Goal: Transaction & Acquisition: Purchase product/service

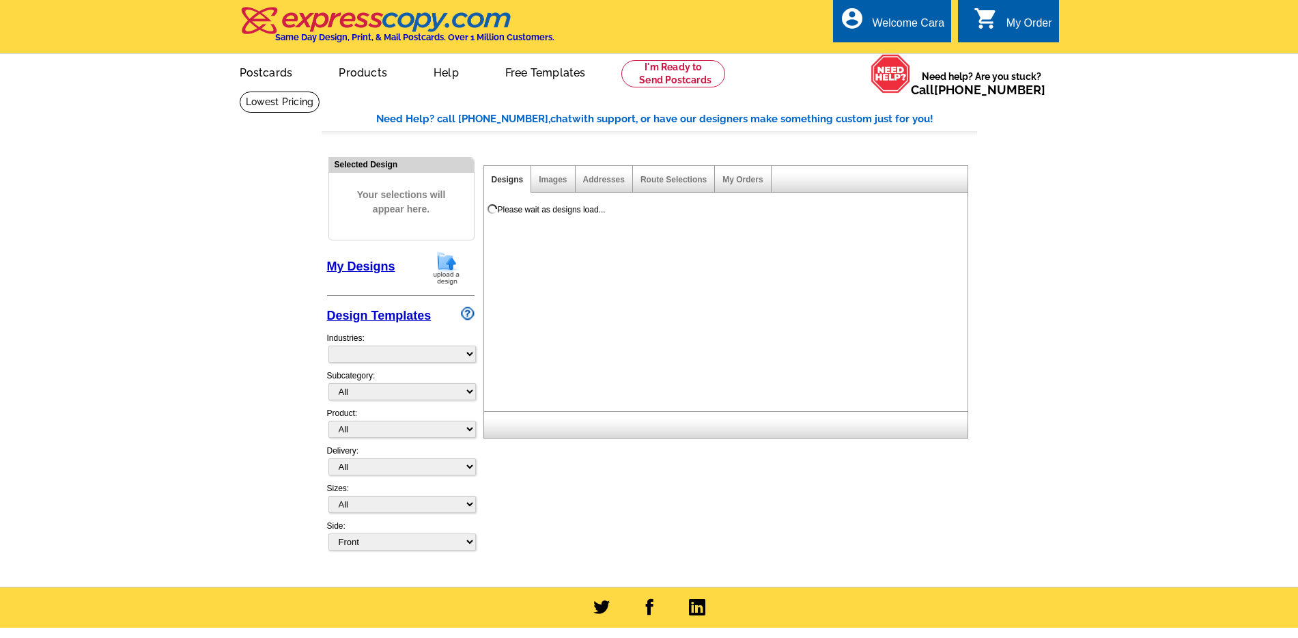
select select "785"
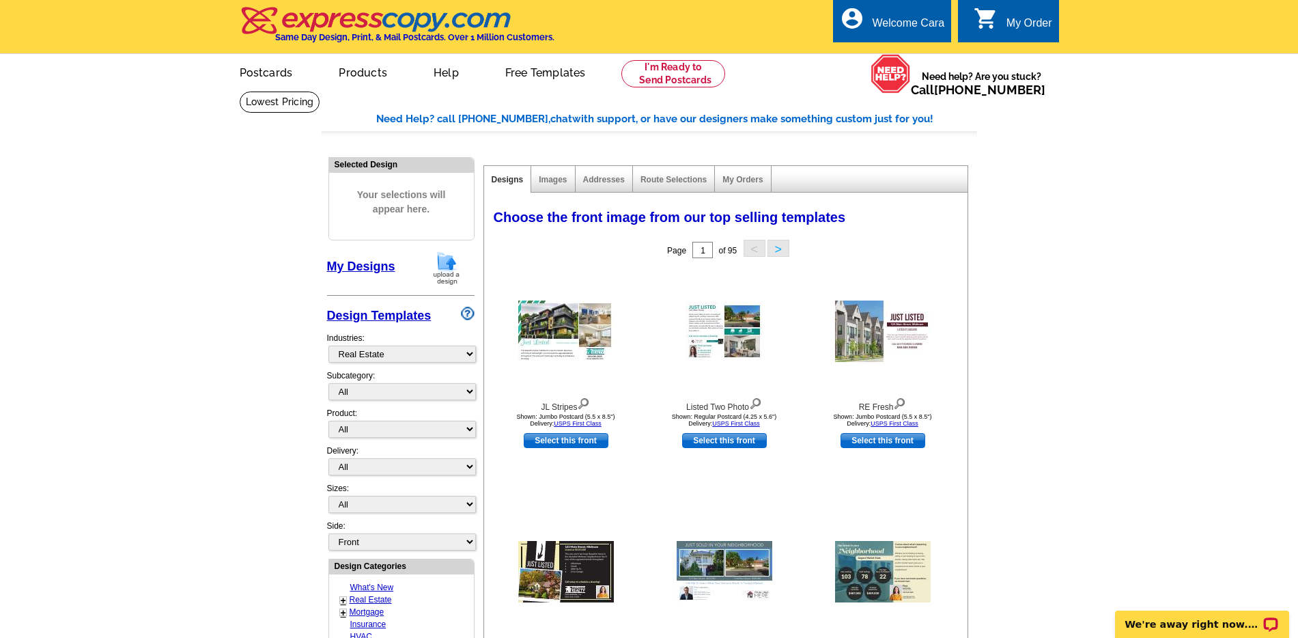
drag, startPoint x: 1021, startPoint y: 296, endPoint x: 753, endPoint y: 75, distance: 347.2
click at [1021, 296] on main "Need Help? call 800-260-5887, chat with support, or have our designers make som…" at bounding box center [649, 598] width 1298 height 1015
click at [261, 75] on link "Postcards" at bounding box center [266, 71] width 96 height 32
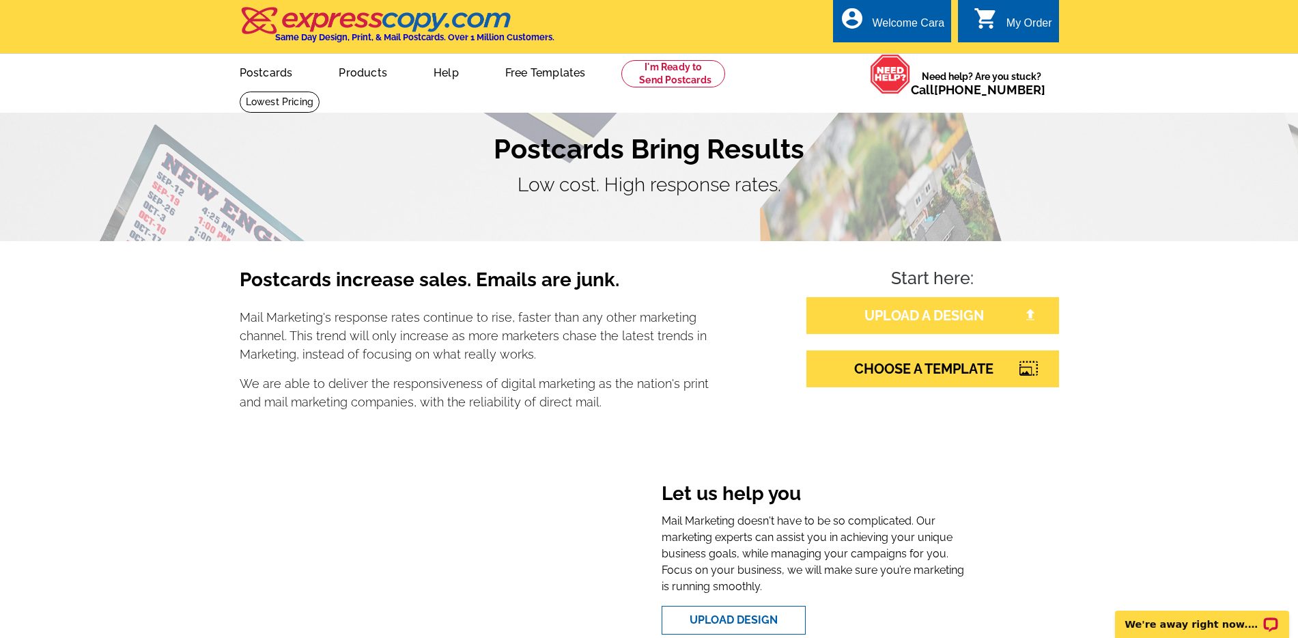
click at [934, 315] on link "UPLOAD A DESIGN" at bounding box center [932, 315] width 253 height 37
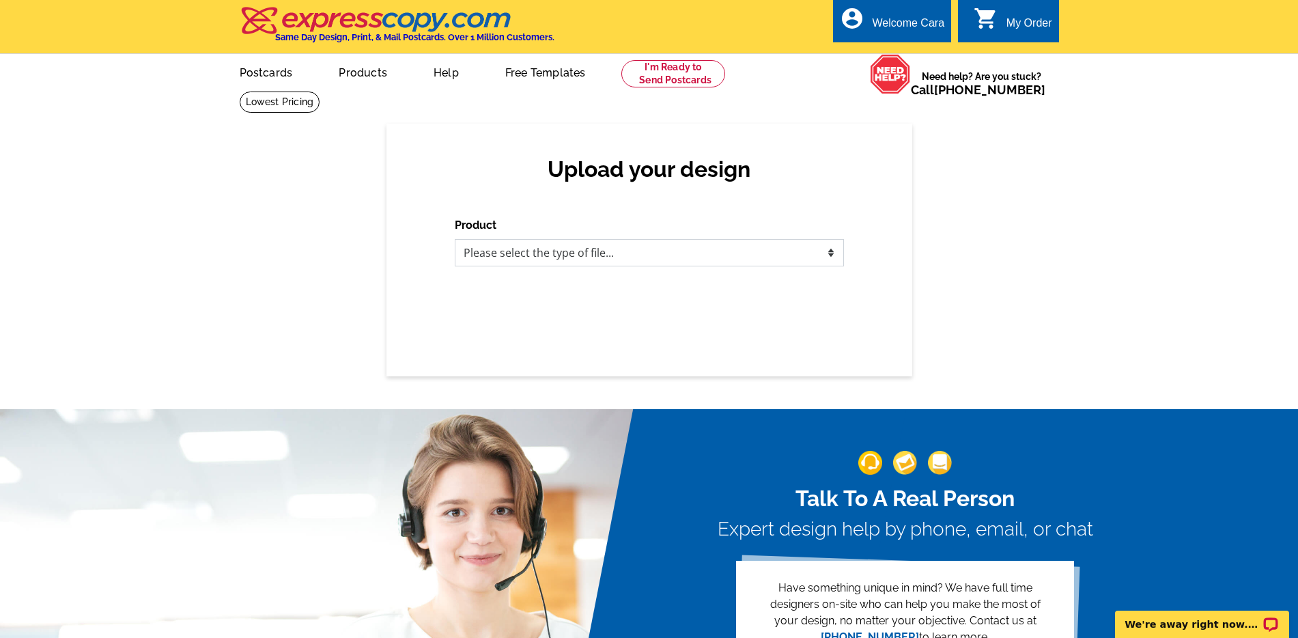
click at [776, 255] on select "Please select the type of file... Postcards Business Cards Letters and flyers G…" at bounding box center [649, 252] width 389 height 27
select select "1"
click at [455, 239] on select "Please select the type of file... Postcards Business Cards Letters and flyers G…" at bounding box center [649, 252] width 389 height 27
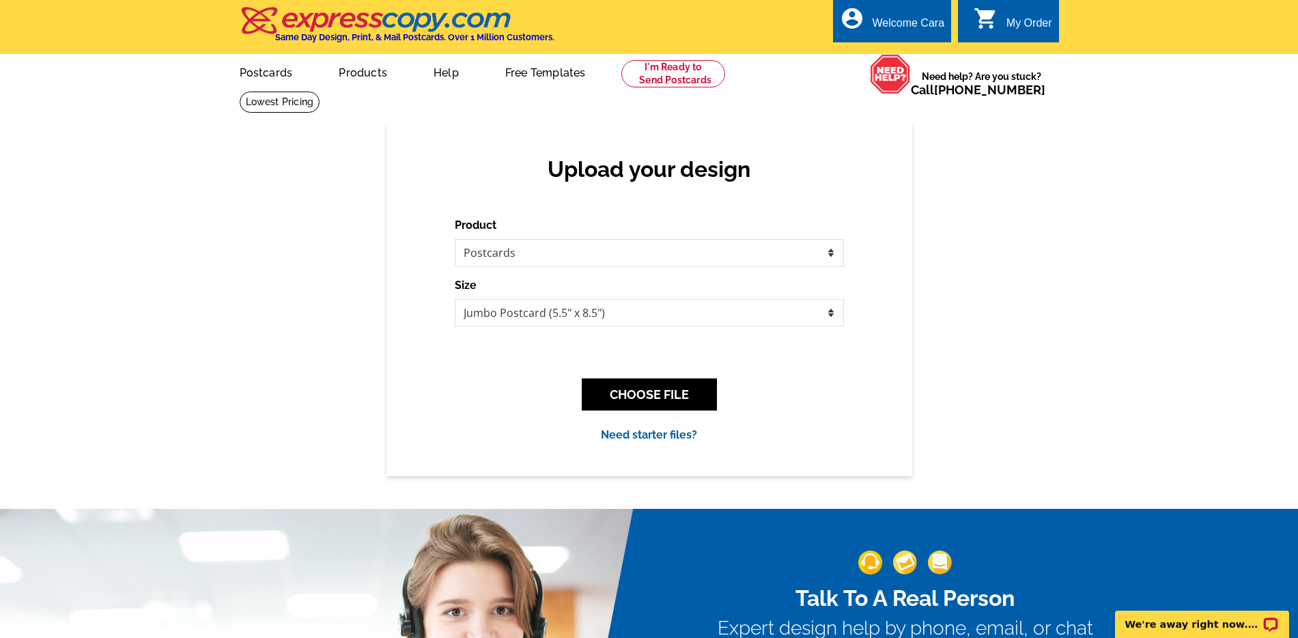
click at [1064, 275] on div "Upload your design Product Please select the type of file... Postcards Business…" at bounding box center [649, 300] width 1298 height 352
click at [635, 308] on select "Jumbo Postcard (5.5" x 8.5") Regular Postcard (4.25" x 5.6") Panoramic Postcard…" at bounding box center [649, 312] width 389 height 27
select select "1"
click at [455, 299] on select "Jumbo Postcard (5.5" x 8.5") Regular Postcard (4.25" x 5.6") Panoramic Postcard…" at bounding box center [649, 312] width 389 height 27
click at [699, 395] on button "CHOOSE FILE" at bounding box center [649, 394] width 135 height 32
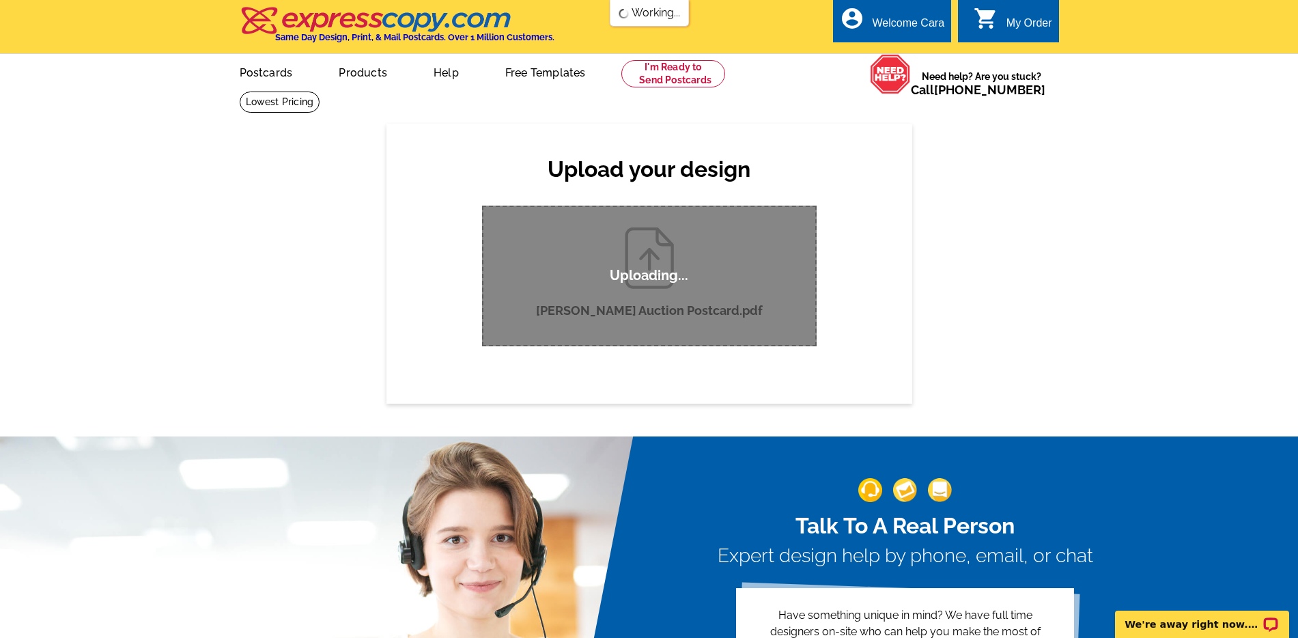
click at [1019, 283] on div "Upload your design Product Please select the type of file... Postcards Business…" at bounding box center [649, 263] width 1298 height 279
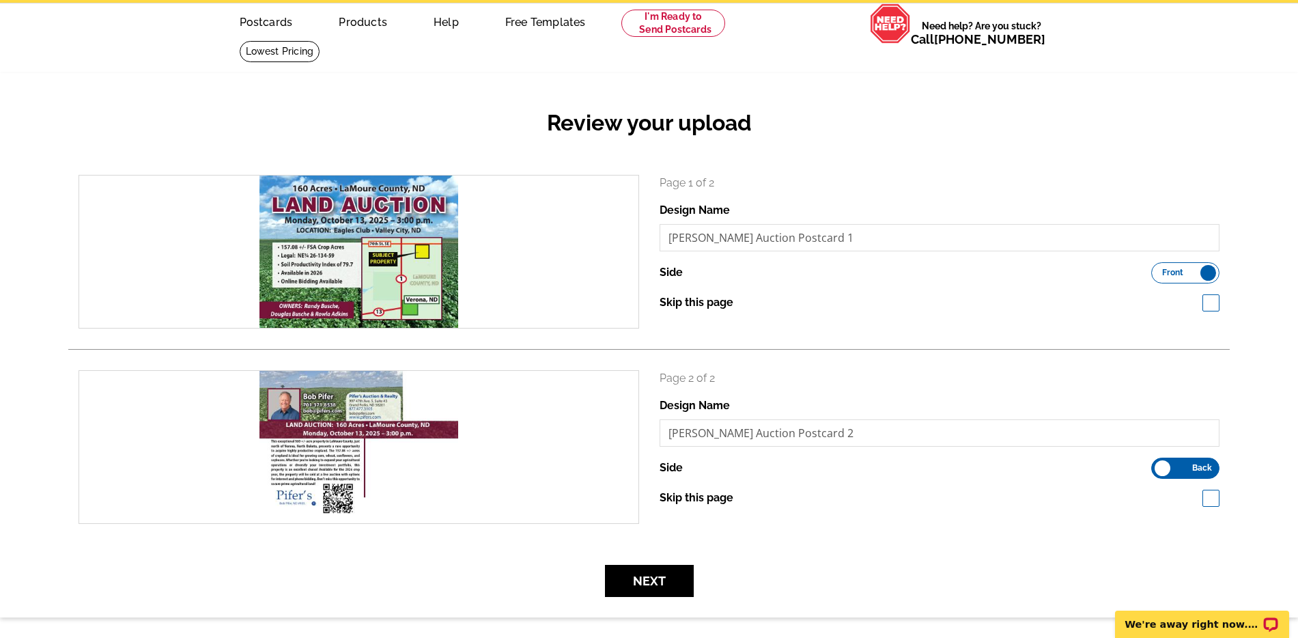
scroll to position [48, 0]
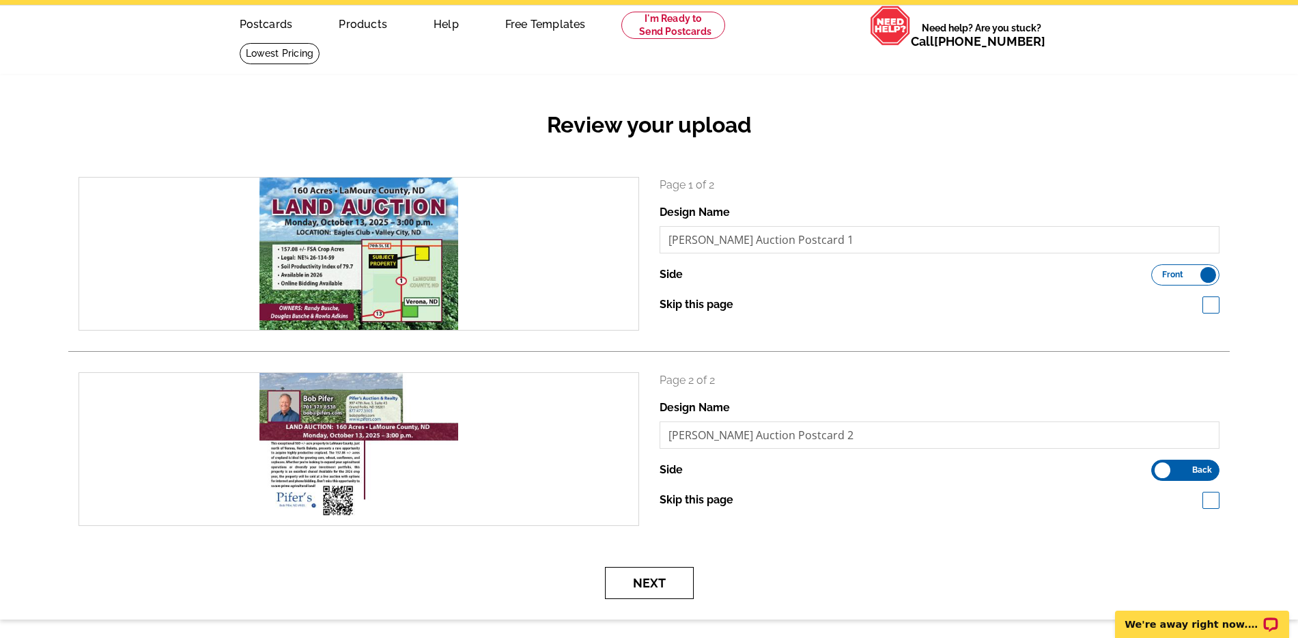
click at [657, 581] on button "Next" at bounding box center [649, 583] width 89 height 32
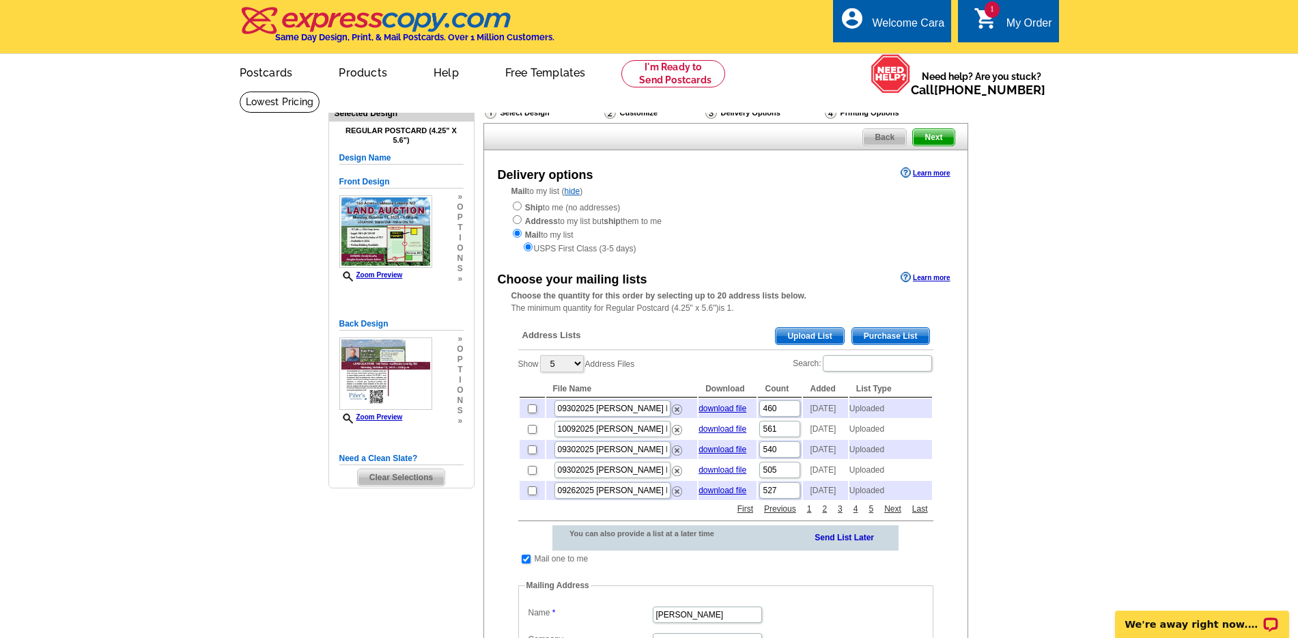
click at [797, 337] on span "Upload List" at bounding box center [810, 336] width 68 height 16
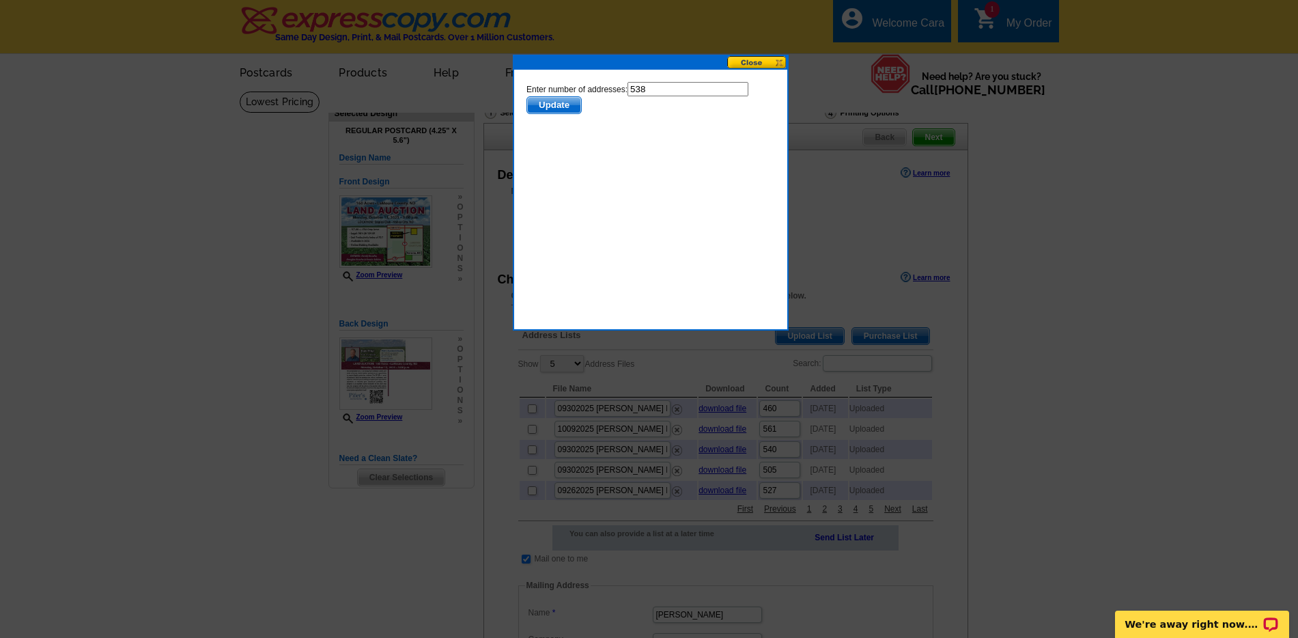
click at [660, 91] on input "538" at bounding box center [687, 89] width 121 height 14
type input "536"
click at [565, 110] on span "Update" at bounding box center [553, 105] width 54 height 16
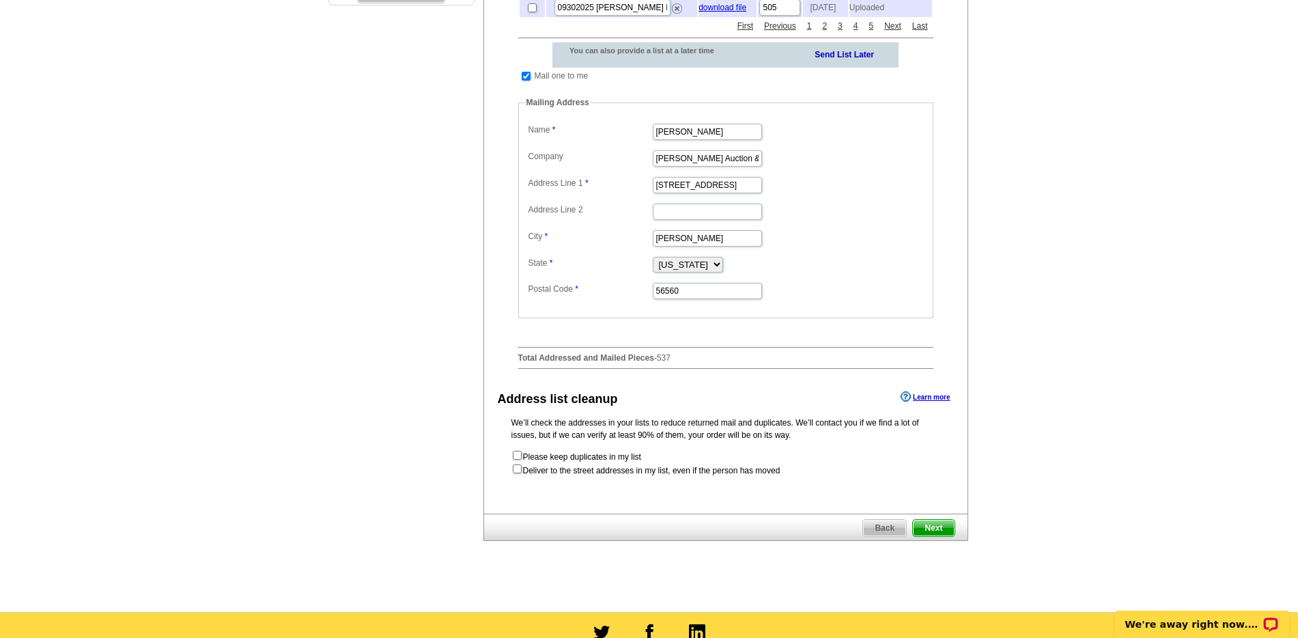
scroll to position [507, 0]
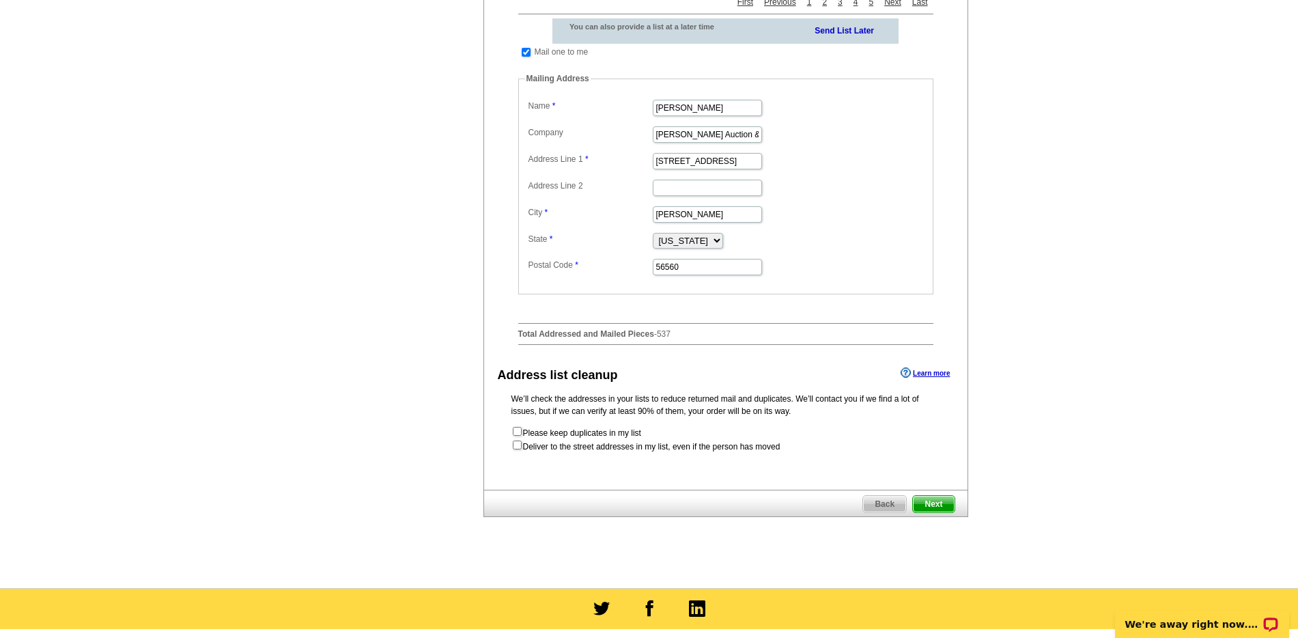
click at [937, 512] on span "Next" at bounding box center [933, 504] width 41 height 16
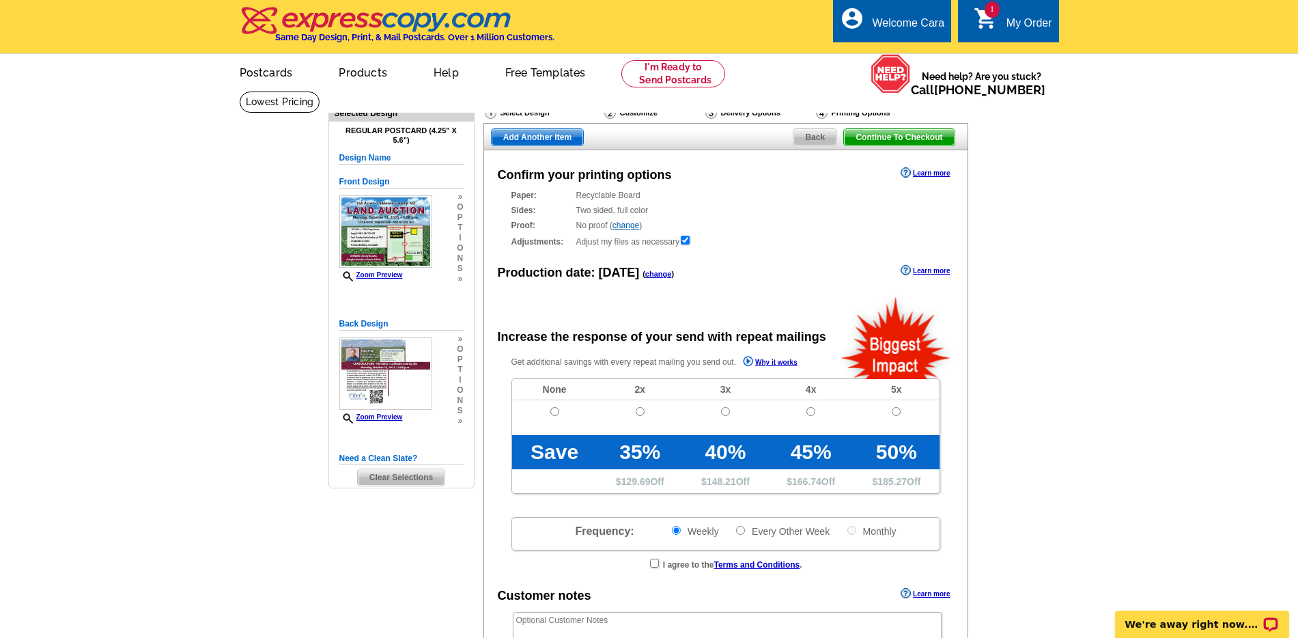
radio input "false"
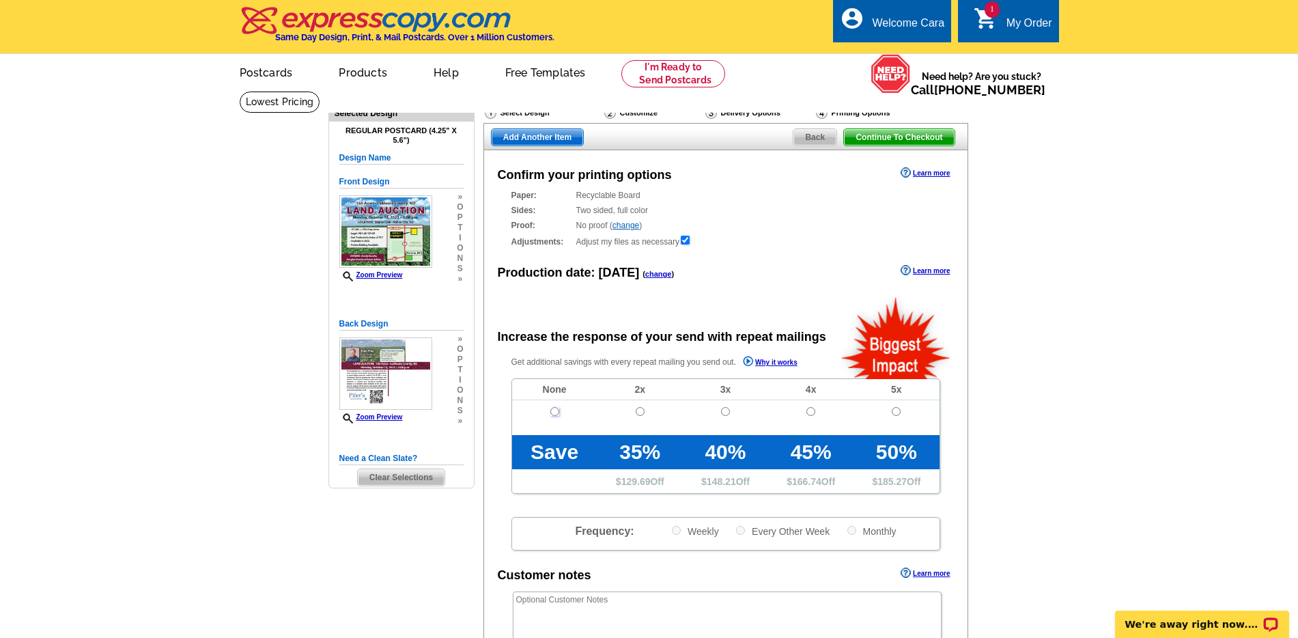
click at [554, 409] on input "radio" at bounding box center [554, 411] width 9 height 9
radio input "true"
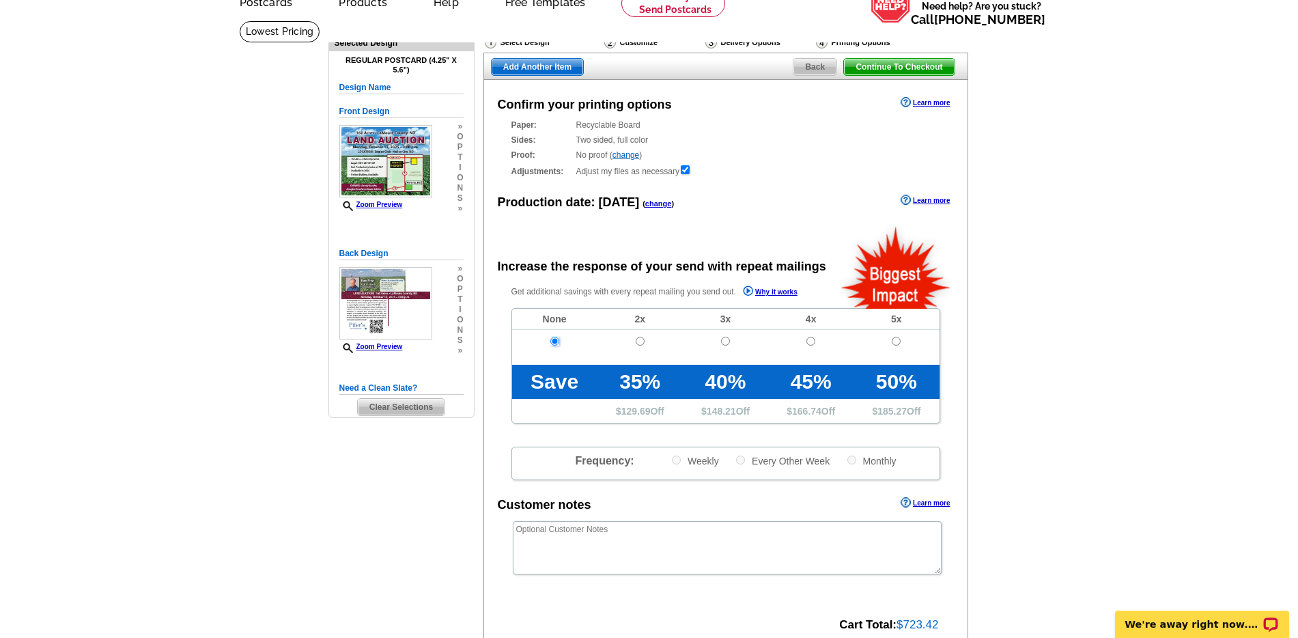
scroll to position [268, 0]
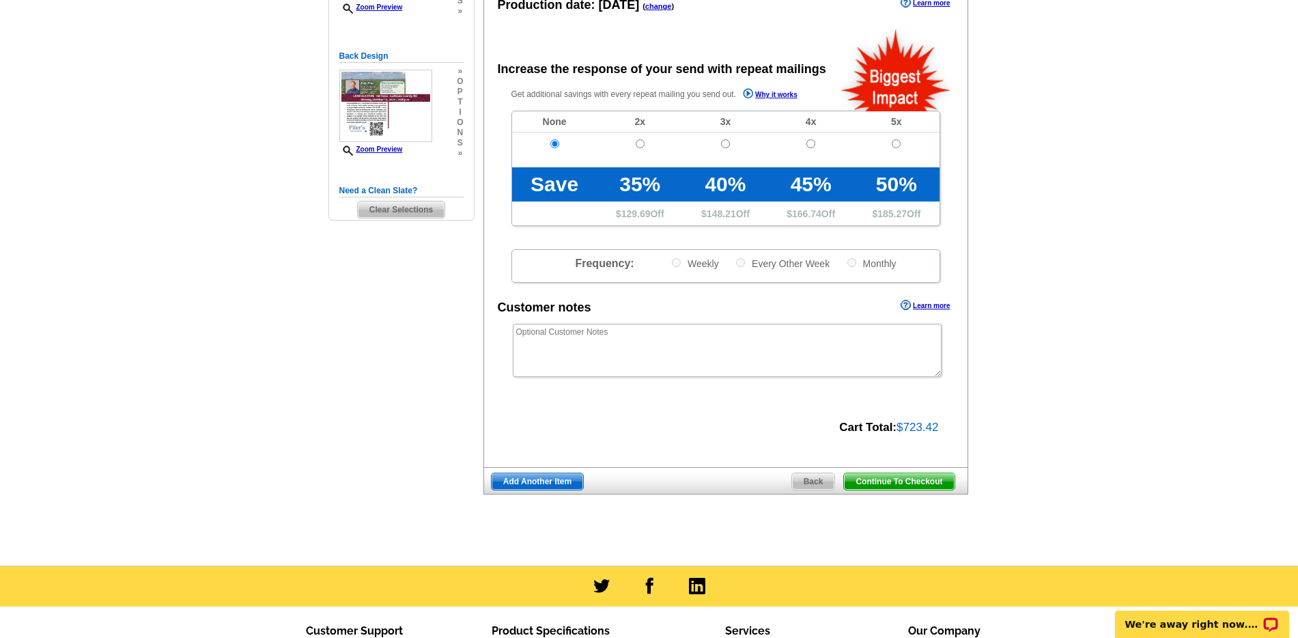
click at [913, 479] on span "Continue To Checkout" at bounding box center [899, 481] width 110 height 16
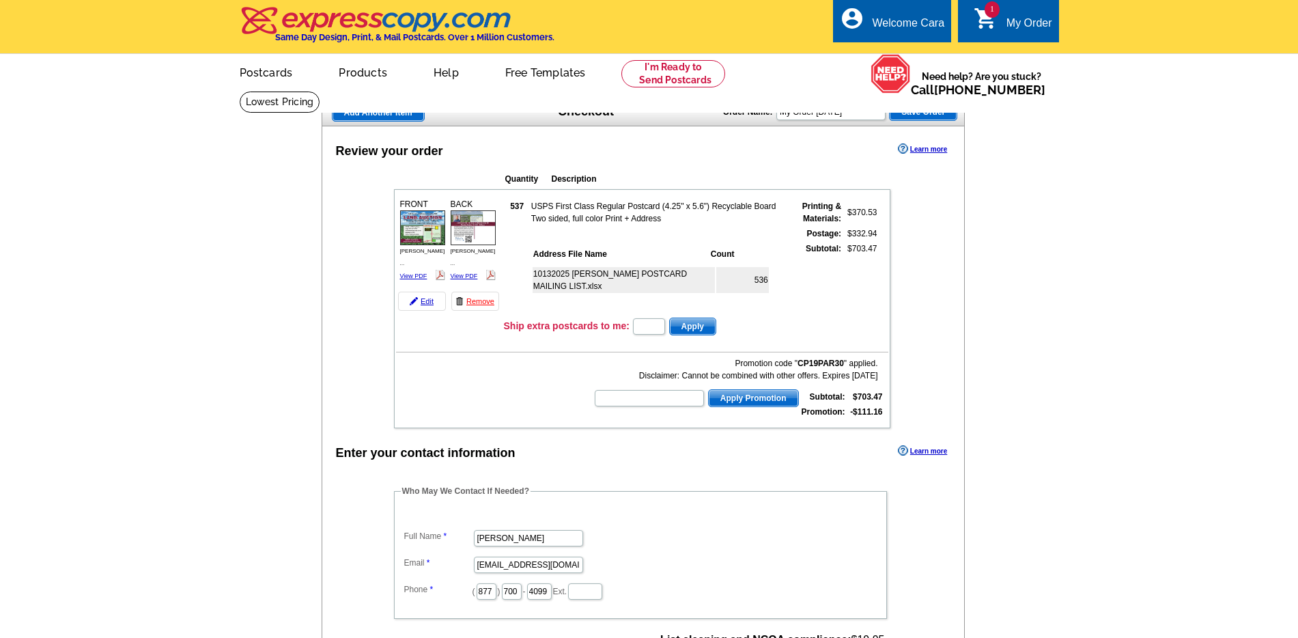
click at [413, 487] on legend "Who May We Contact If Needed?" at bounding box center [466, 491] width 130 height 12
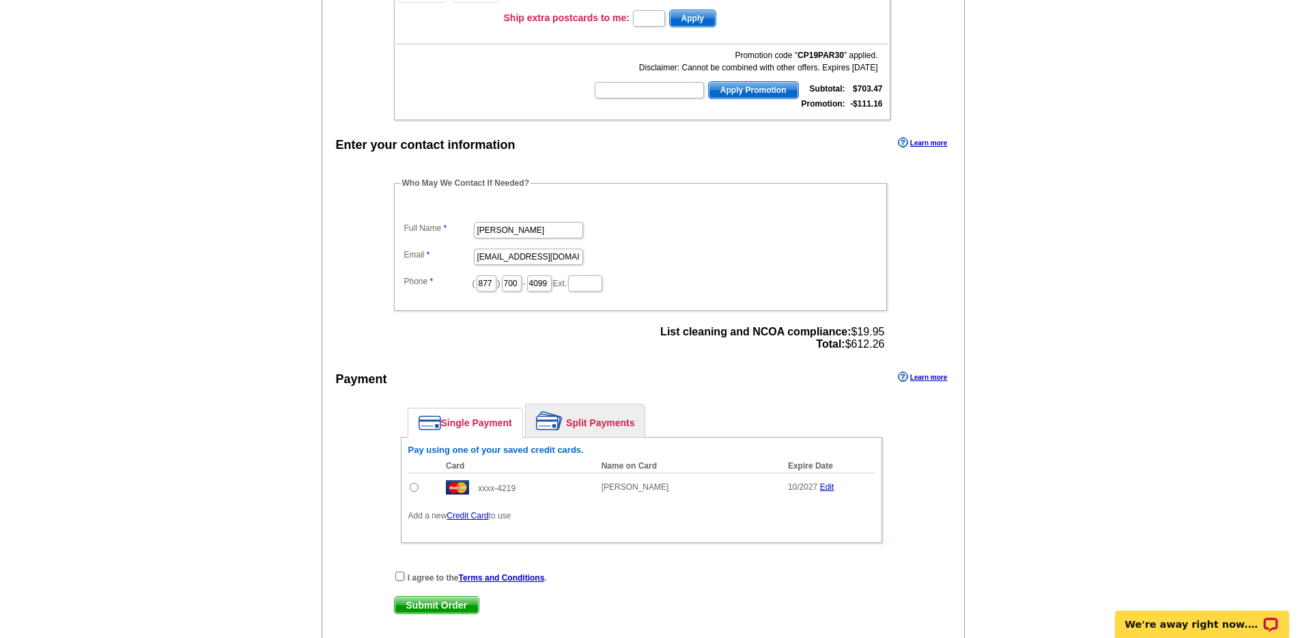
click at [414, 486] on input "radio" at bounding box center [414, 487] width 9 height 9
radio input "true"
click at [399, 575] on input "checkbox" at bounding box center [399, 575] width 9 height 9
checkbox input "true"
click at [452, 608] on span "Submit Order" at bounding box center [437, 605] width 84 height 16
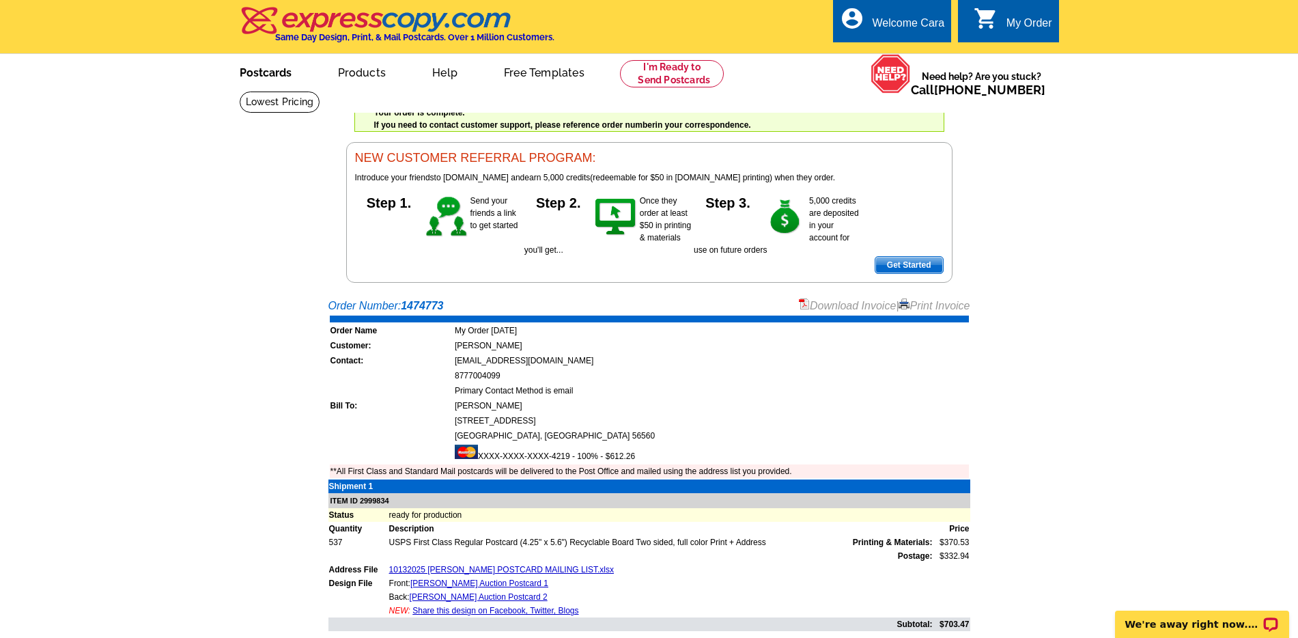
click at [274, 79] on link "Postcards" at bounding box center [266, 71] width 96 height 32
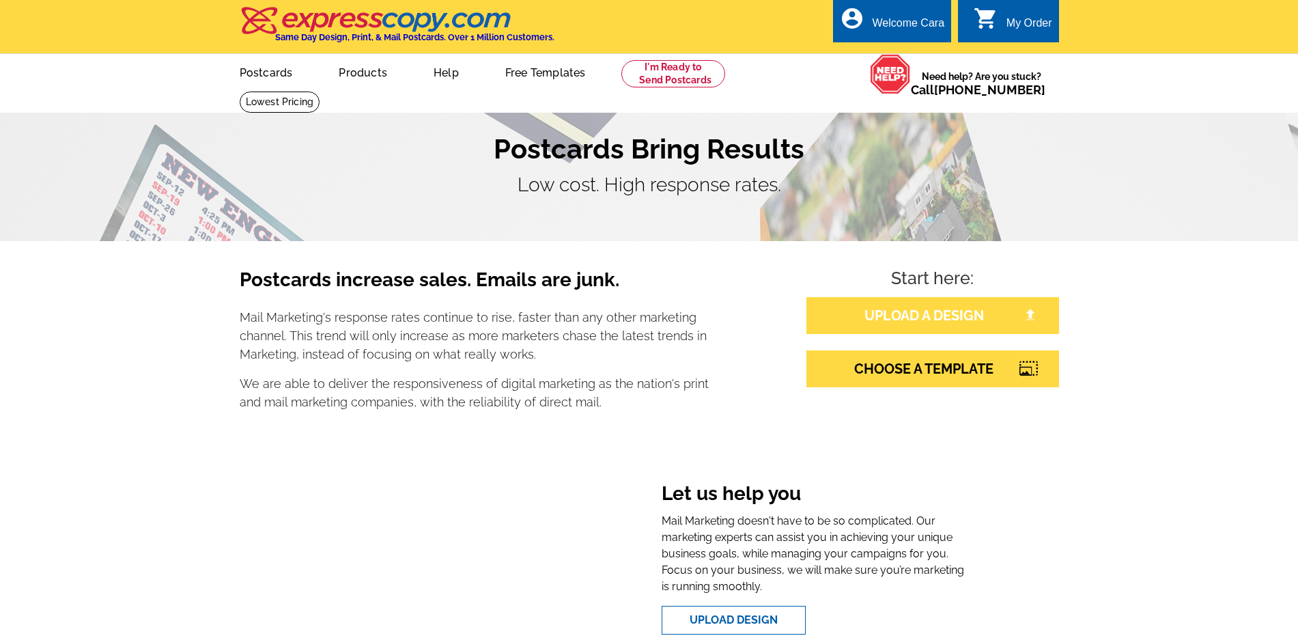
click at [966, 317] on link "UPLOAD A DESIGN" at bounding box center [932, 315] width 253 height 37
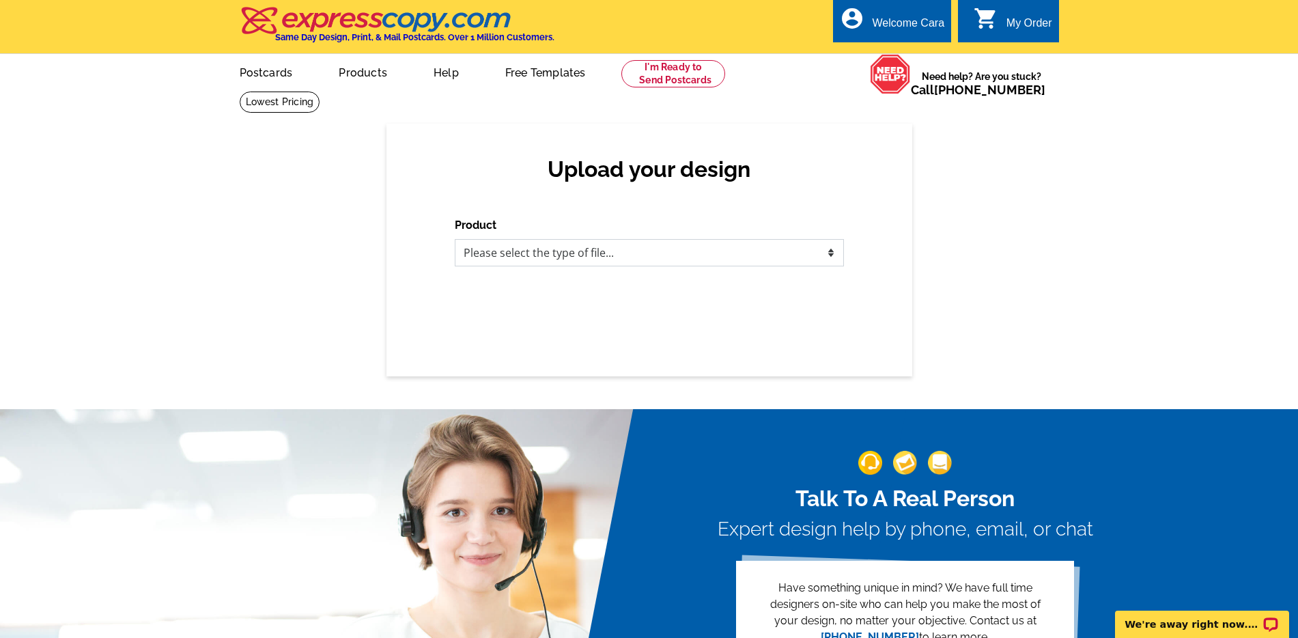
click at [777, 251] on select "Please select the type of file... Postcards Business Cards Letters and flyers G…" at bounding box center [649, 252] width 389 height 27
select select "1"
click at [455, 239] on select "Please select the type of file... Postcards Business Cards Letters and flyers G…" at bounding box center [649, 252] width 389 height 27
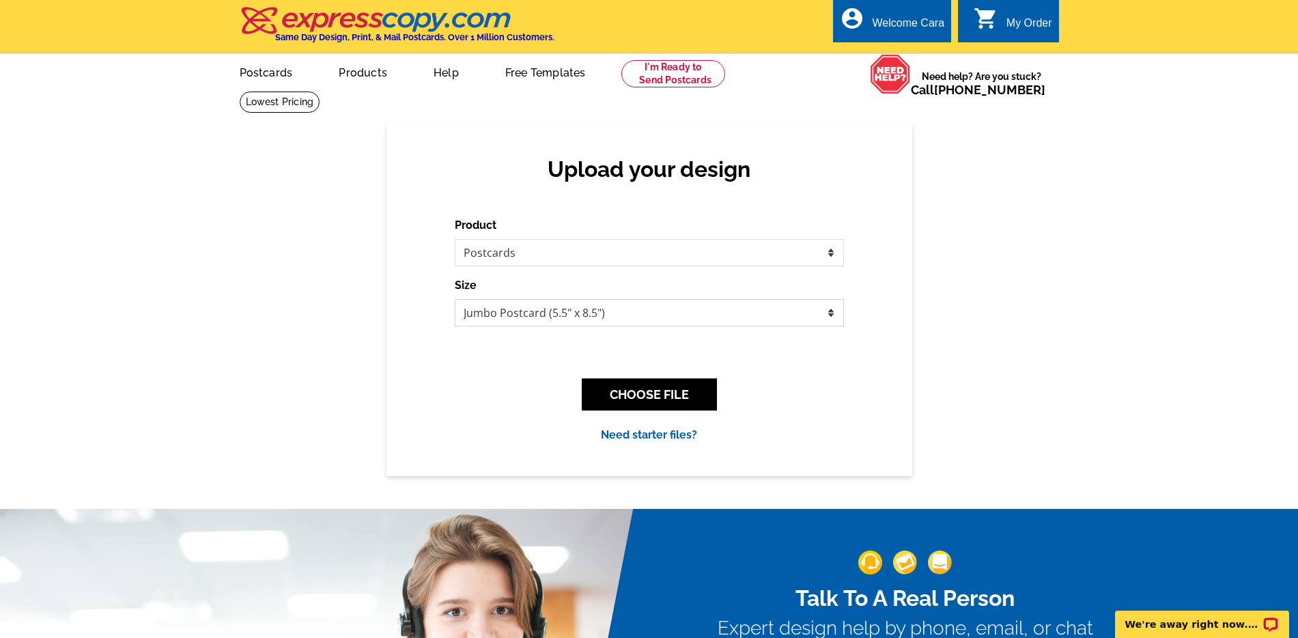
click at [825, 311] on select "Jumbo Postcard (5.5" x 8.5") Regular Postcard (4.25" x 5.6") Panoramic Postcard…" at bounding box center [649, 312] width 389 height 27
select select "1"
click at [455, 299] on select "Jumbo Postcard (5.5" x 8.5") Regular Postcard (4.25" x 5.6") Panoramic Postcard…" at bounding box center [649, 312] width 389 height 27
click at [696, 387] on button "CHOOSE FILE" at bounding box center [649, 394] width 135 height 32
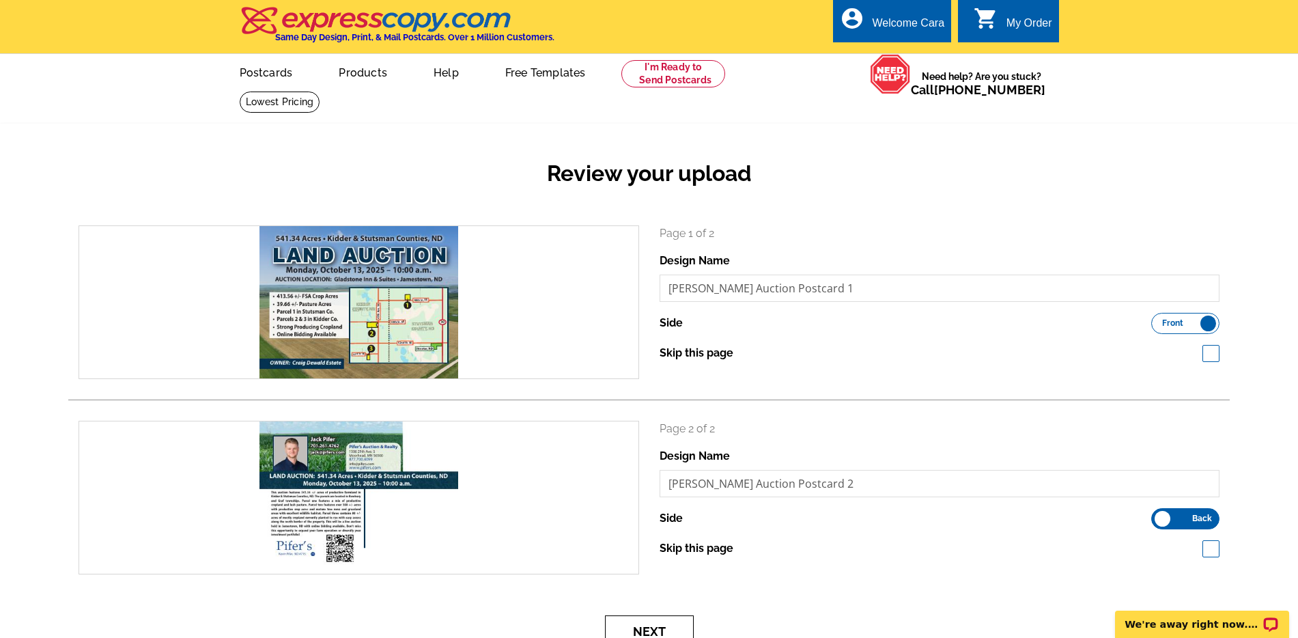
click at [668, 618] on button "Next" at bounding box center [649, 631] width 89 height 32
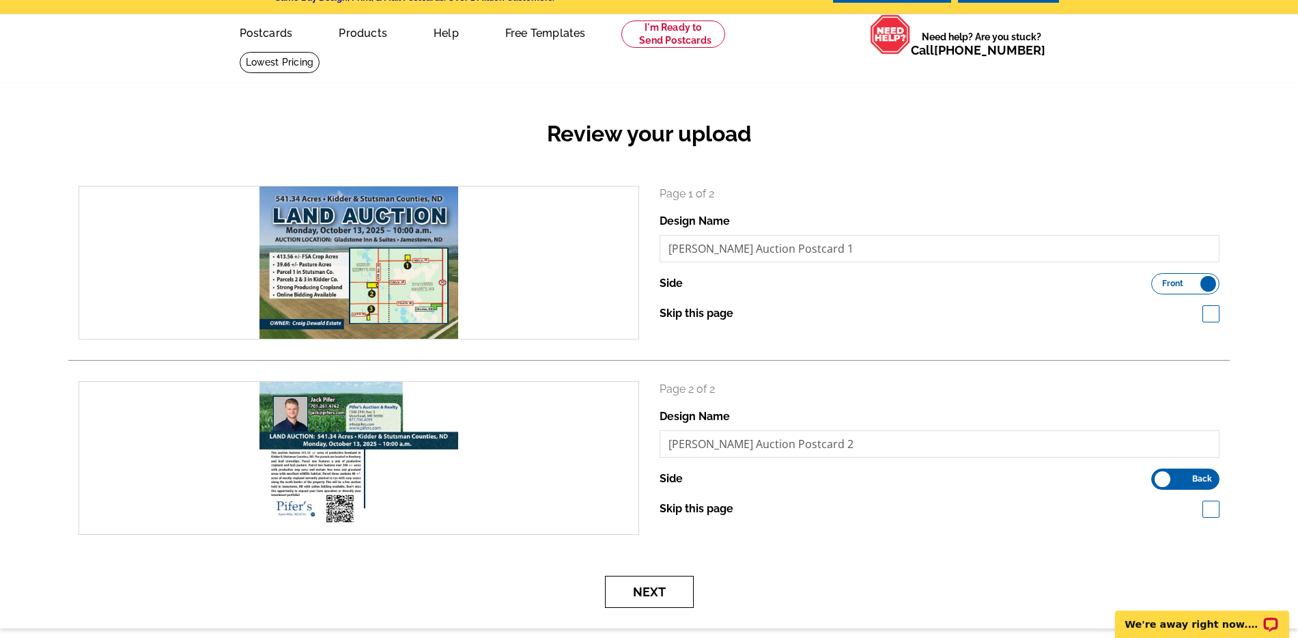
scroll to position [41, 0]
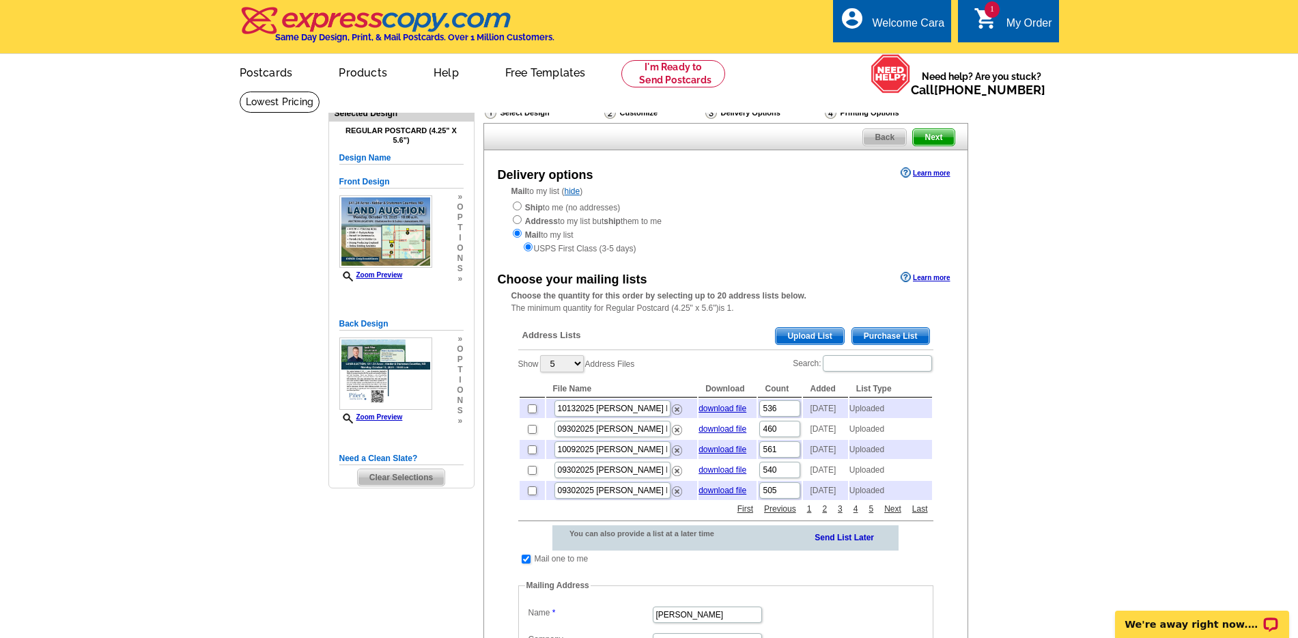
click at [832, 336] on span "Upload List" at bounding box center [810, 336] width 68 height 16
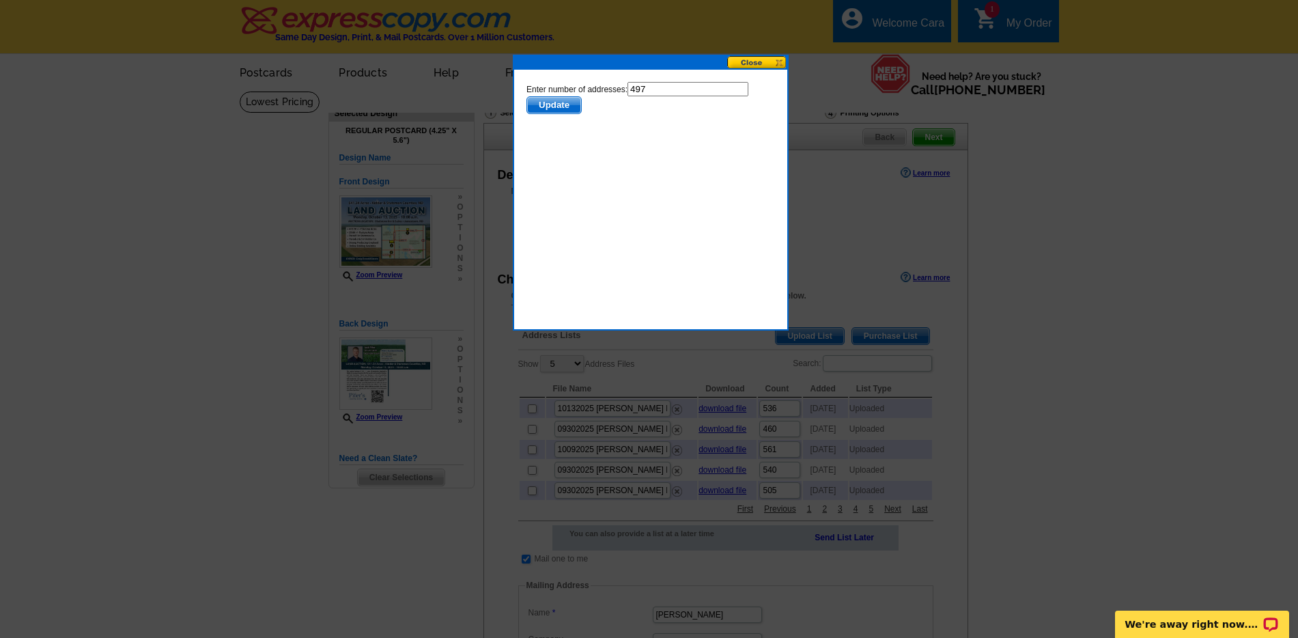
click at [683, 89] on input "497" at bounding box center [687, 89] width 121 height 14
type input "496"
click at [541, 101] on span "Update" at bounding box center [553, 105] width 54 height 16
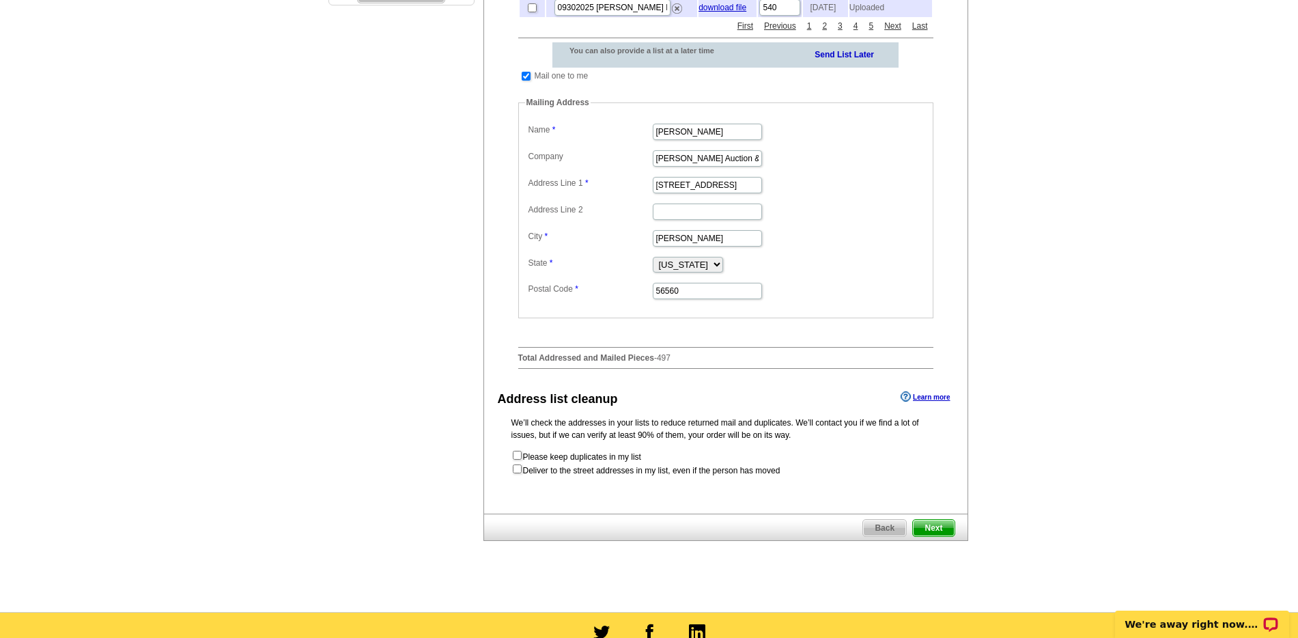
scroll to position [503, 0]
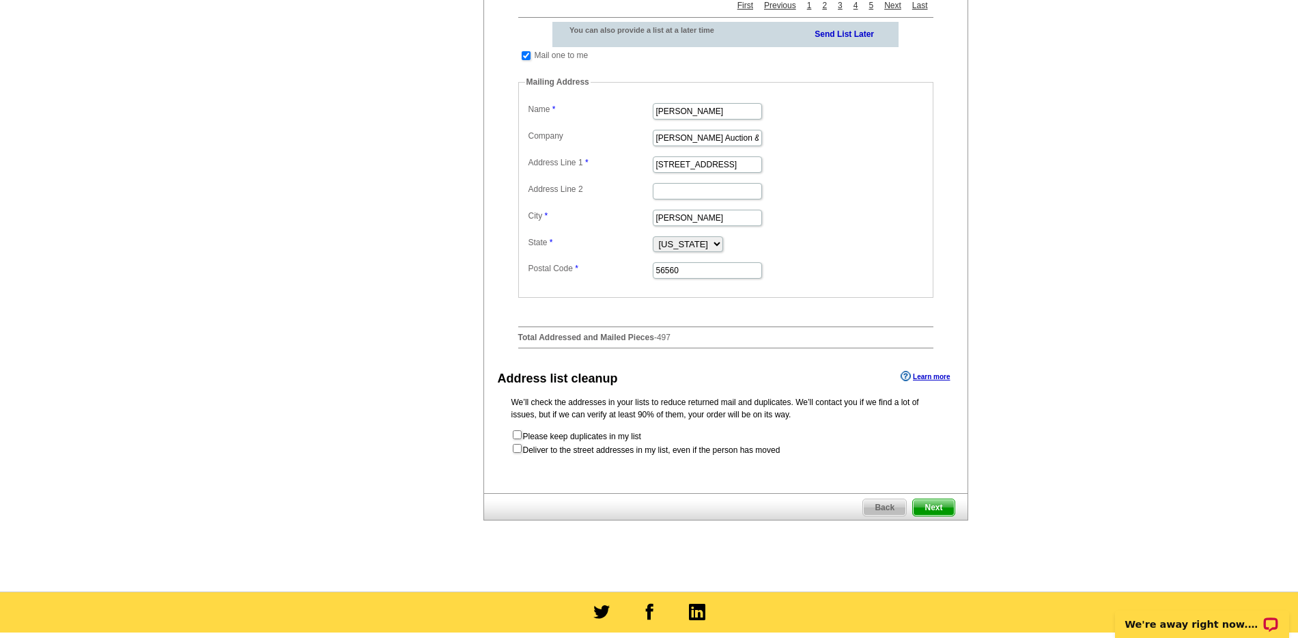
click at [943, 515] on span "Next" at bounding box center [933, 507] width 41 height 16
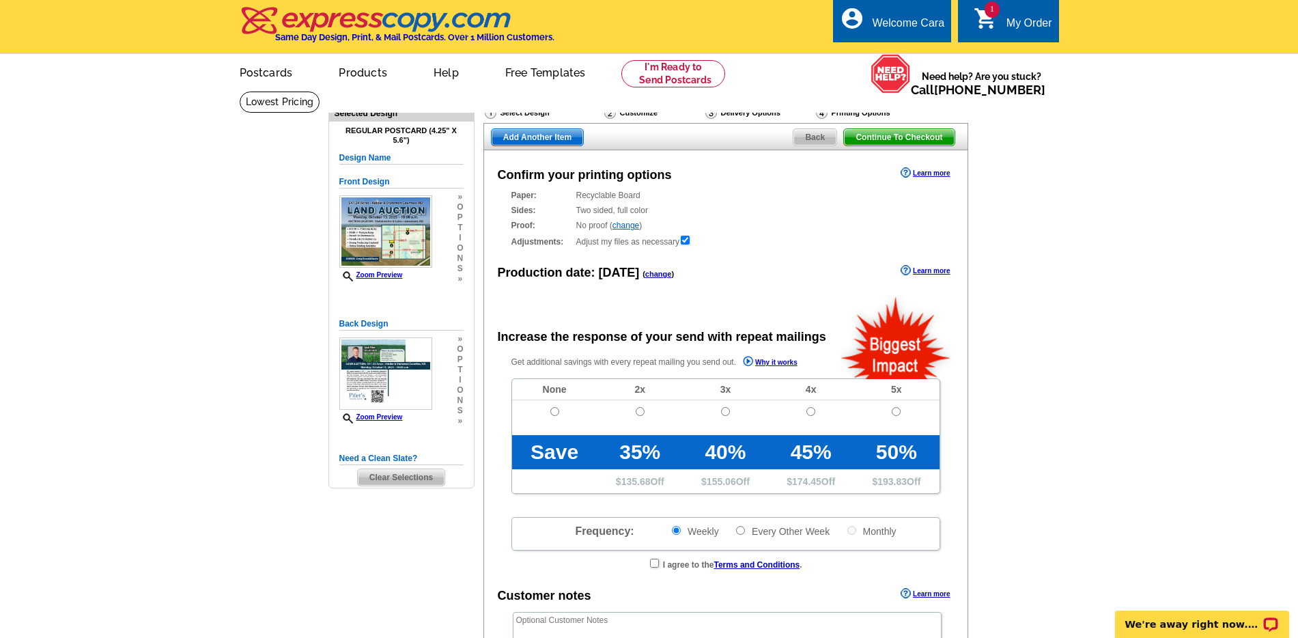
radio input "false"
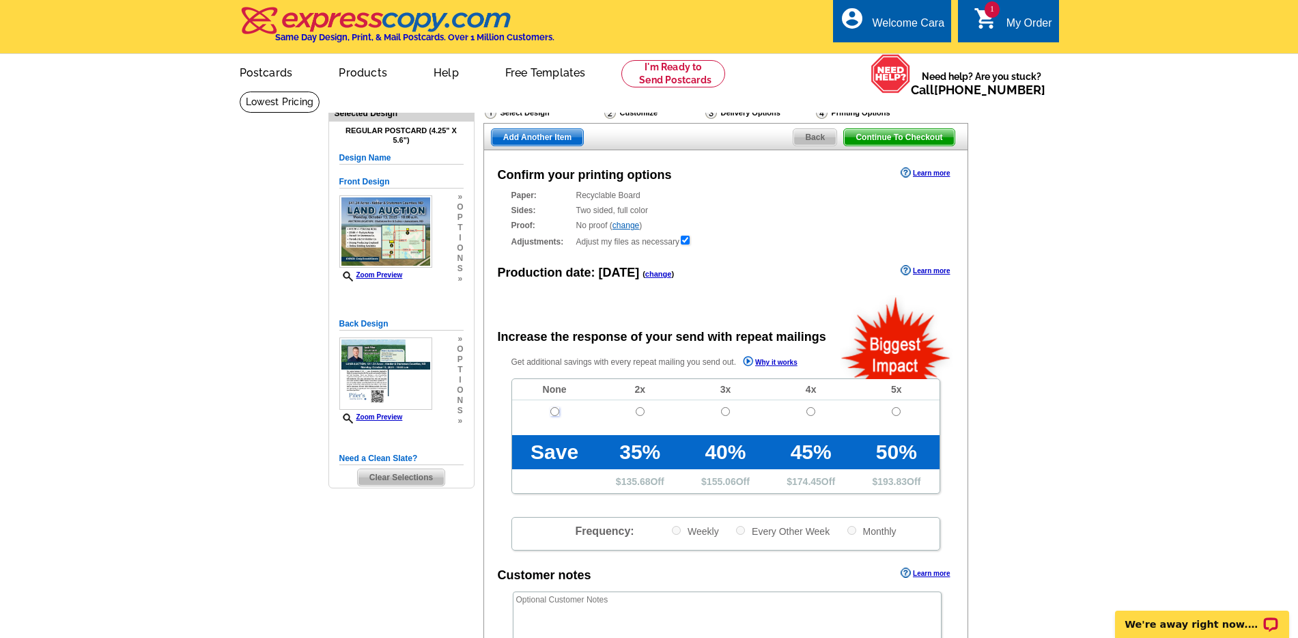
click at [556, 413] on input "radio" at bounding box center [554, 411] width 9 height 9
radio input "true"
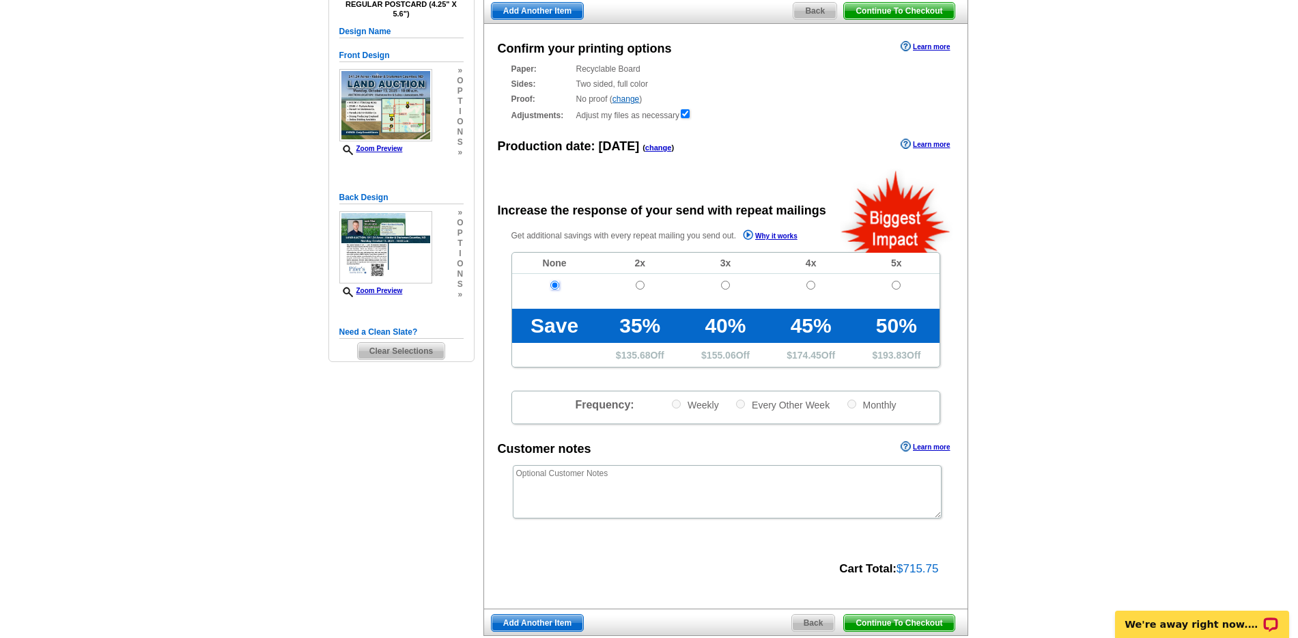
scroll to position [241, 0]
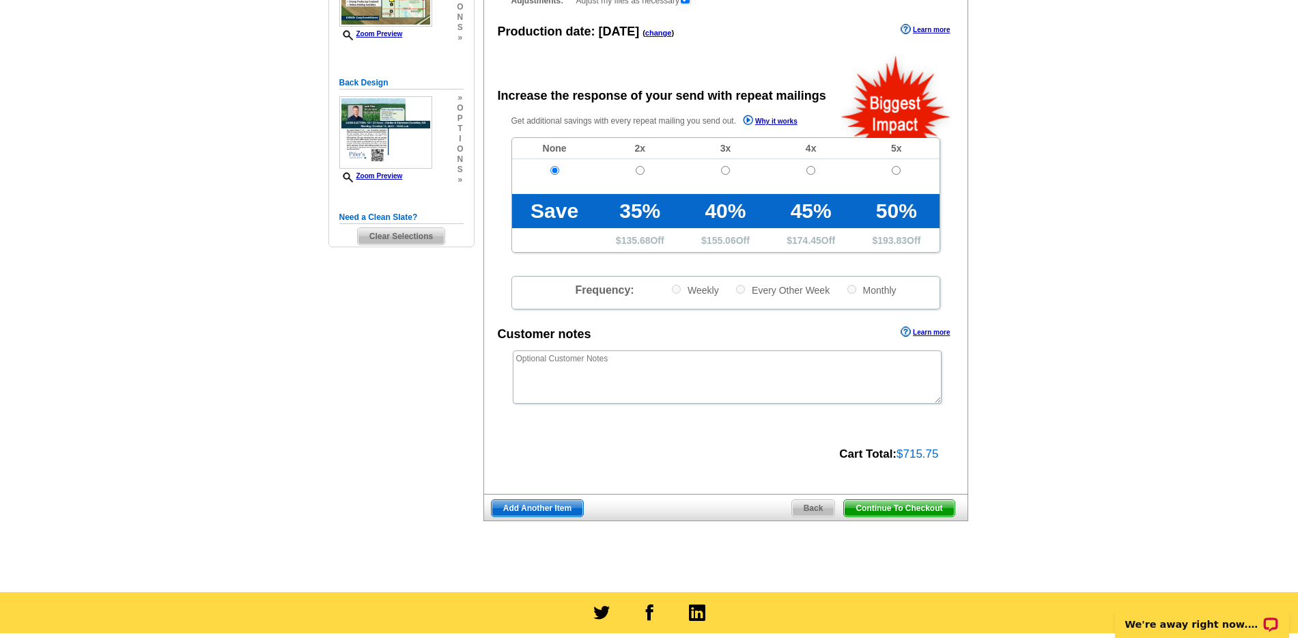
click at [907, 505] on span "Continue To Checkout" at bounding box center [899, 508] width 110 height 16
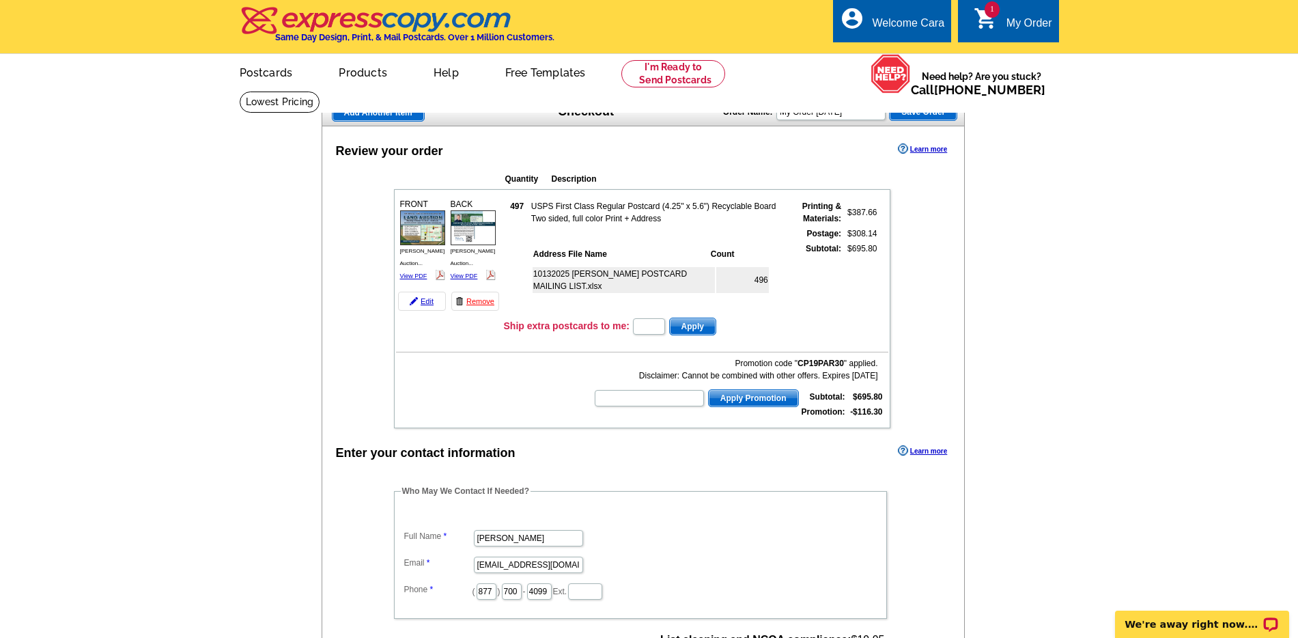
scroll to position [135, 0]
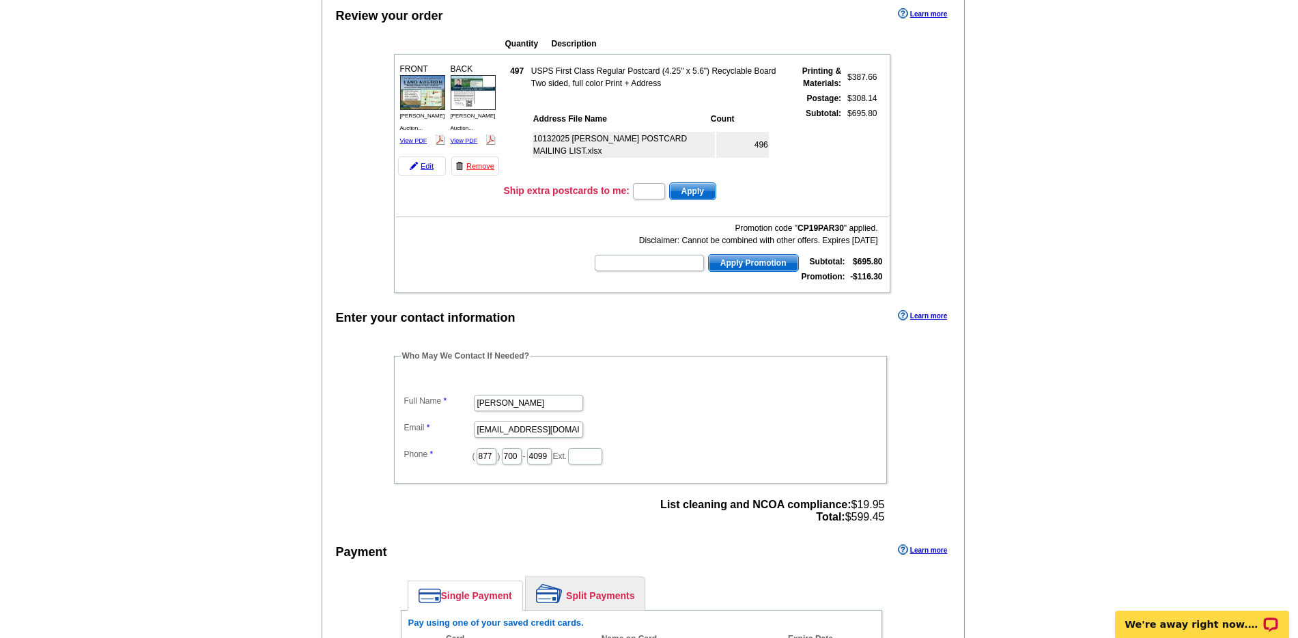
click at [410, 397] on div "Enter your contact information Learn more Who May We Contact If Needed? Full Na…" at bounding box center [643, 566] width 642 height 518
click at [414, 397] on div "Enter your contact information Learn more Who May We Contact If Needed? Full Na…" at bounding box center [643, 566] width 642 height 518
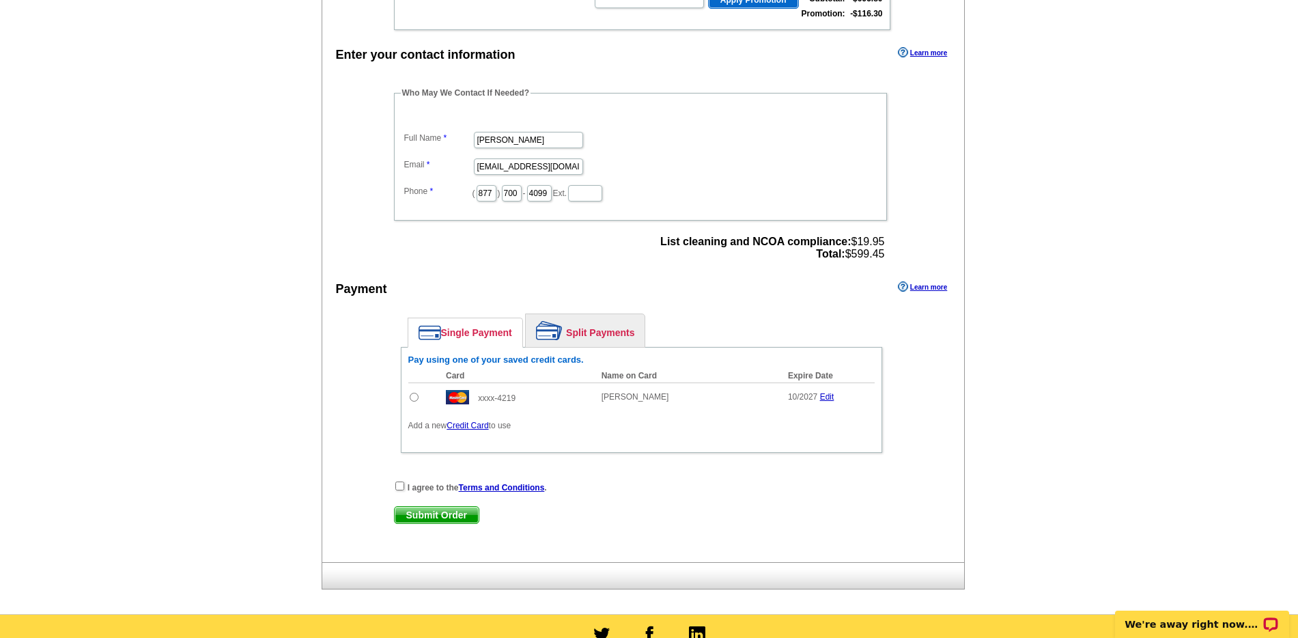
click at [412, 397] on input "radio" at bounding box center [414, 397] width 9 height 9
radio input "true"
drag, startPoint x: 396, startPoint y: 485, endPoint x: 424, endPoint y: 517, distance: 42.6
click at [396, 485] on input "checkbox" at bounding box center [399, 485] width 9 height 9
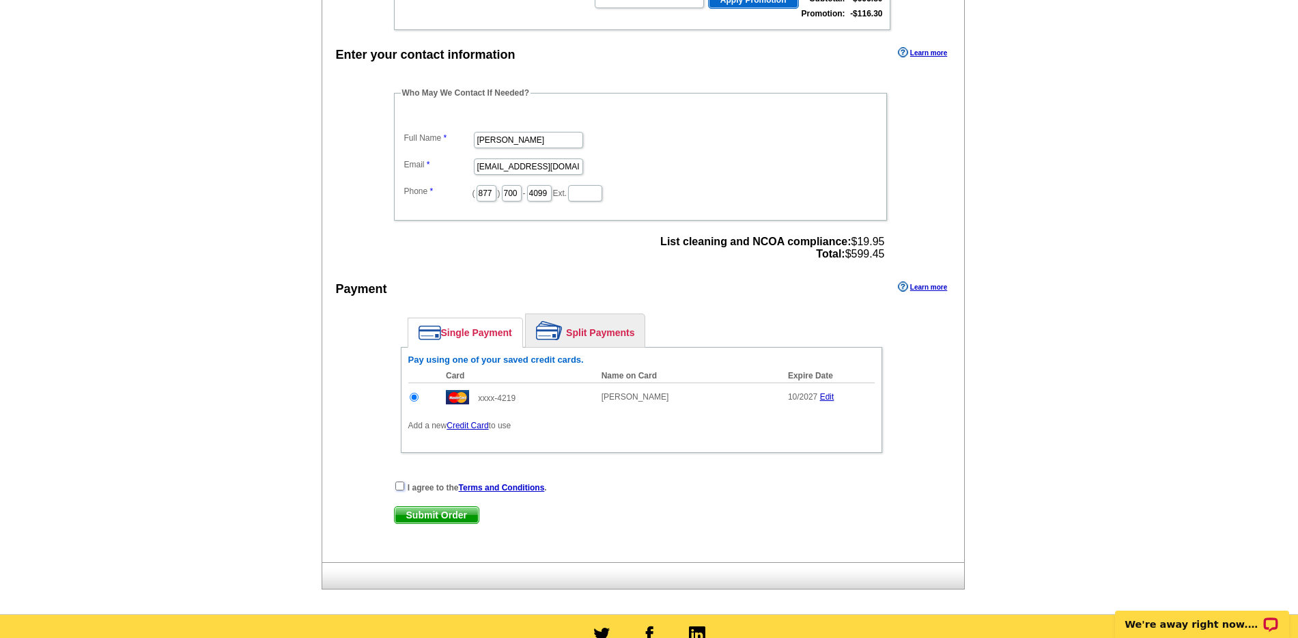
checkbox input "true"
click at [425, 517] on span "Submit Order" at bounding box center [437, 515] width 84 height 16
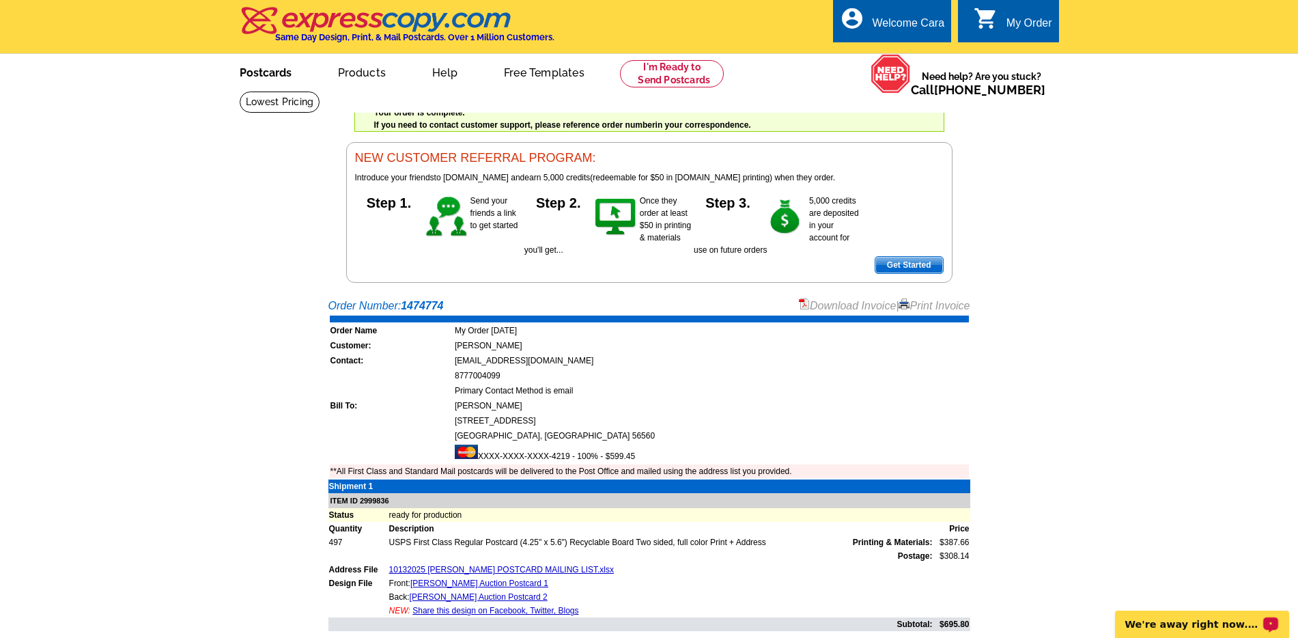
click at [268, 73] on link "Postcards" at bounding box center [266, 71] width 96 height 32
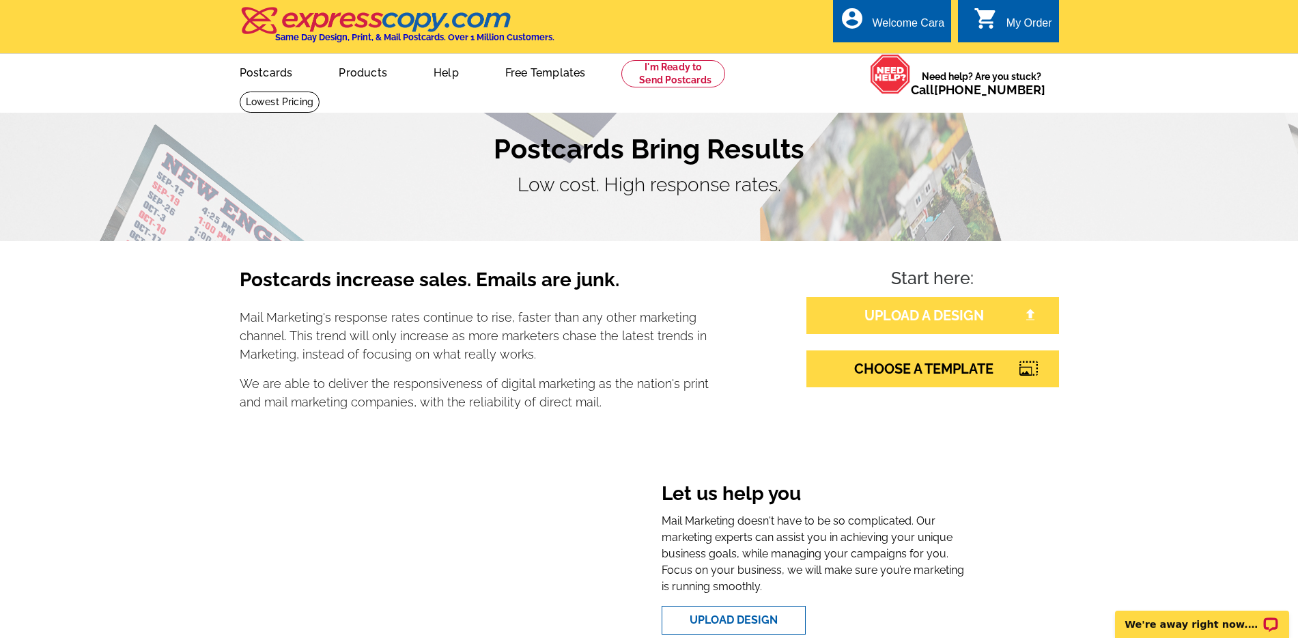
click at [990, 314] on link "UPLOAD A DESIGN" at bounding box center [932, 315] width 253 height 37
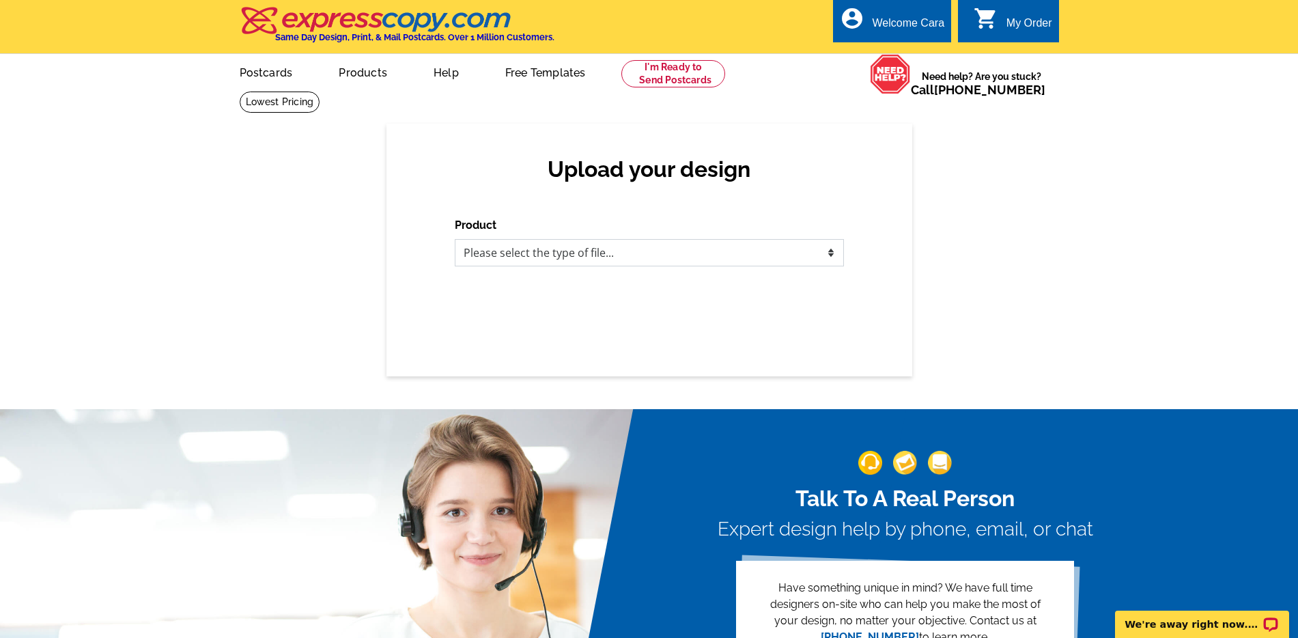
click at [706, 249] on select "Please select the type of file... Postcards Business Cards Letters and flyers G…" at bounding box center [649, 252] width 389 height 27
select select "1"
click at [455, 239] on select "Please select the type of file... Postcards Business Cards Letters and flyers G…" at bounding box center [649, 252] width 389 height 27
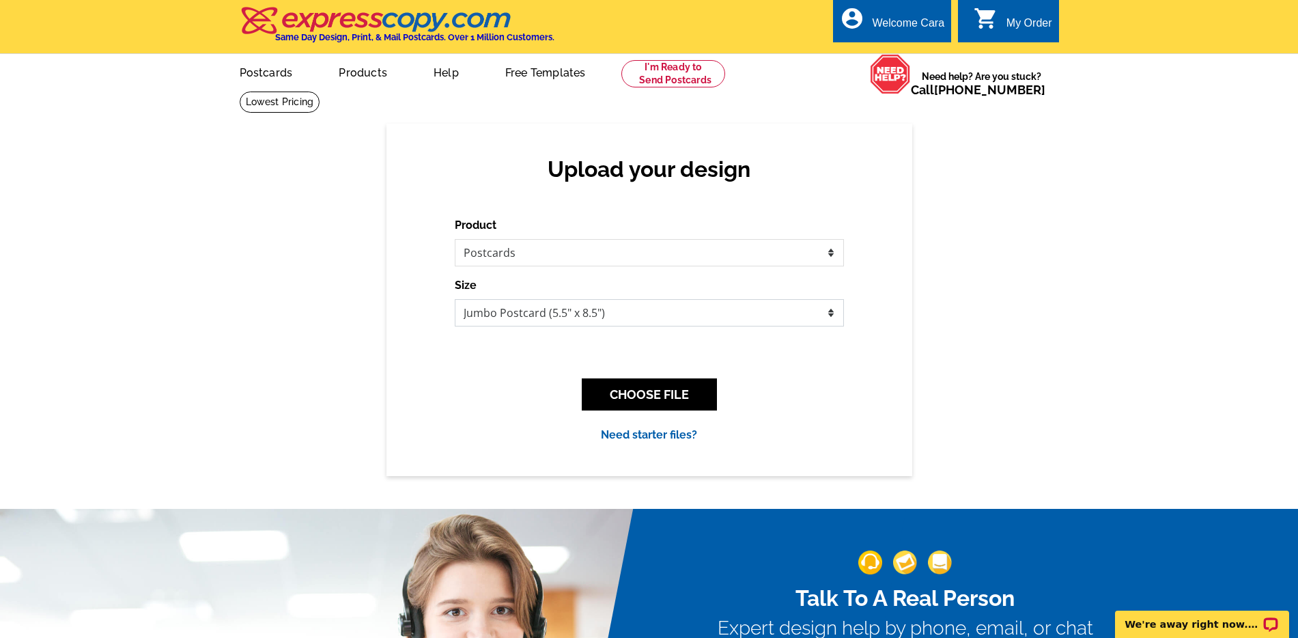
click at [786, 315] on select "Jumbo Postcard (5.5" x 8.5") Regular Postcard (4.25" x 5.6") Panoramic Postcard…" at bounding box center [649, 312] width 389 height 27
select select "1"
click at [455, 299] on select "Jumbo Postcard (5.5" x 8.5") Regular Postcard (4.25" x 5.6") Panoramic Postcard…" at bounding box center [649, 312] width 389 height 27
click at [677, 402] on button "CHOOSE FILE" at bounding box center [649, 394] width 135 height 32
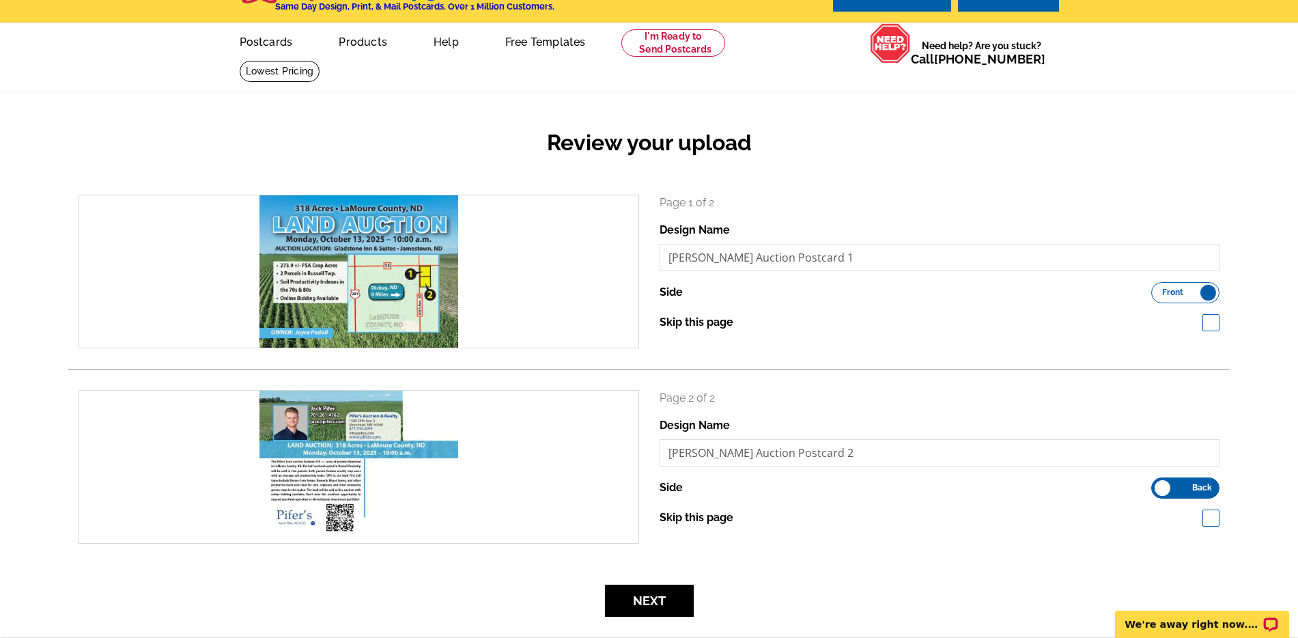
scroll to position [70, 0]
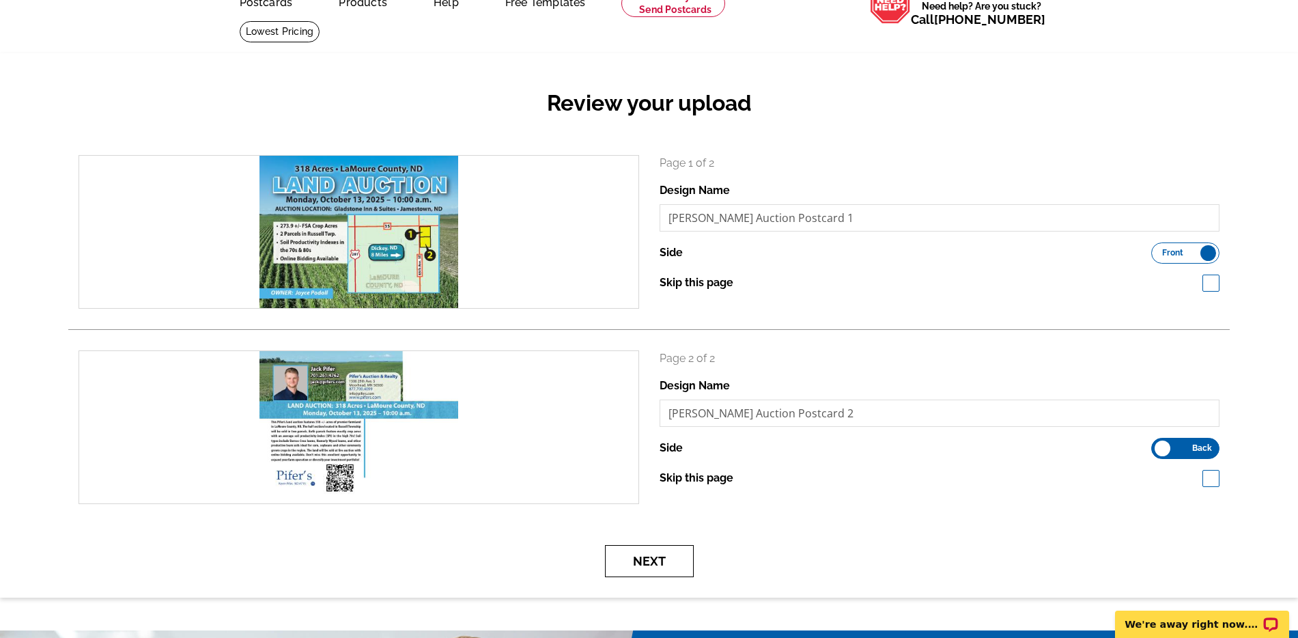
click at [644, 557] on button "Next" at bounding box center [649, 561] width 89 height 32
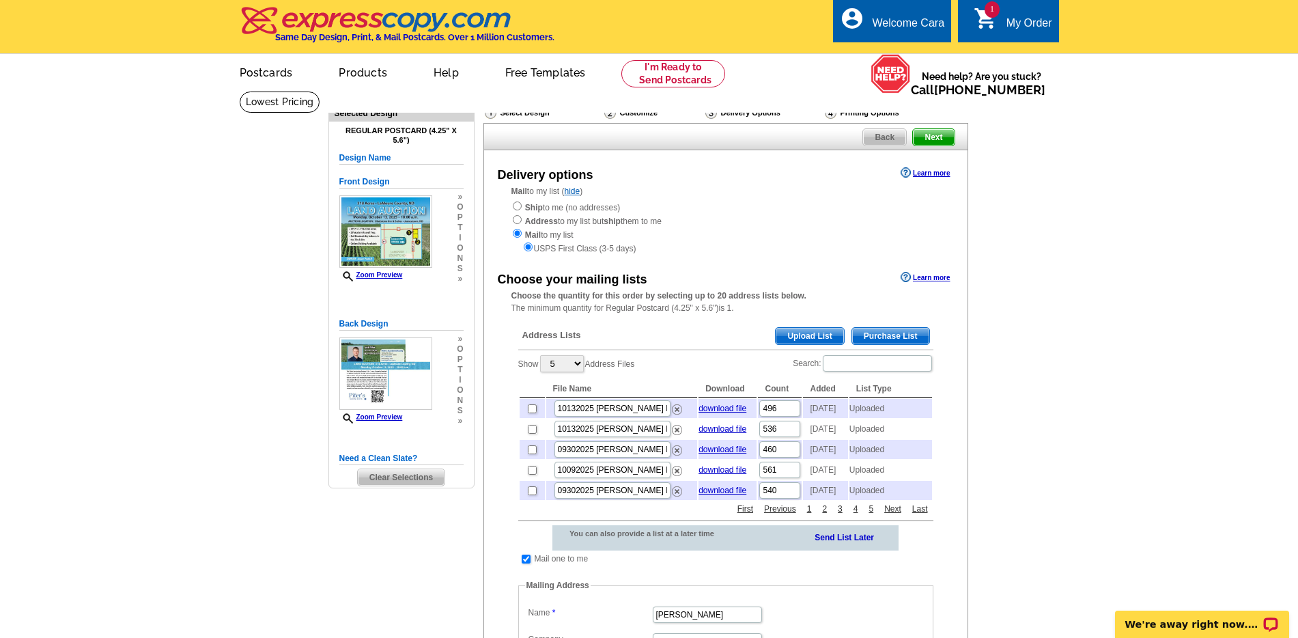
click at [821, 329] on span "Upload List" at bounding box center [810, 336] width 68 height 16
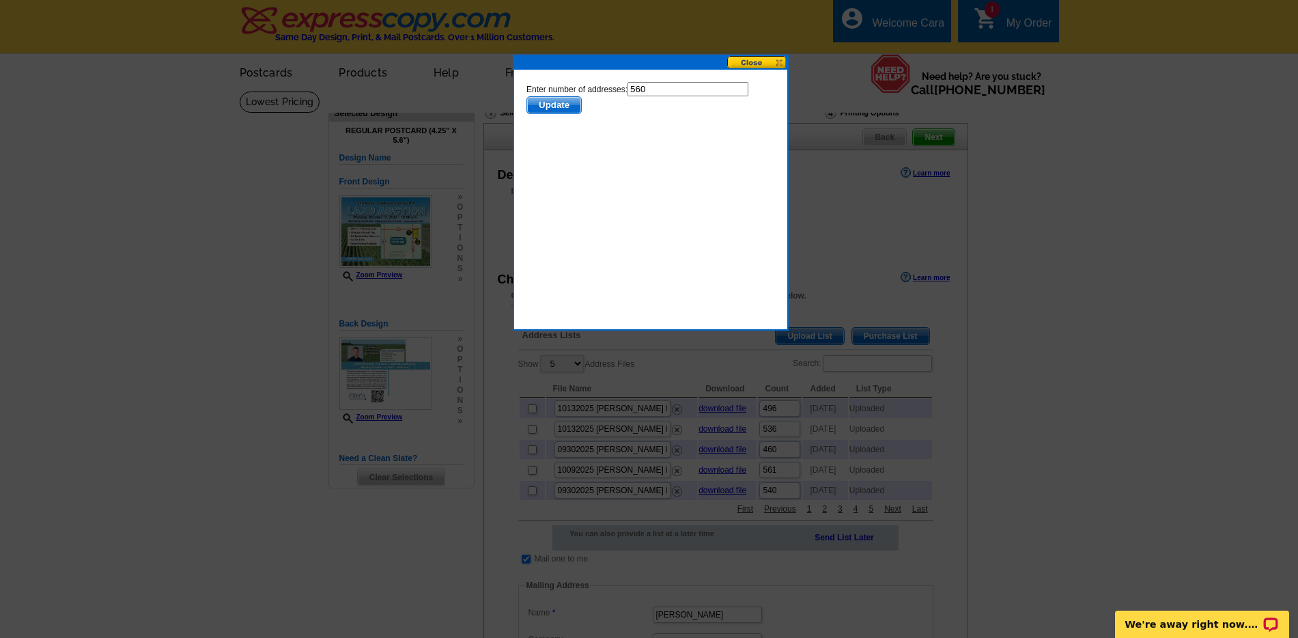
click at [659, 91] on input "560" at bounding box center [687, 89] width 121 height 14
type input "559"
click at [551, 106] on span "Update" at bounding box center [553, 105] width 54 height 16
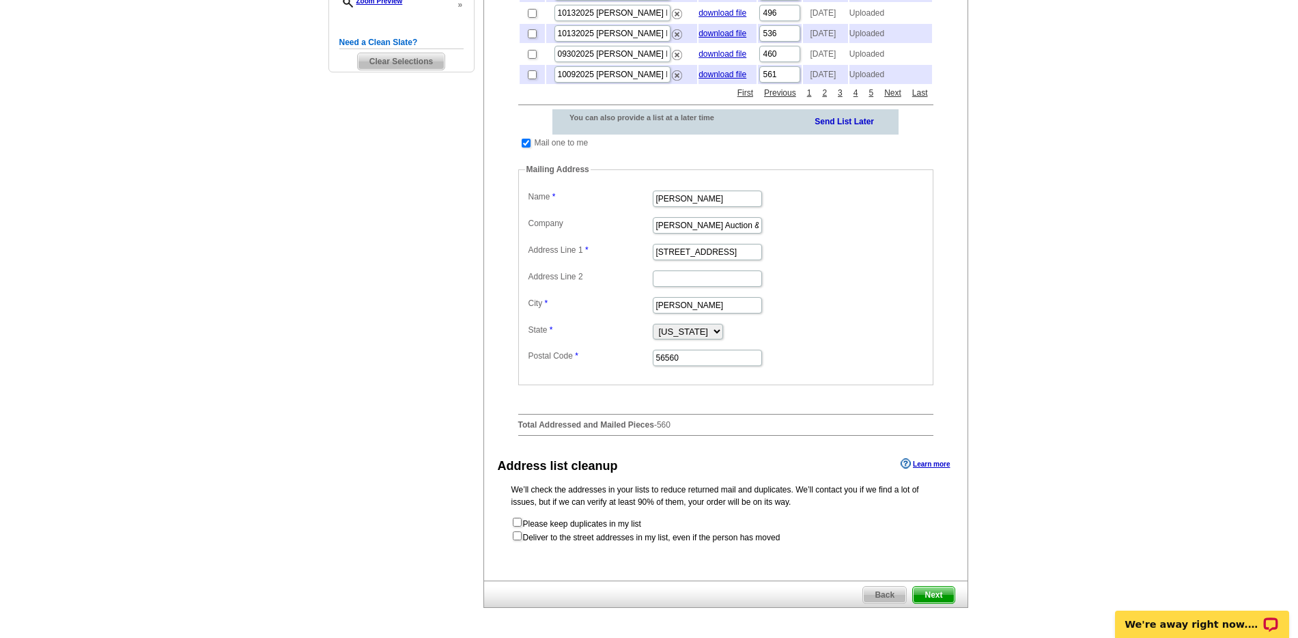
scroll to position [442, 0]
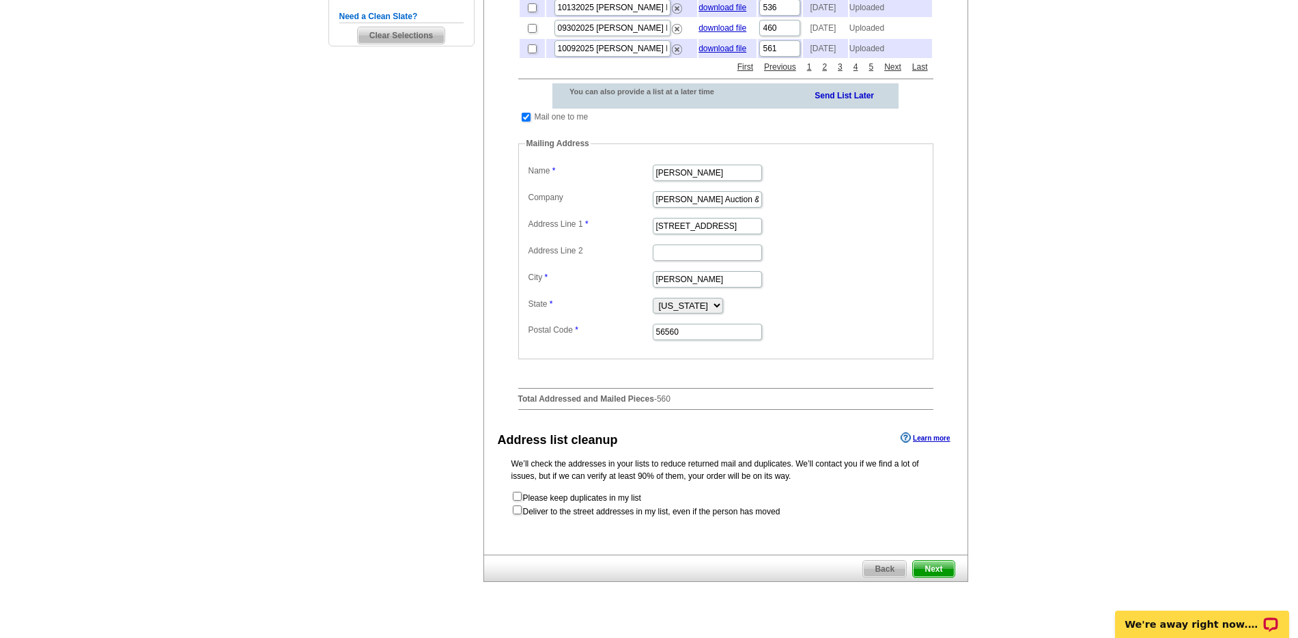
click at [936, 577] on span "Next" at bounding box center [933, 568] width 41 height 16
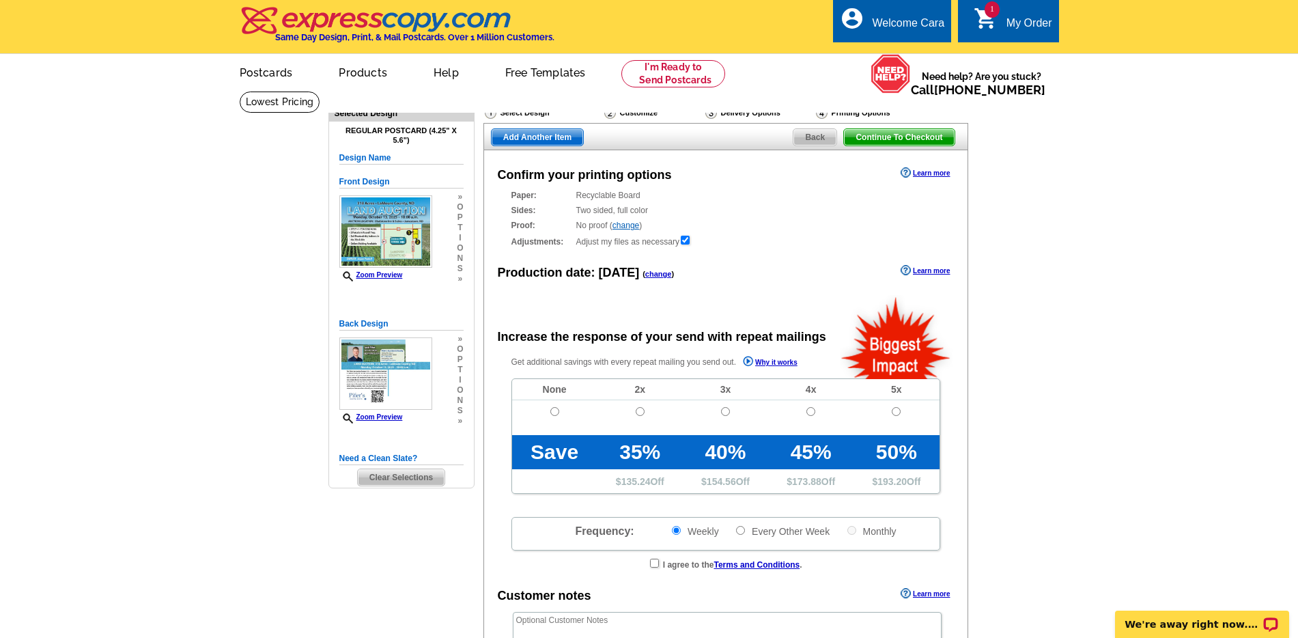
radio input "false"
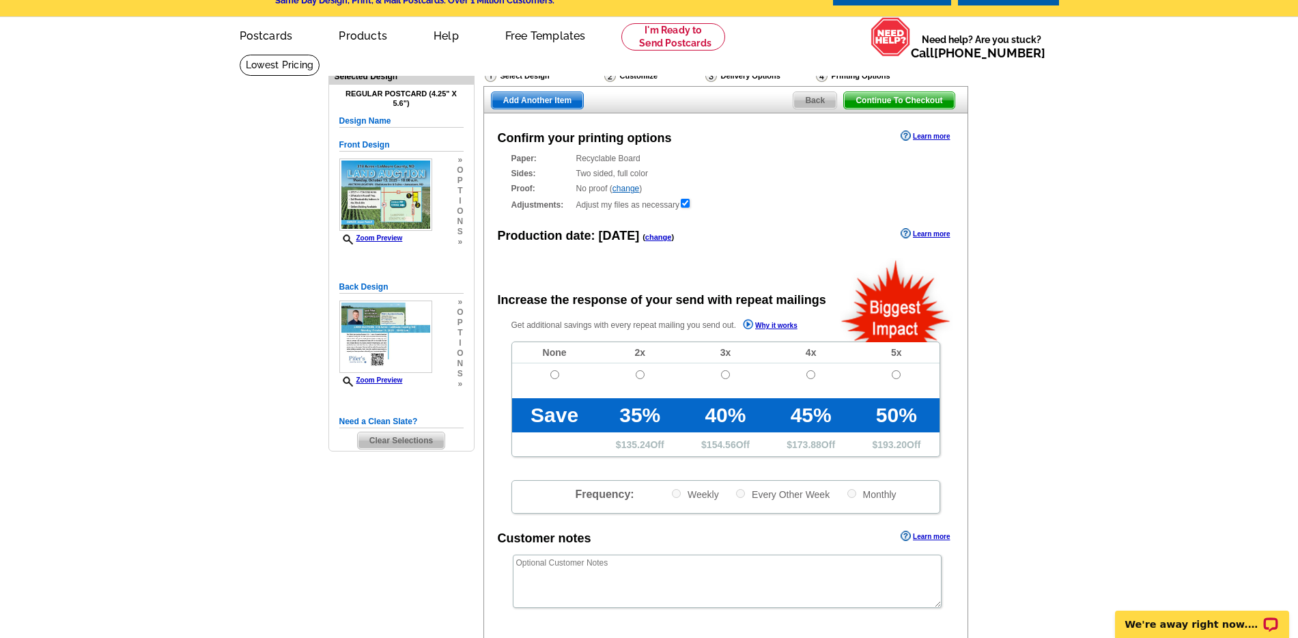
scroll to position [89, 0]
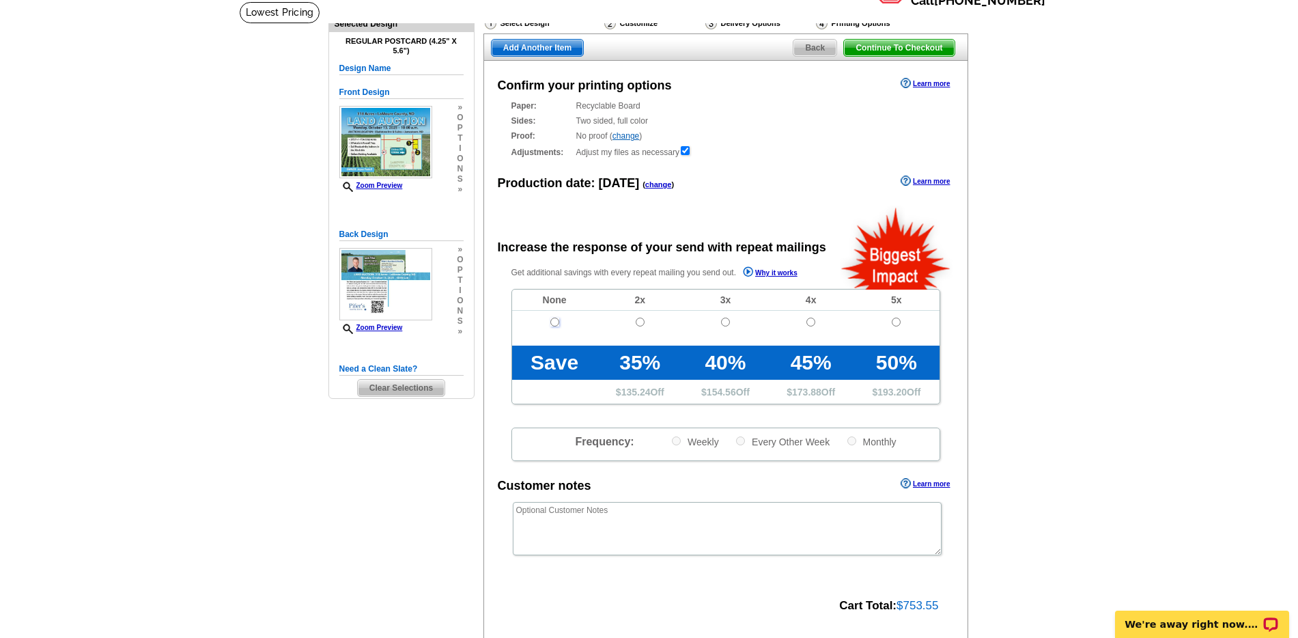
click at [553, 321] on input "radio" at bounding box center [554, 321] width 9 height 9
radio input "true"
click at [554, 322] on input "radio" at bounding box center [554, 321] width 9 height 9
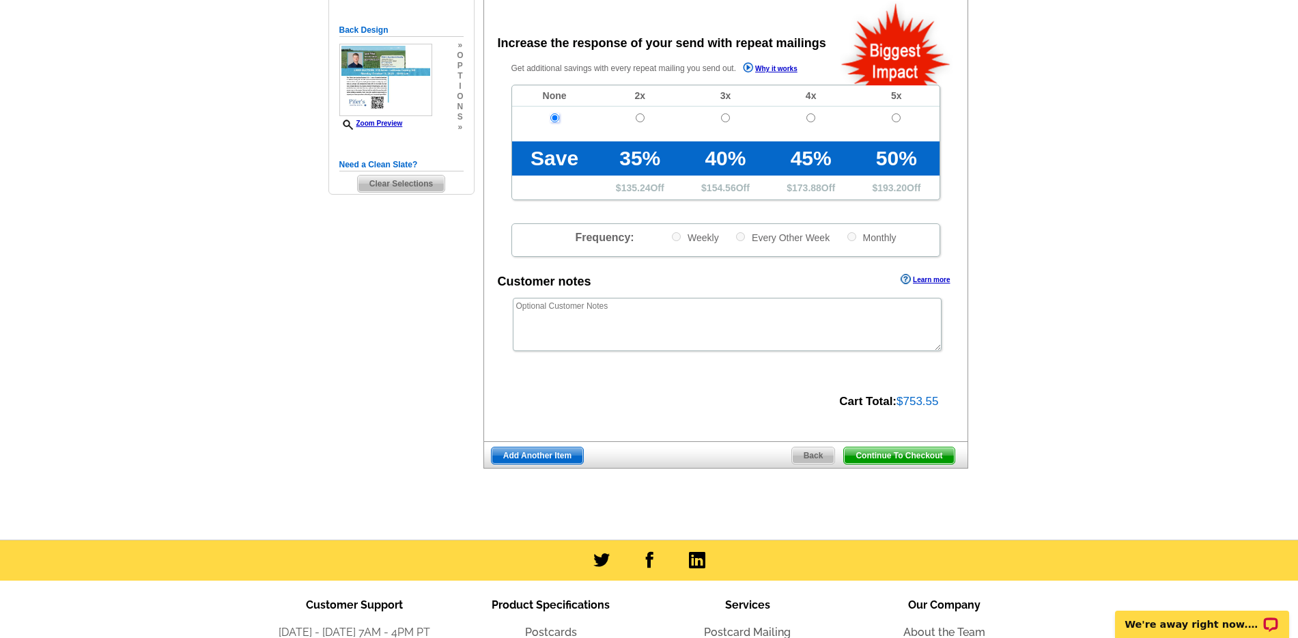
scroll to position [229, 0]
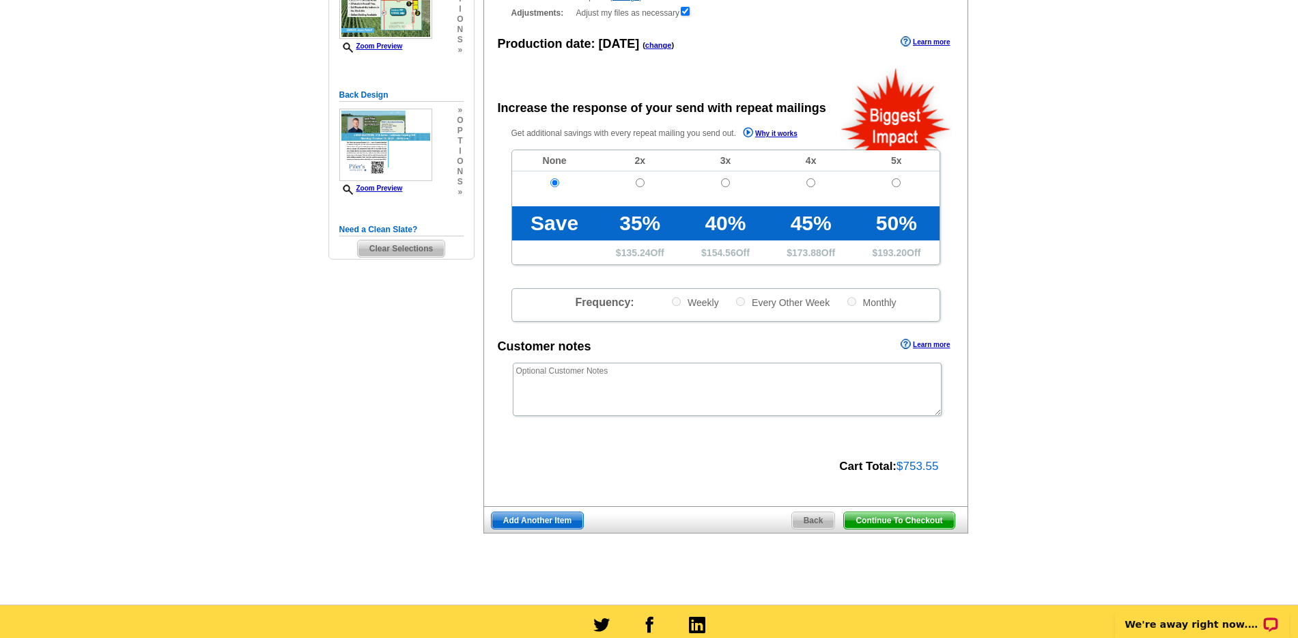
click at [901, 518] on span "Continue To Checkout" at bounding box center [899, 520] width 110 height 16
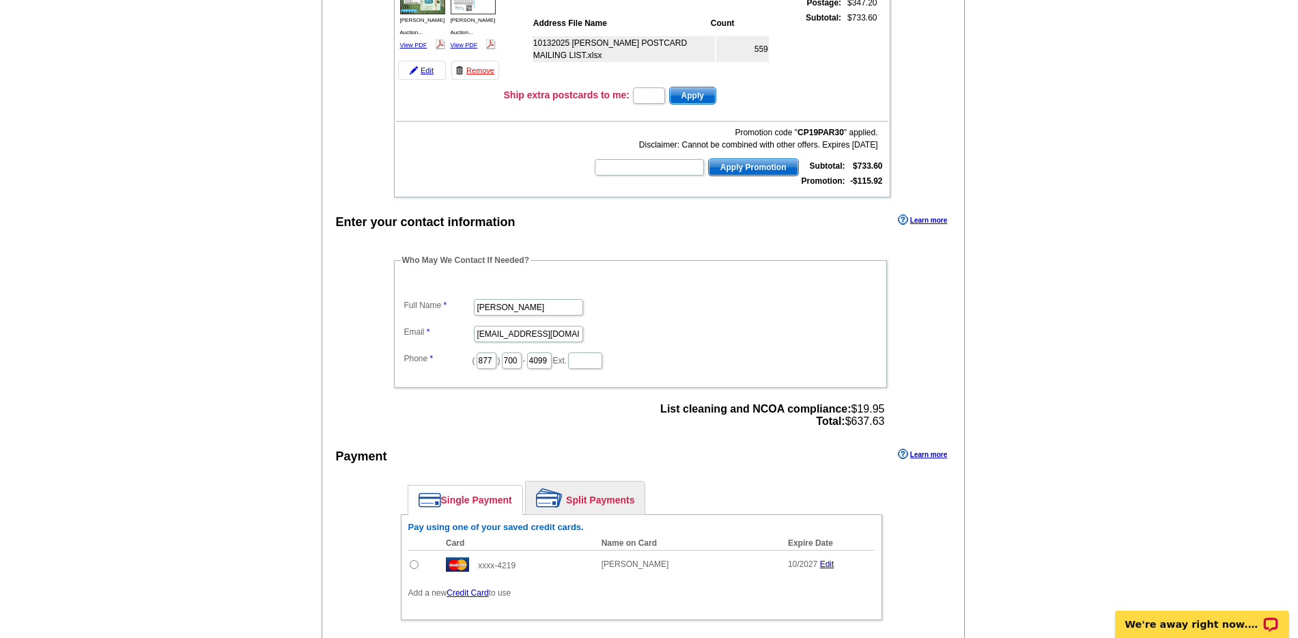
scroll to position [298, 0]
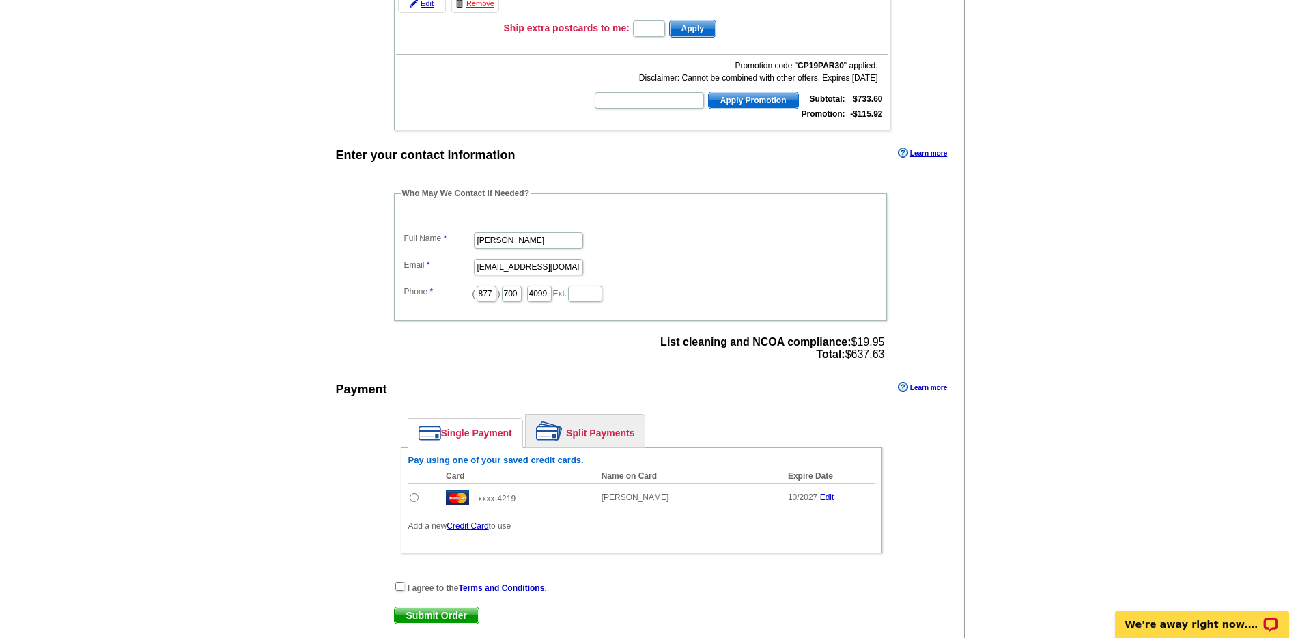
click at [413, 499] on input "radio" at bounding box center [414, 497] width 9 height 9
radio input "true"
click at [397, 586] on input "checkbox" at bounding box center [399, 586] width 9 height 9
checkbox input "true"
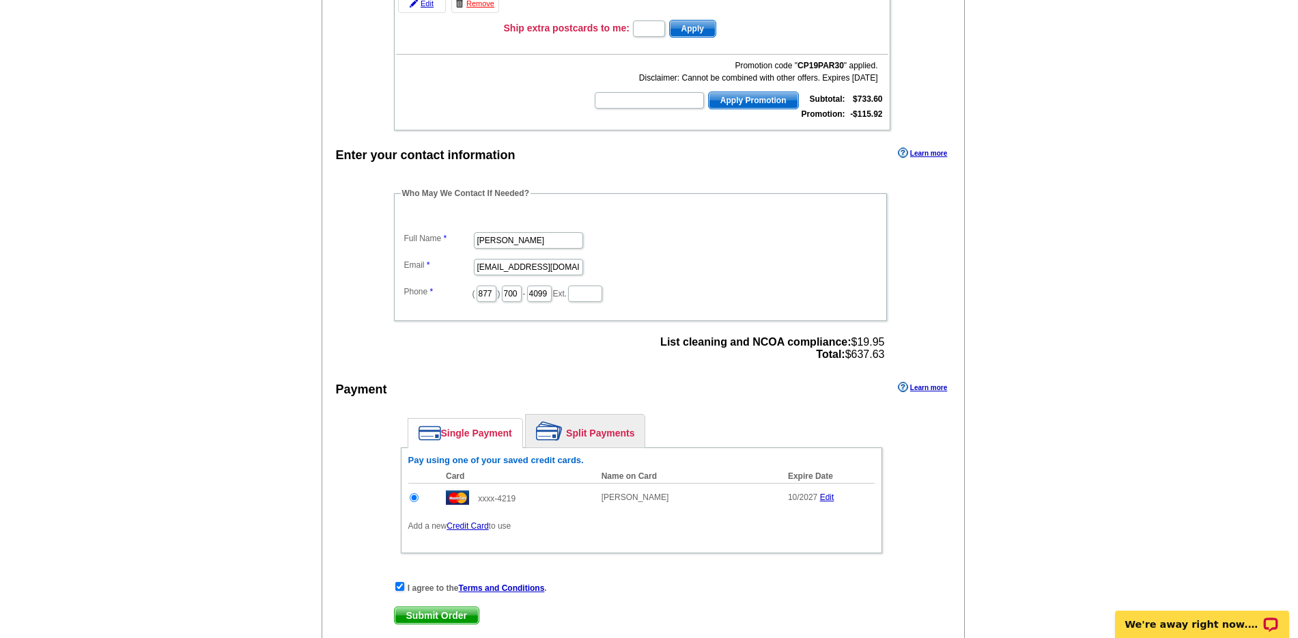
click at [461, 612] on span "Submit Order" at bounding box center [437, 615] width 84 height 16
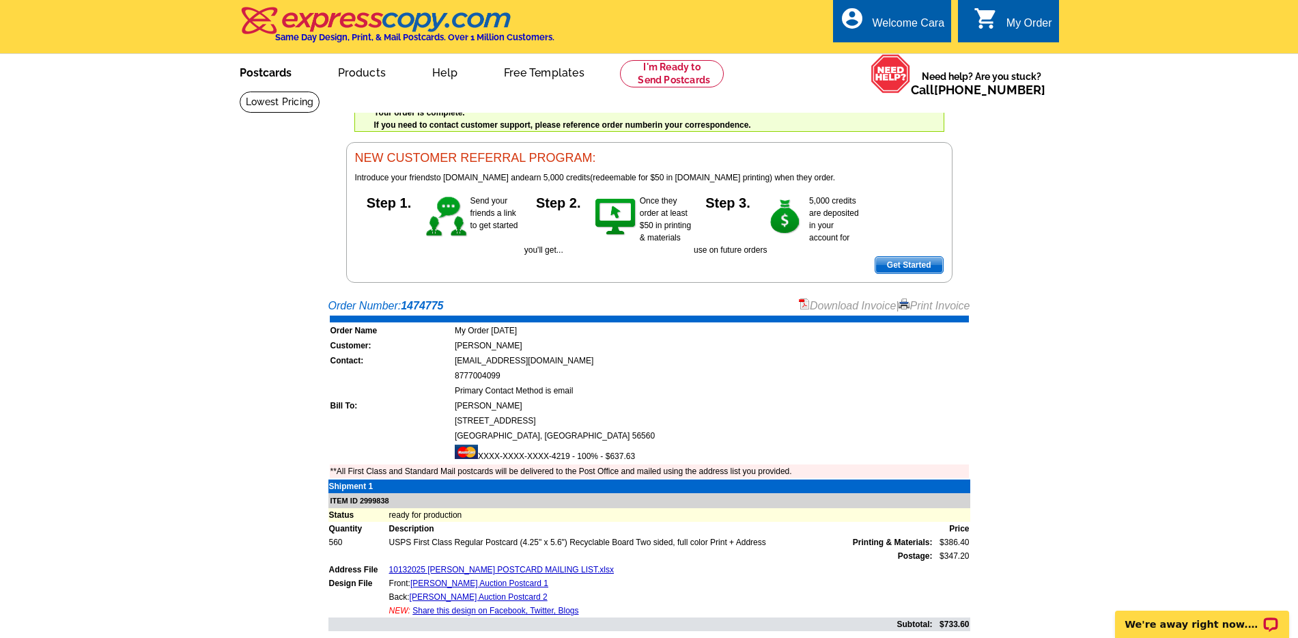
click at [270, 72] on link "Postcards" at bounding box center [266, 71] width 96 height 32
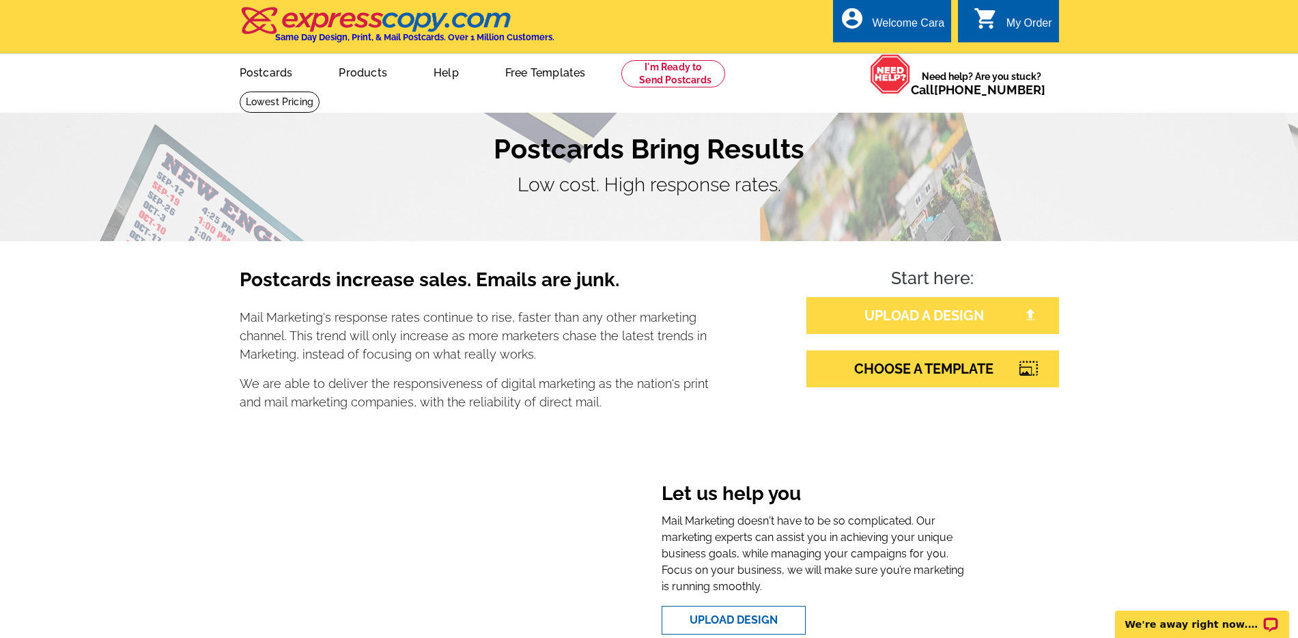
drag, startPoint x: 963, startPoint y: 318, endPoint x: 1118, endPoint y: 284, distance: 159.3
click at [962, 318] on link "UPLOAD A DESIGN" at bounding box center [932, 315] width 253 height 37
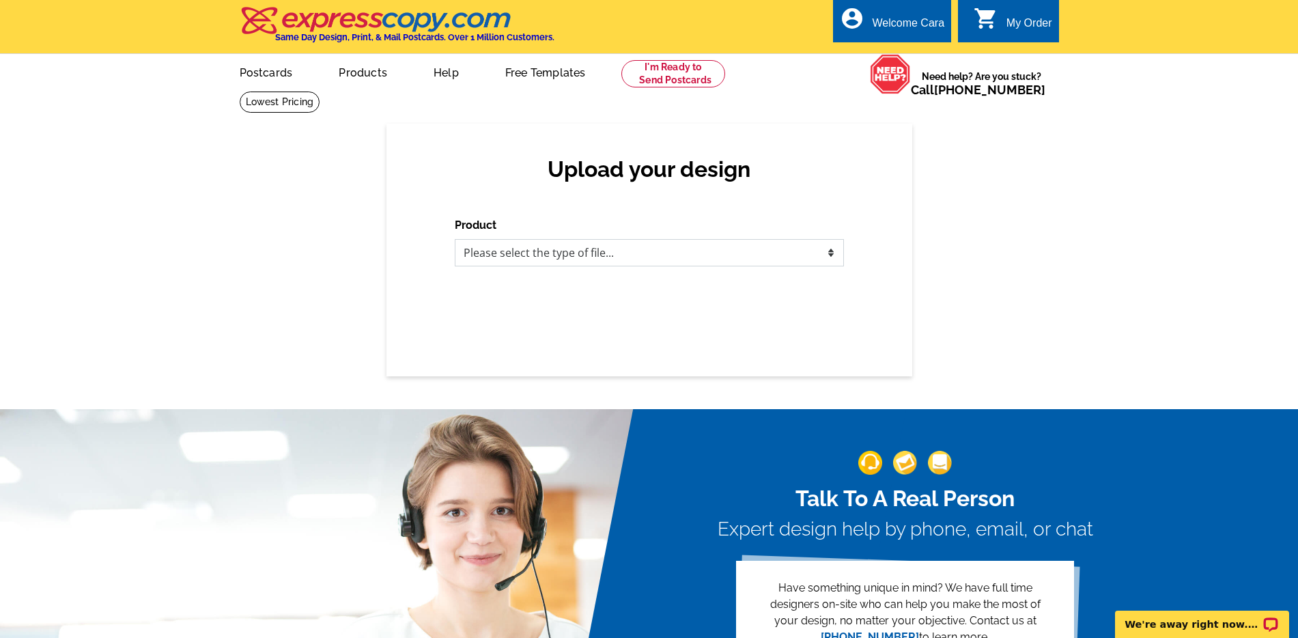
click at [663, 253] on select "Please select the type of file... Postcards Business Cards Letters and flyers G…" at bounding box center [649, 252] width 389 height 27
select select "1"
click at [455, 239] on select "Please select the type of file... Postcards Business Cards Letters and flyers G…" at bounding box center [649, 252] width 389 height 27
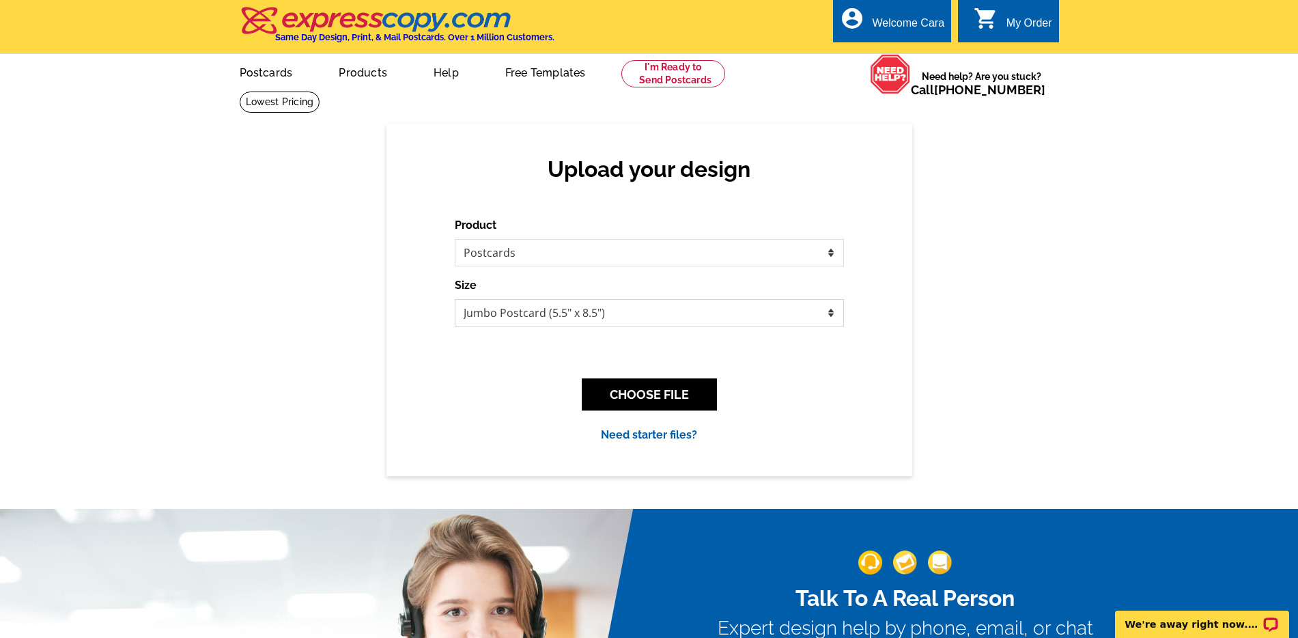
click at [725, 305] on select "Jumbo Postcard (5.5" x 8.5") Regular Postcard (4.25" x 5.6") Panoramic Postcard…" at bounding box center [649, 312] width 389 height 27
select select "1"
click at [455, 299] on select "Jumbo Postcard (5.5" x 8.5") Regular Postcard (4.25" x 5.6") Panoramic Postcard…" at bounding box center [649, 312] width 389 height 27
click at [659, 395] on button "CHOOSE FILE" at bounding box center [649, 394] width 135 height 32
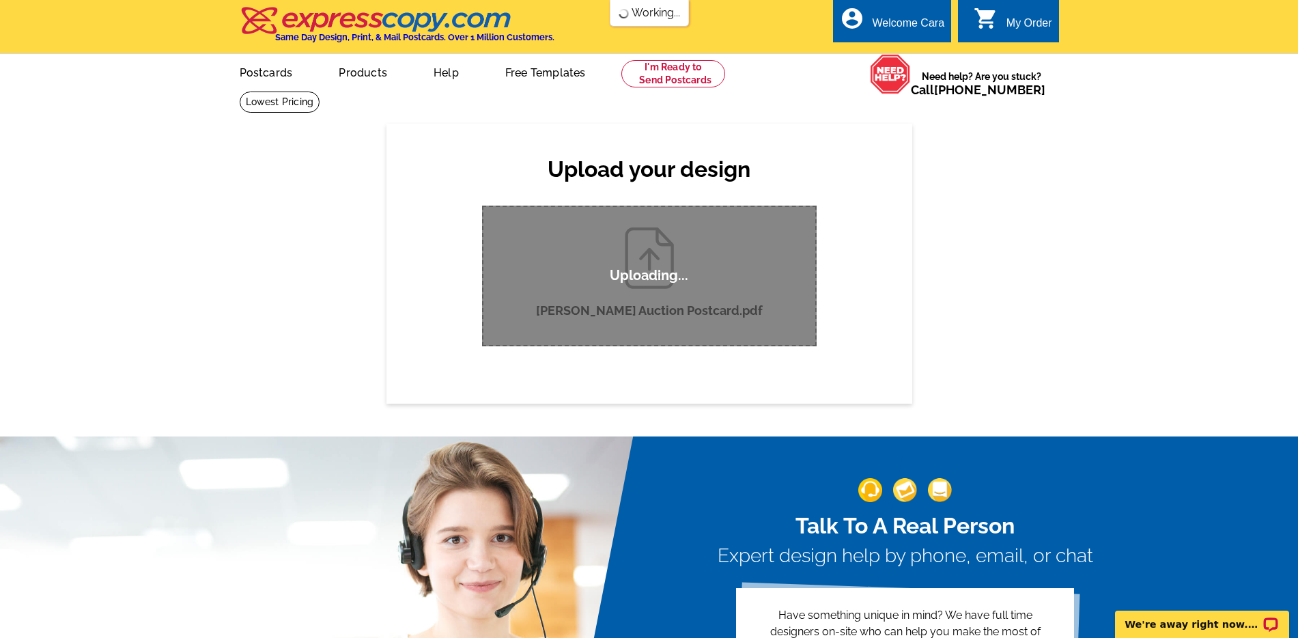
scroll to position [1, 0]
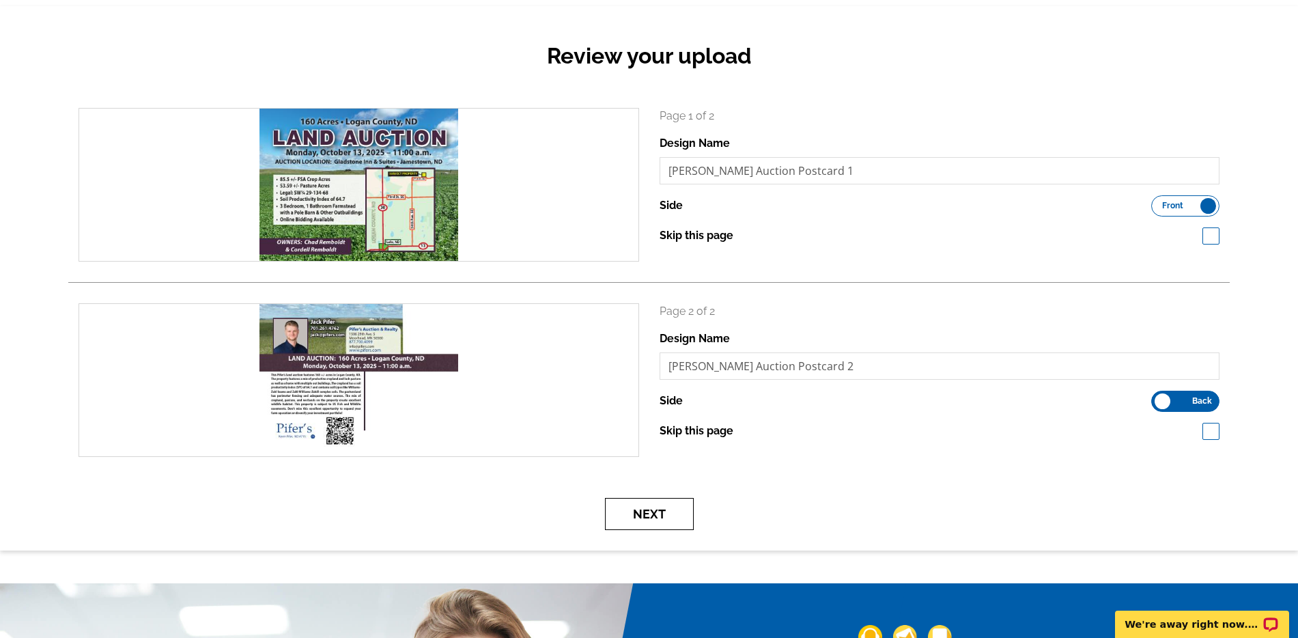
click at [679, 513] on button "Next" at bounding box center [649, 514] width 89 height 32
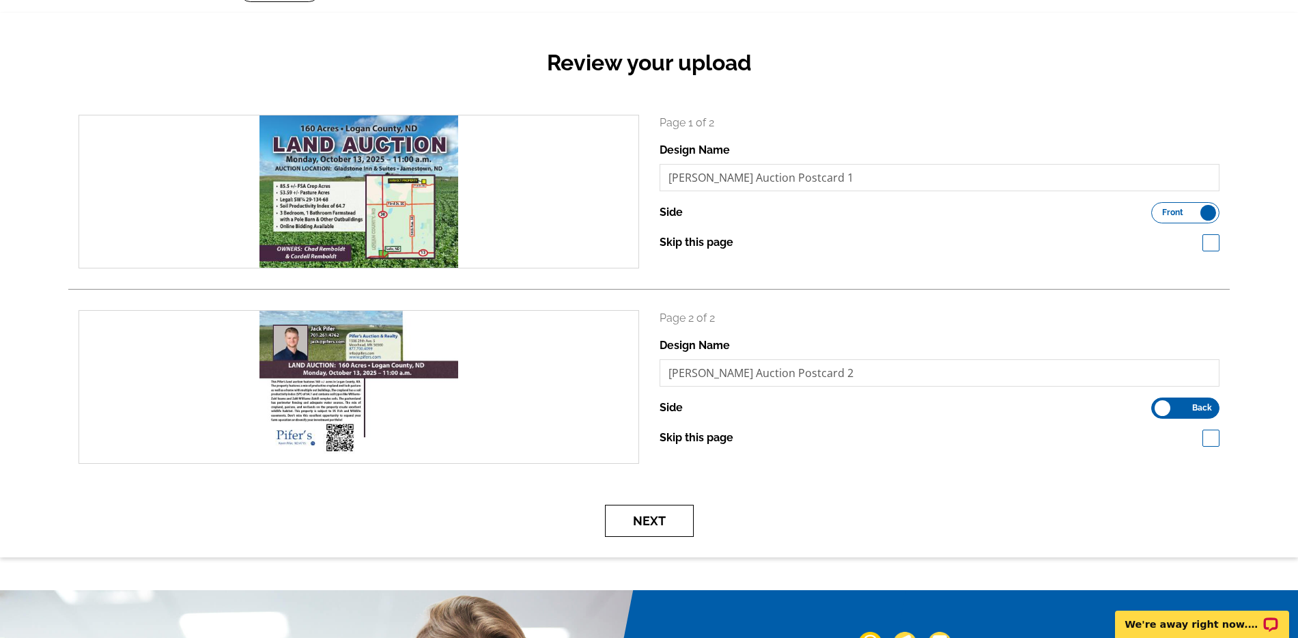
scroll to position [108, 0]
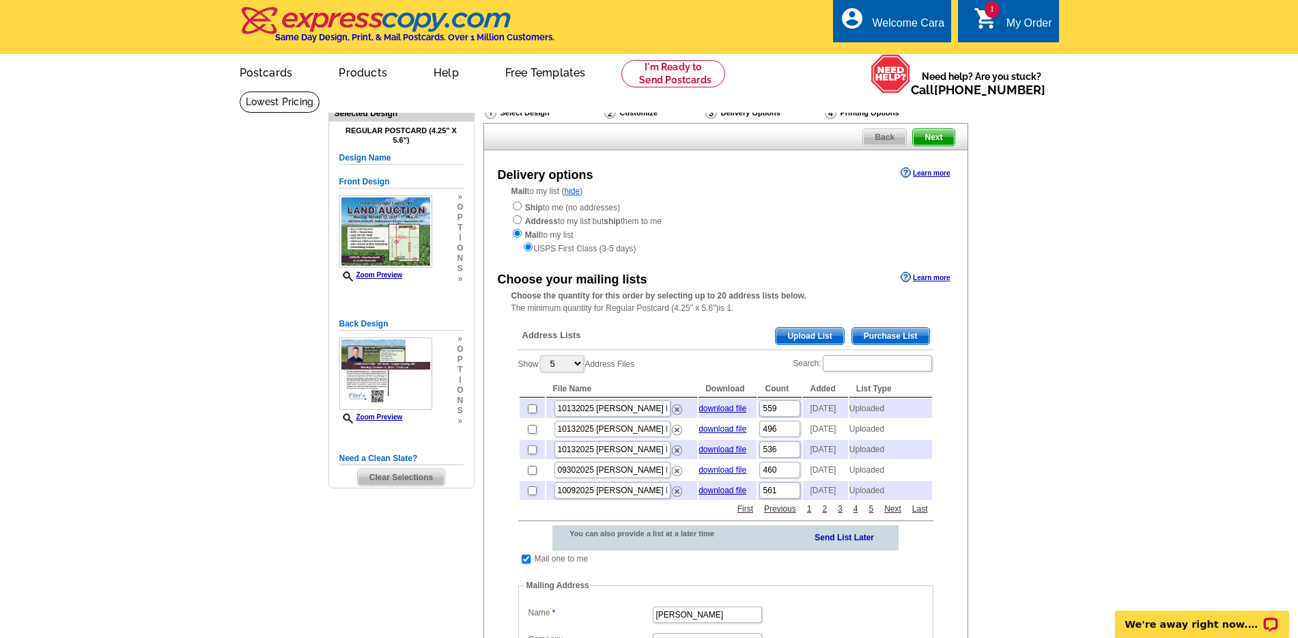
click at [812, 339] on span "Upload List" at bounding box center [810, 336] width 68 height 16
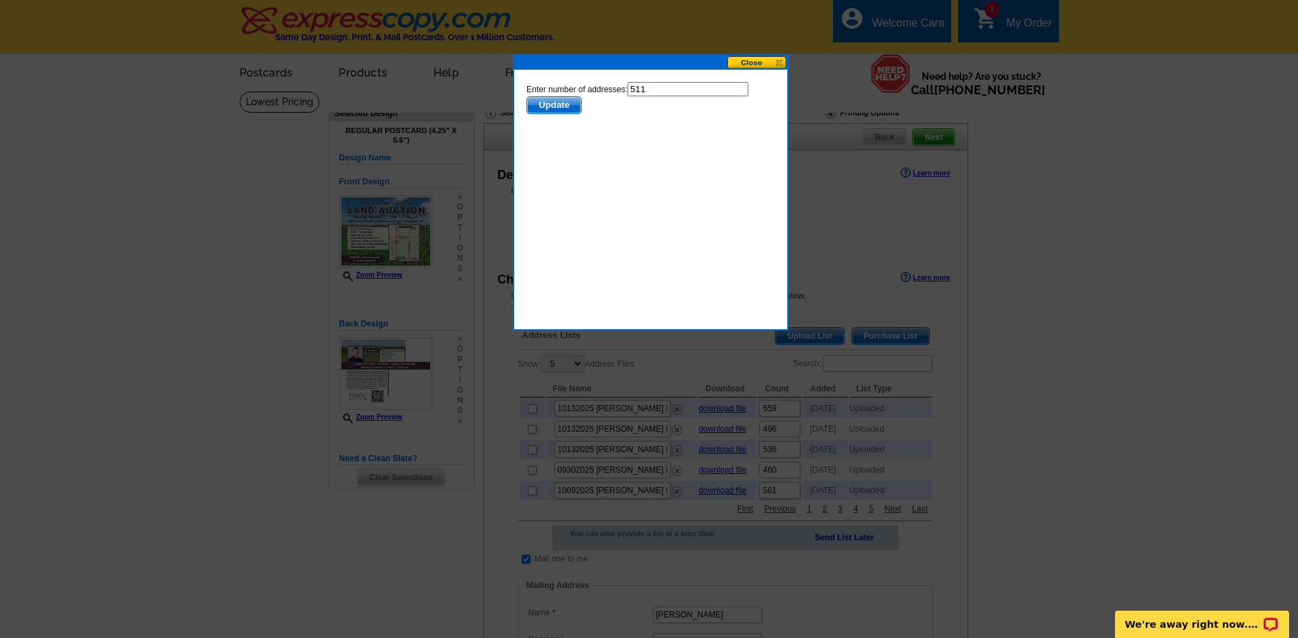
click at [653, 94] on input "511" at bounding box center [687, 89] width 121 height 14
type input "510"
click at [554, 112] on span "Update" at bounding box center [553, 105] width 54 height 16
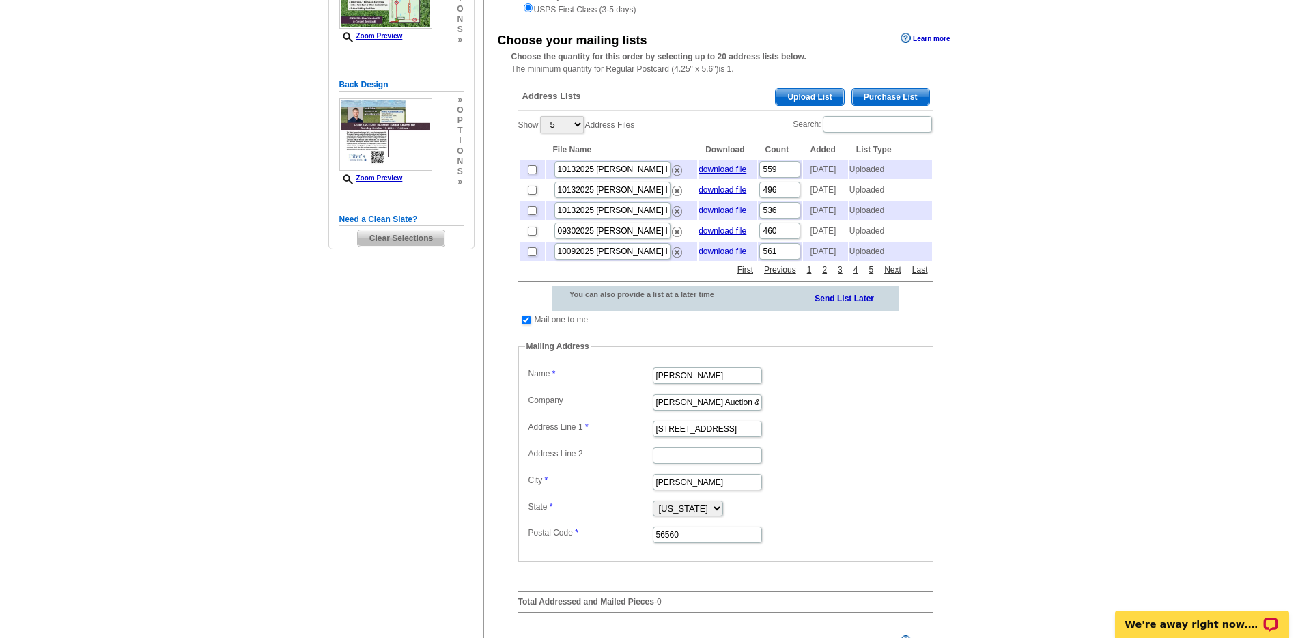
scroll to position [281, 0]
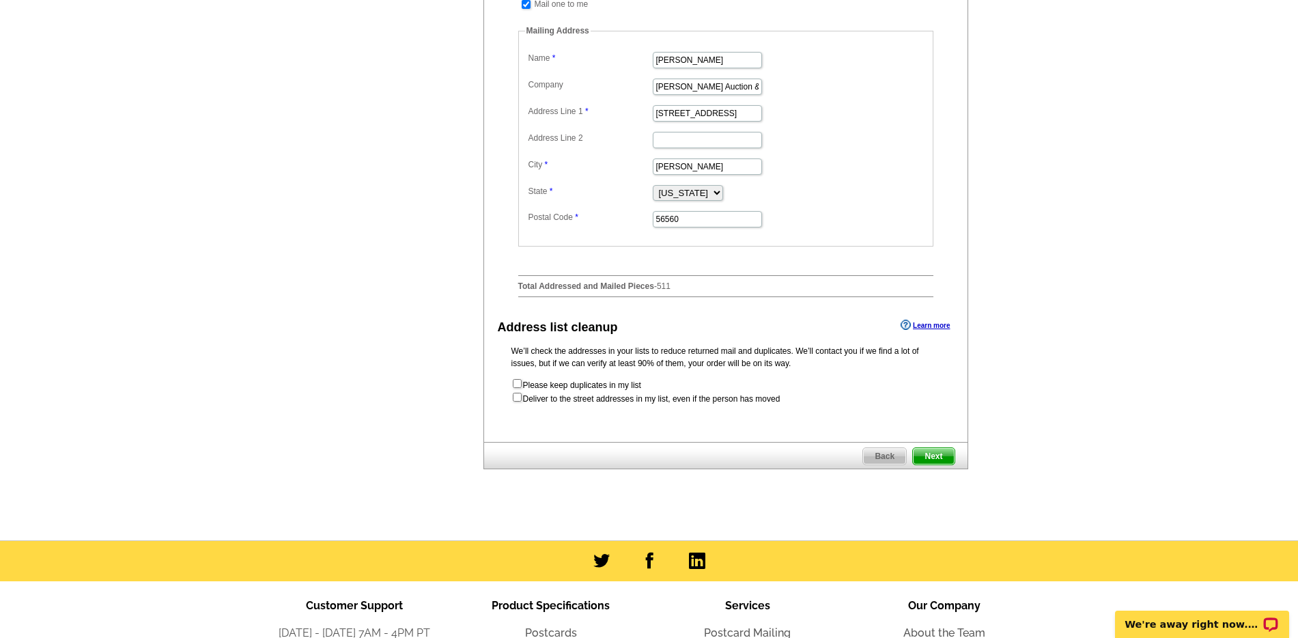
scroll to position [645, 0]
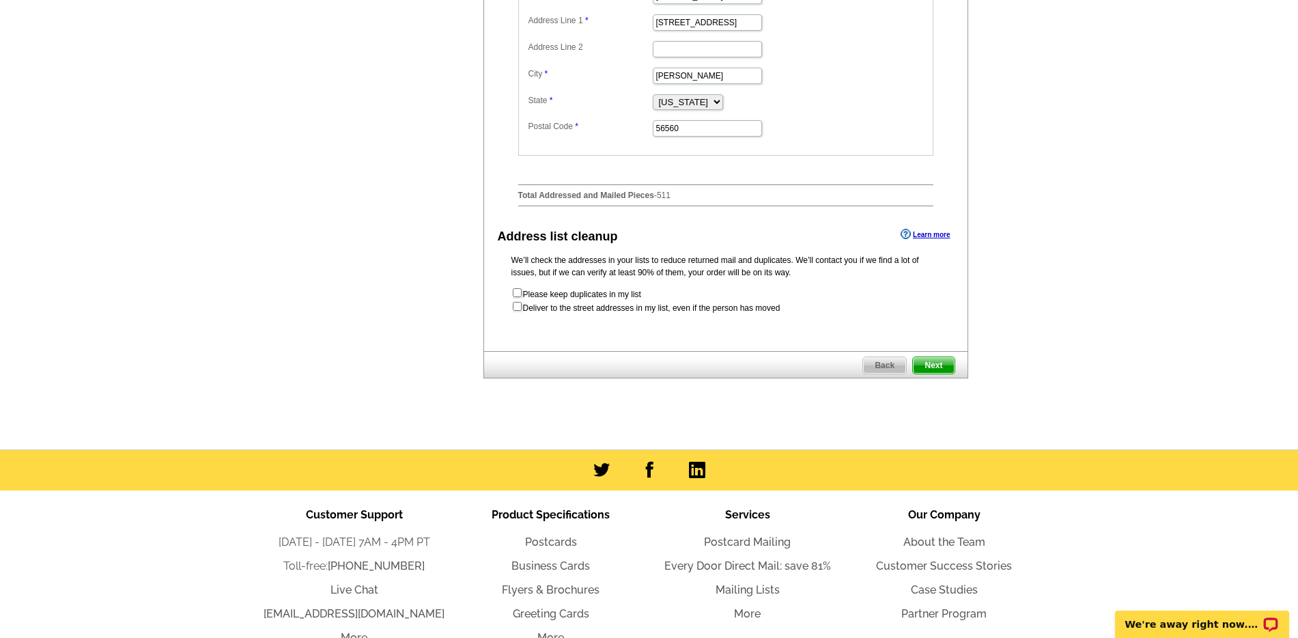
click at [932, 373] on span "Next" at bounding box center [933, 365] width 41 height 16
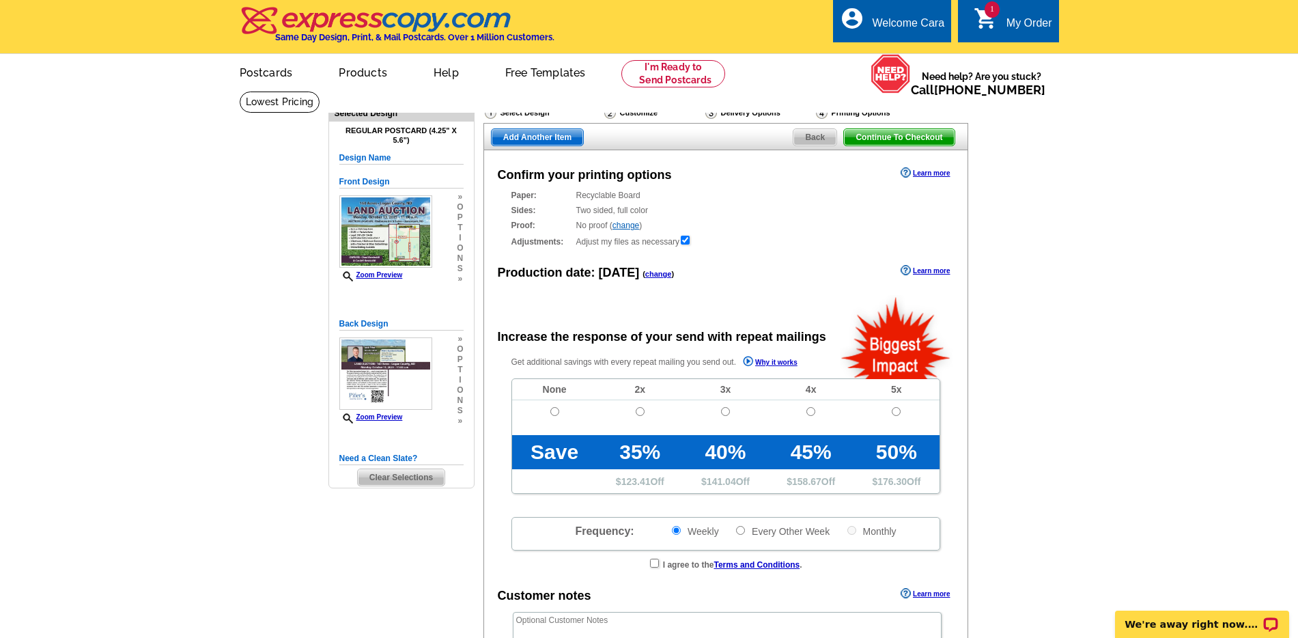
radio input "false"
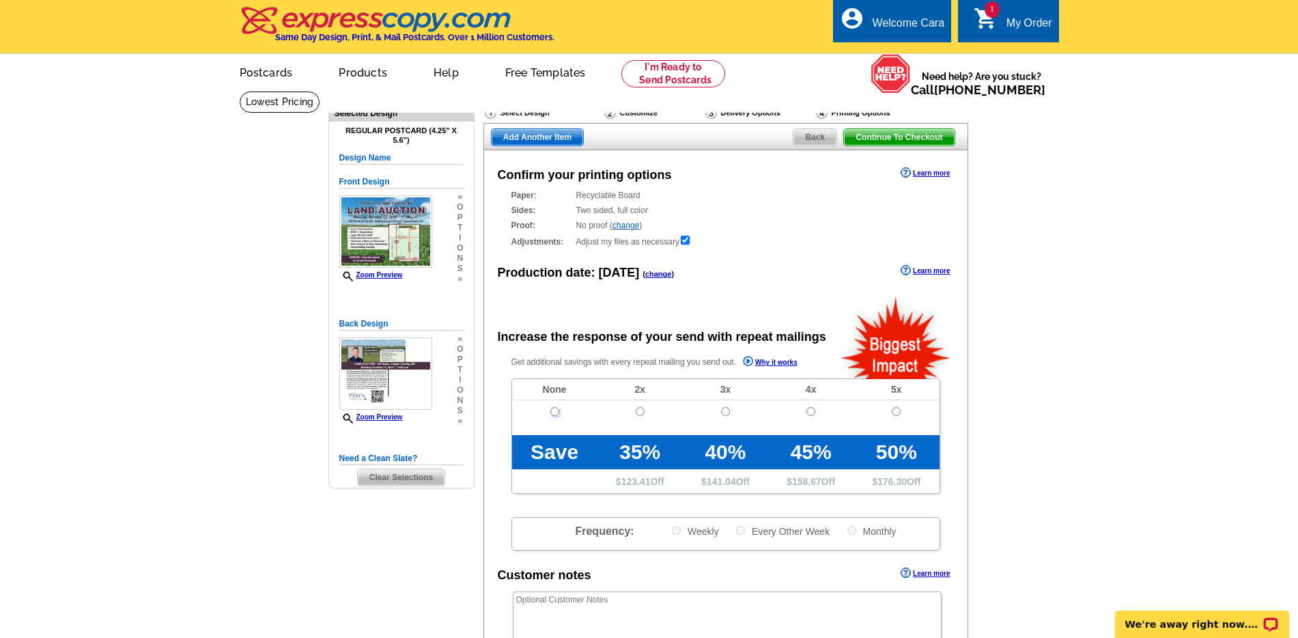
click at [553, 407] on input "radio" at bounding box center [554, 411] width 9 height 9
radio input "true"
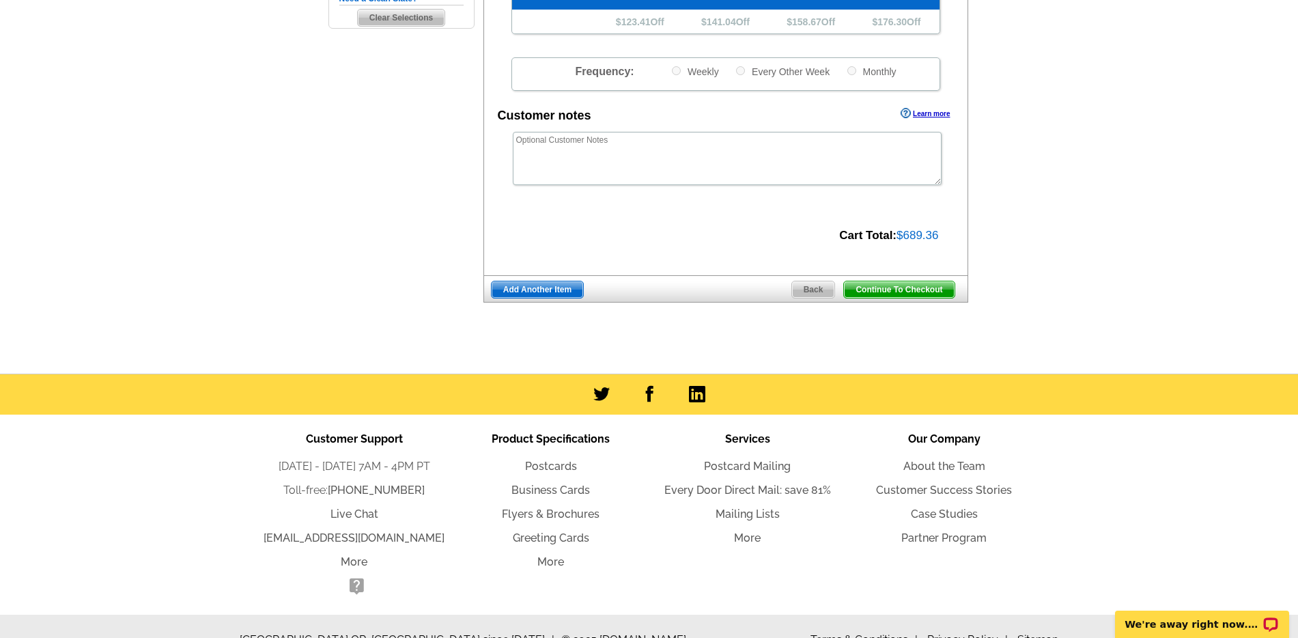
scroll to position [487, 0]
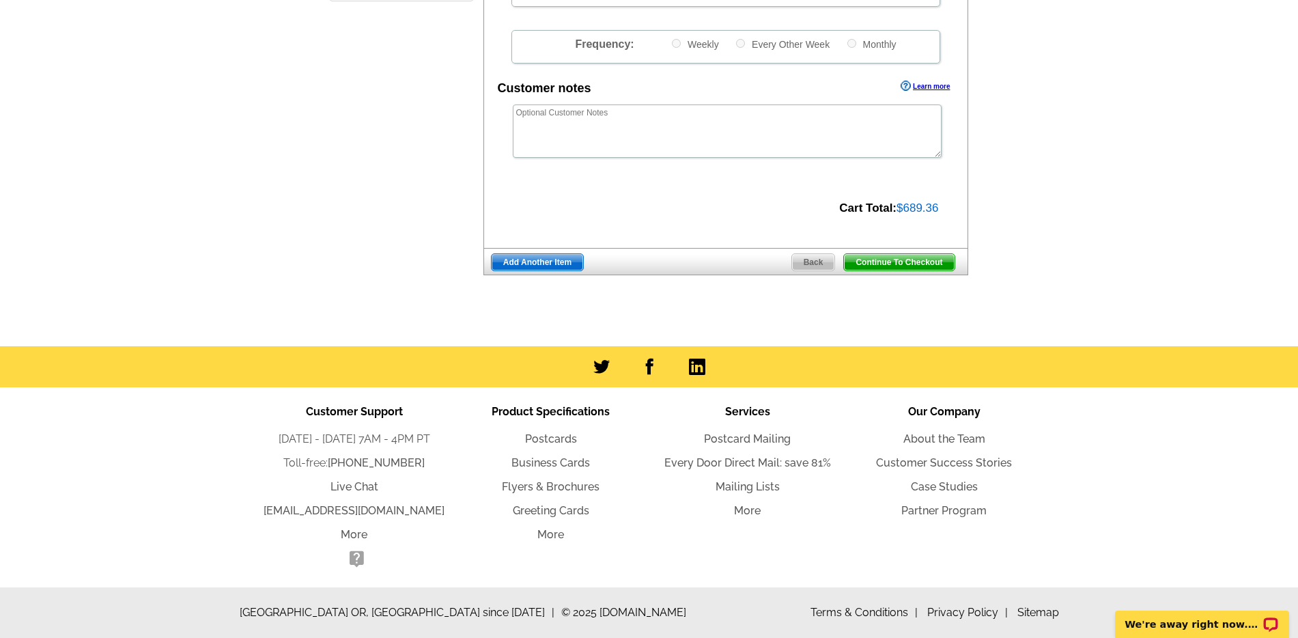
click at [907, 266] on span "Continue To Checkout" at bounding box center [899, 262] width 110 height 16
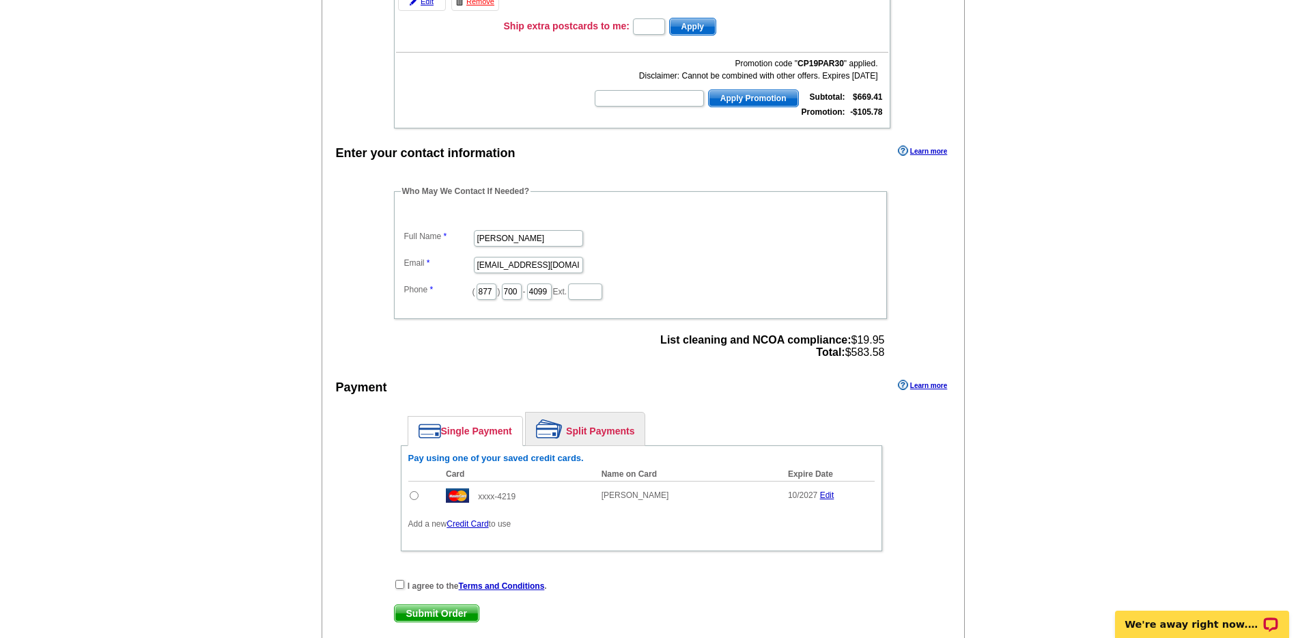
click at [414, 496] on input "radio" at bounding box center [414, 495] width 9 height 9
radio input "true"
click at [401, 583] on input "checkbox" at bounding box center [399, 584] width 9 height 9
checkbox input "true"
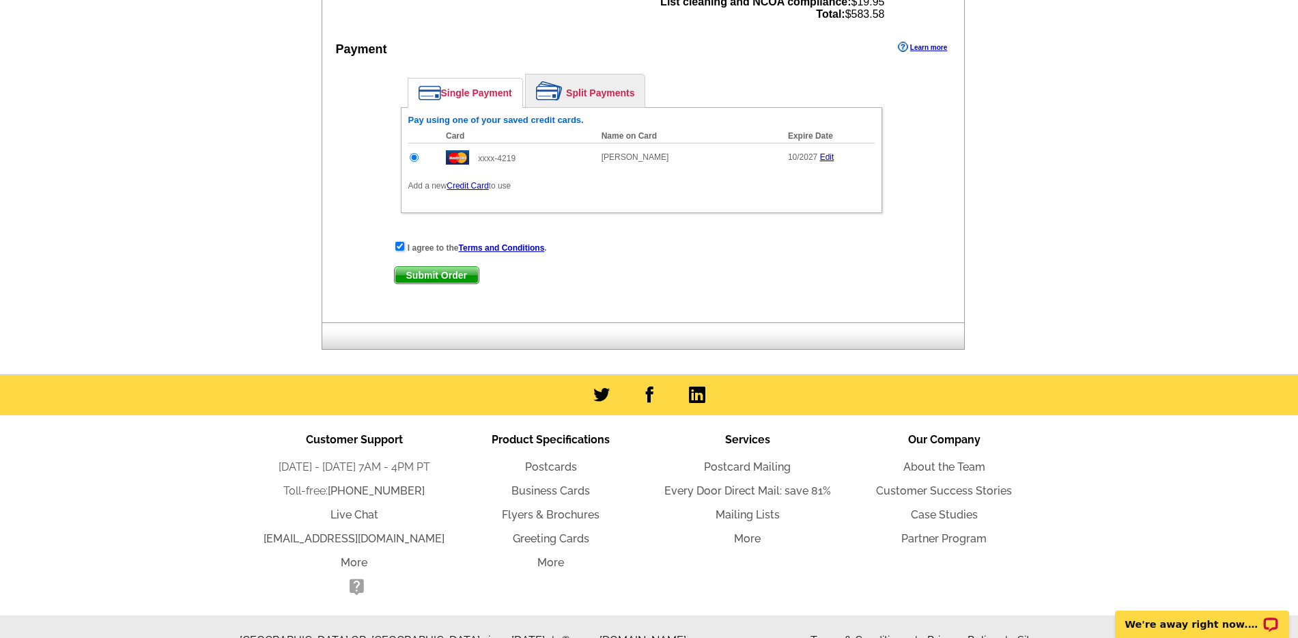
scroll to position [633, 0]
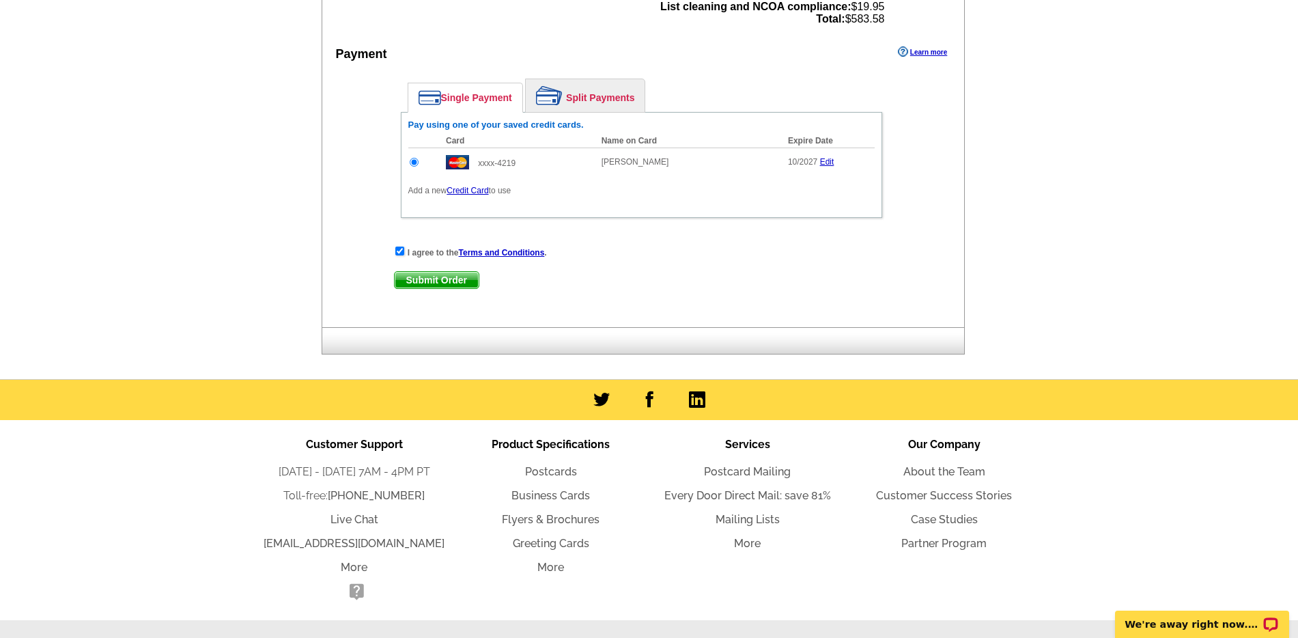
click at [461, 282] on span "Submit Order" at bounding box center [437, 280] width 84 height 16
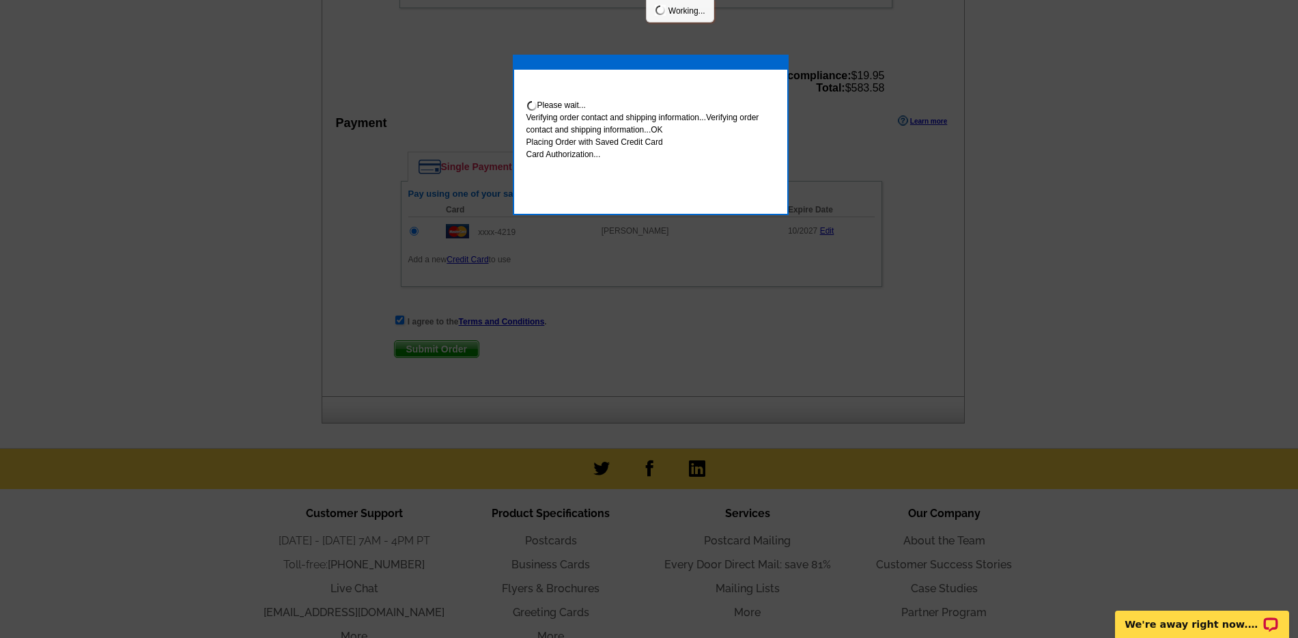
scroll to position [702, 0]
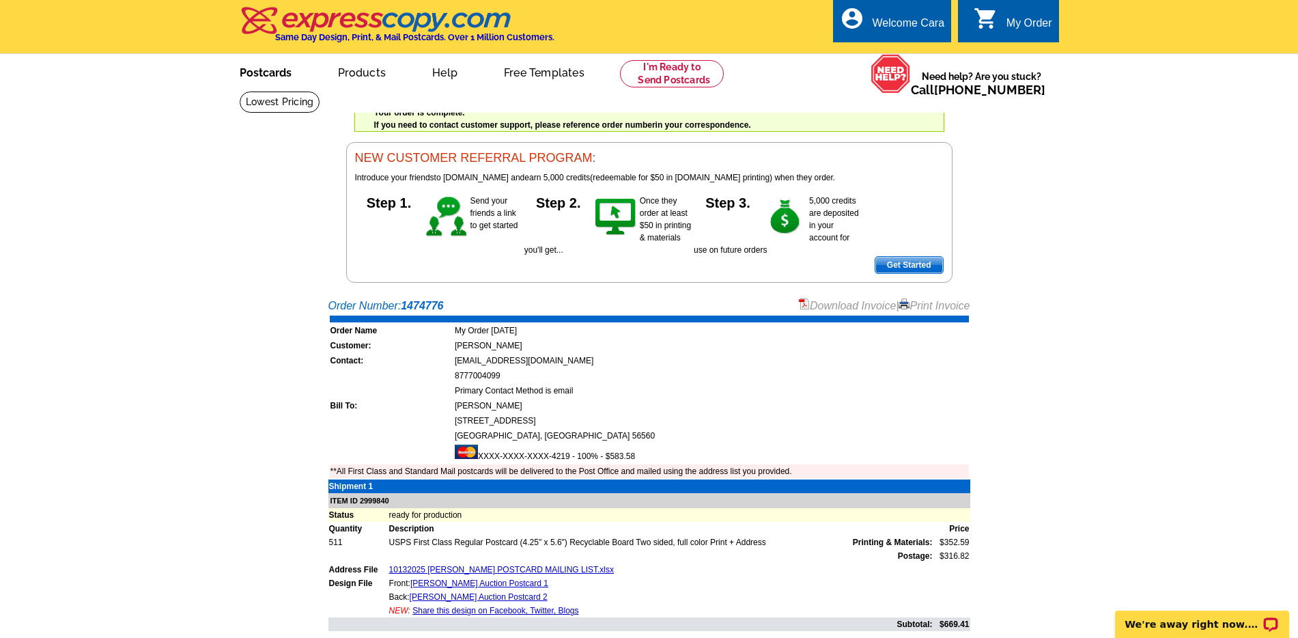
click at [244, 76] on link "Postcards" at bounding box center [266, 71] width 96 height 32
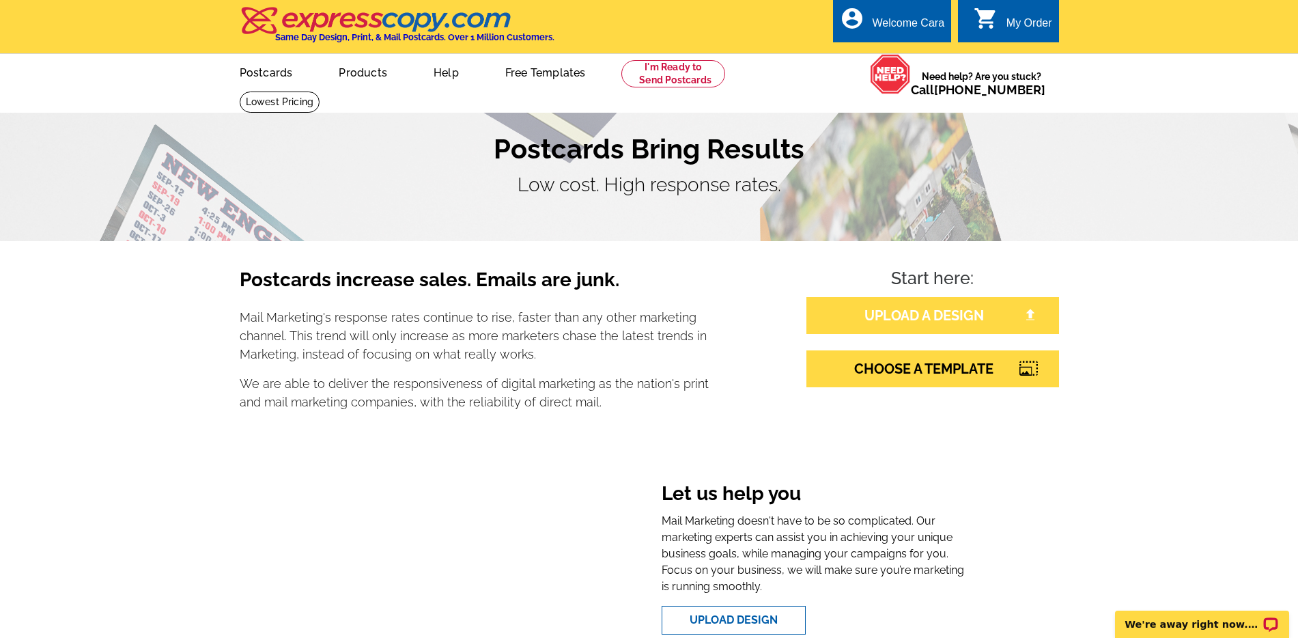
click at [945, 309] on link "UPLOAD A DESIGN" at bounding box center [932, 315] width 253 height 37
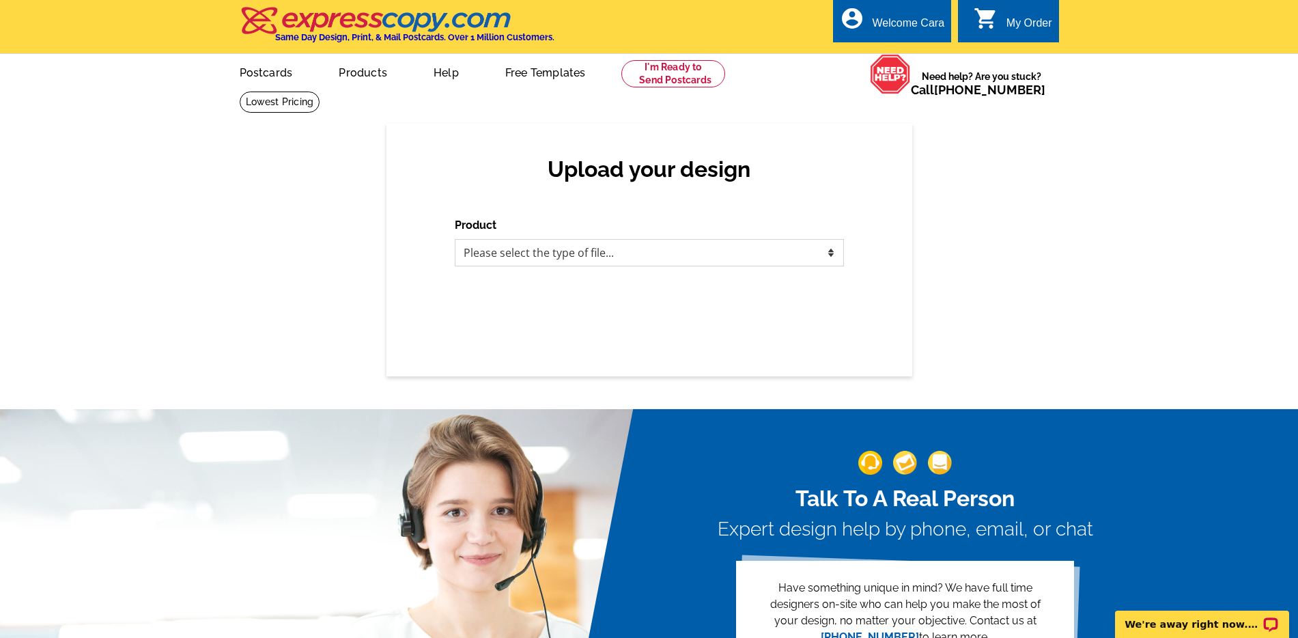
click at [718, 241] on select "Please select the type of file... Postcards Business Cards Letters and flyers G…" at bounding box center [649, 252] width 389 height 27
select select "1"
click at [455, 239] on select "Please select the type of file... Postcards Business Cards Letters and flyers G…" at bounding box center [649, 252] width 389 height 27
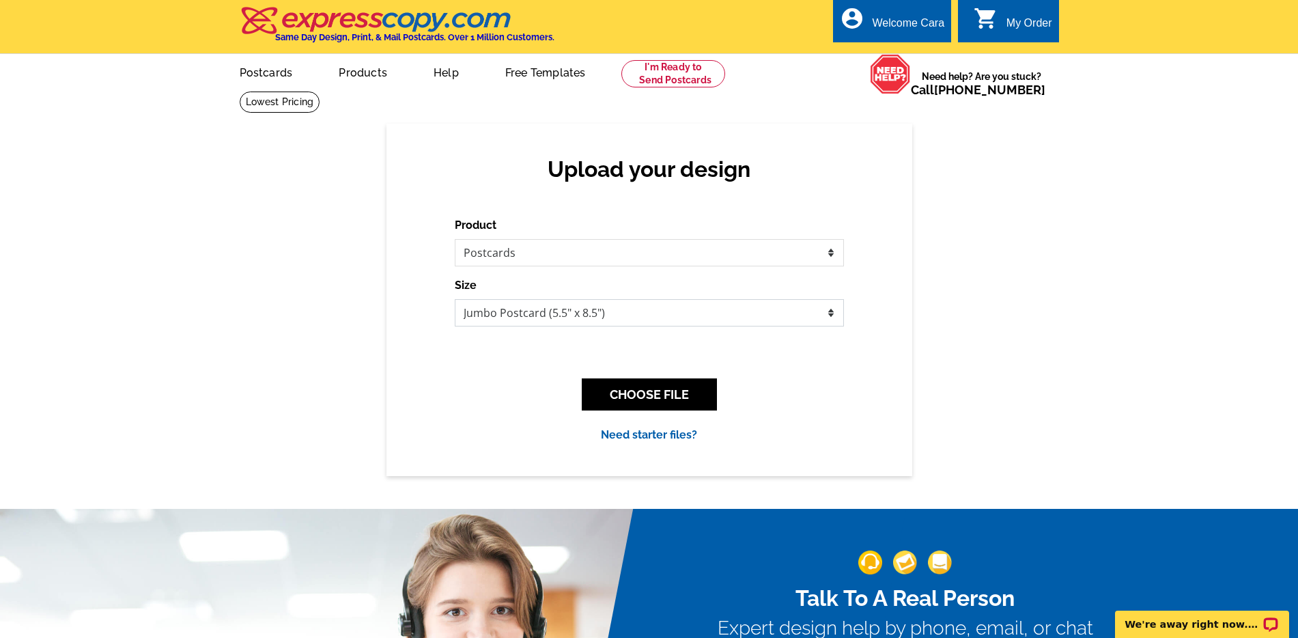
click at [690, 325] on select "Jumbo Postcard (5.5" x 8.5") Regular Postcard (4.25" x 5.6") Panoramic Postcard…" at bounding box center [649, 312] width 389 height 27
click at [455, 299] on select "Jumbo Postcard (5.5" x 8.5") Regular Postcard (4.25" x 5.6") Panoramic Postcard…" at bounding box center [649, 312] width 389 height 27
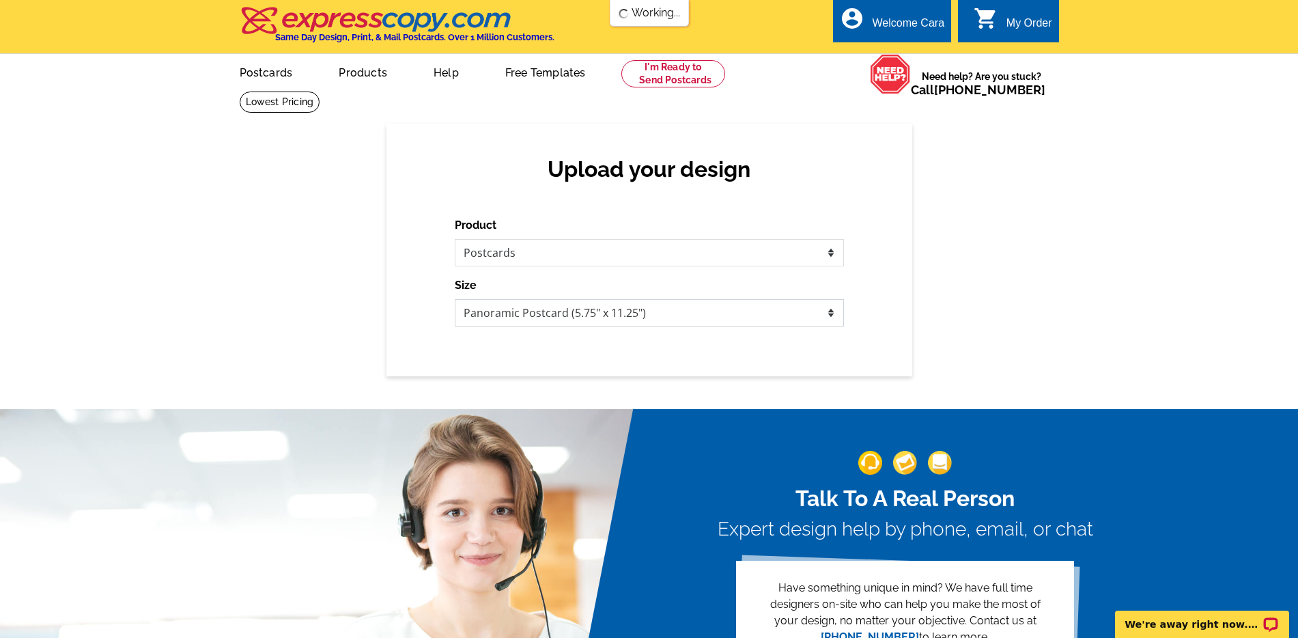
click at [681, 306] on select "Jumbo Postcard (5.5" x 8.5") Regular Postcard (4.25" x 5.6") Panoramic Postcard…" at bounding box center [649, 312] width 389 height 27
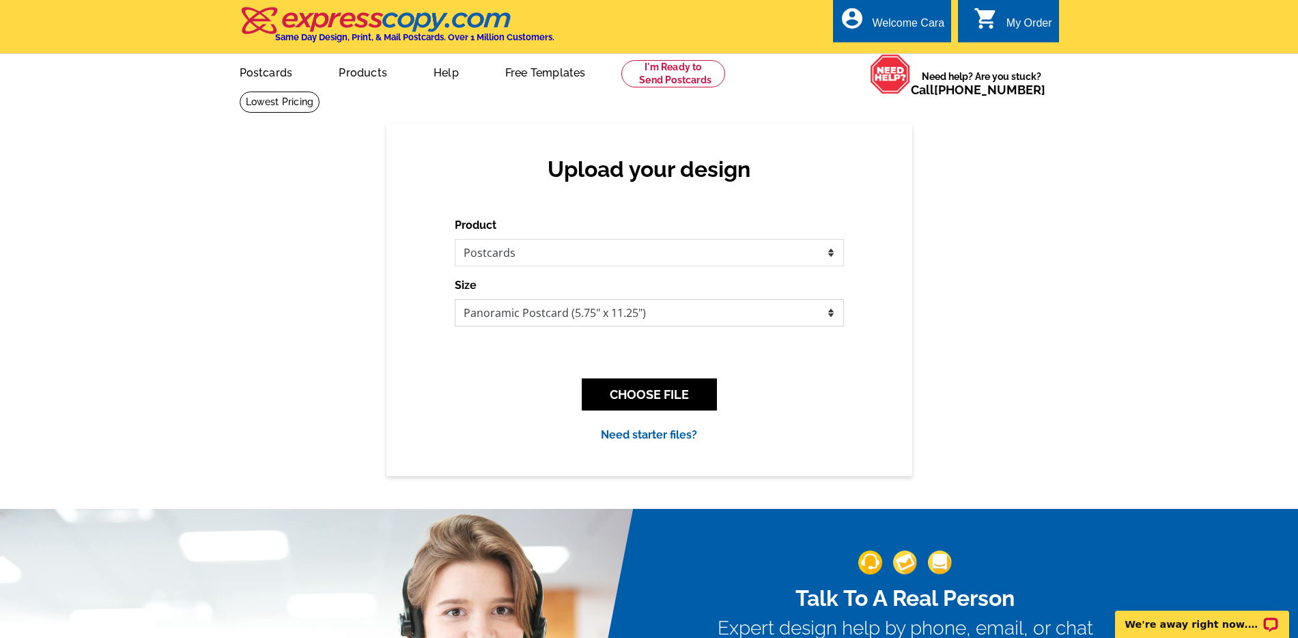
select select "1"
click at [455, 299] on select "Jumbo Postcard (5.5" x 8.5") Regular Postcard (4.25" x 5.6") Panoramic Postcard…" at bounding box center [649, 312] width 389 height 27
click at [665, 393] on button "CHOOSE FILE" at bounding box center [649, 394] width 135 height 32
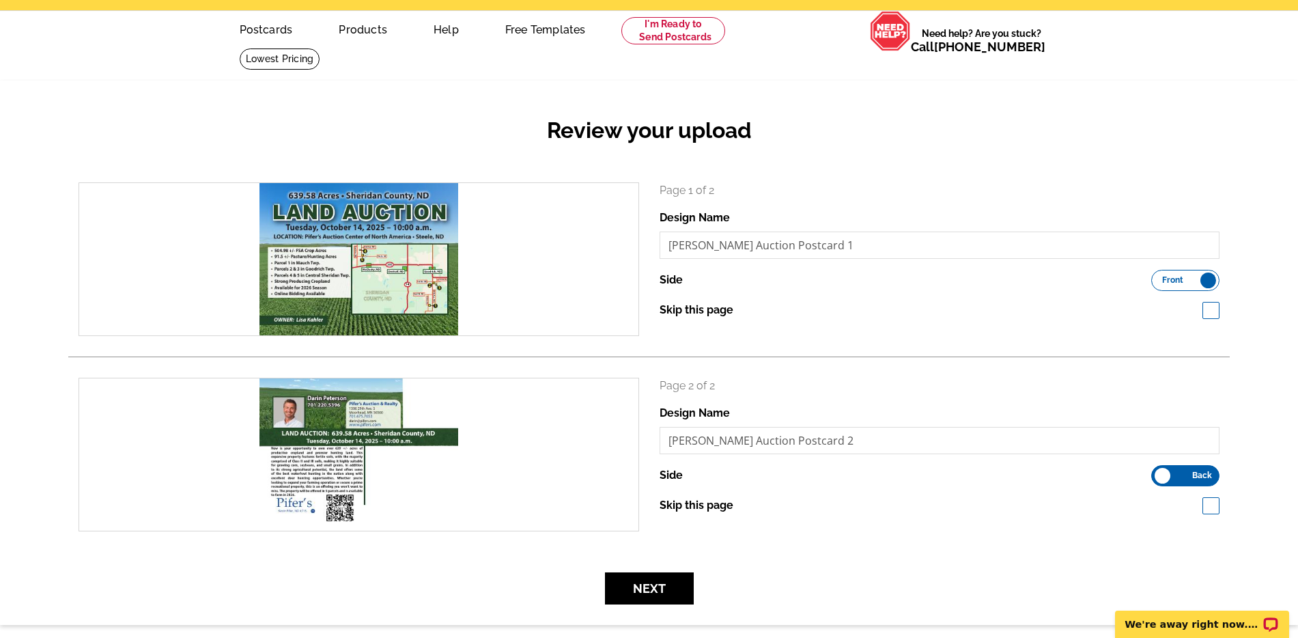
scroll to position [94, 0]
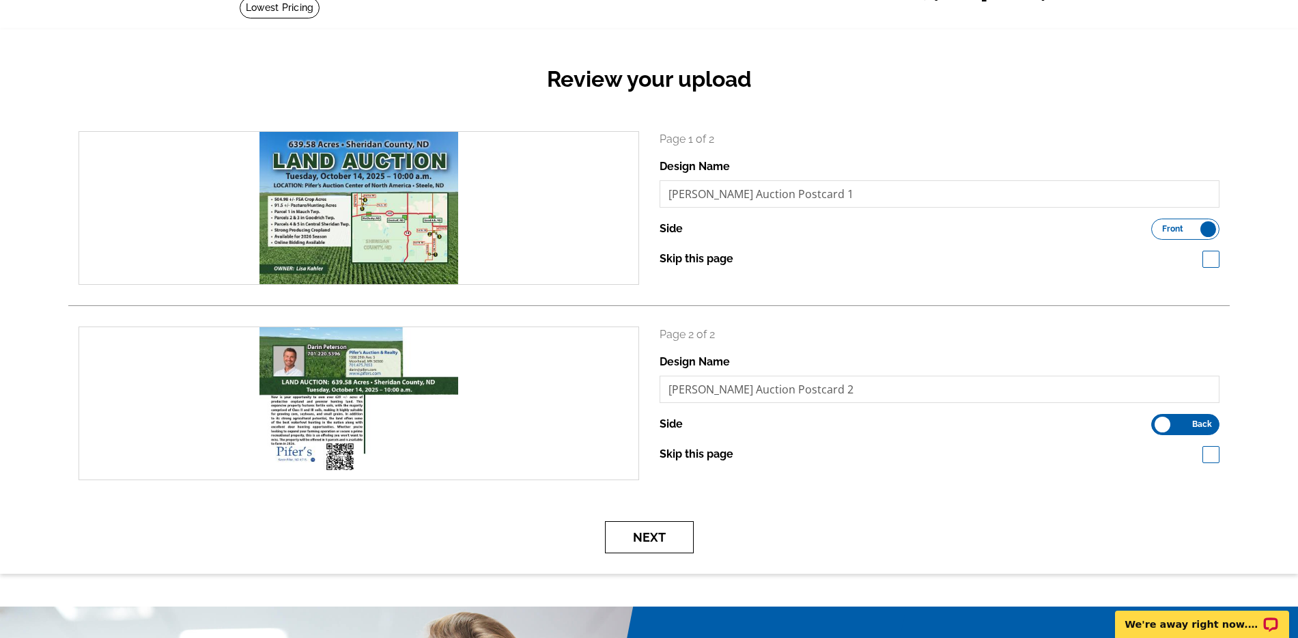
click at [623, 537] on button "Next" at bounding box center [649, 537] width 89 height 32
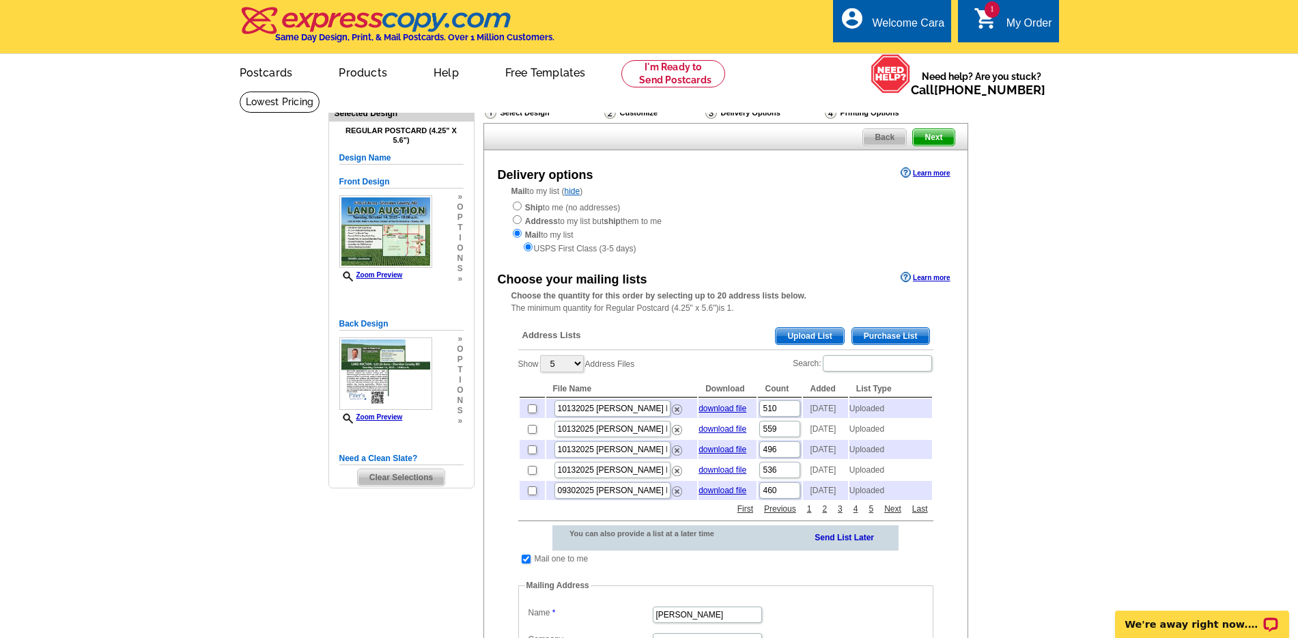
click at [823, 335] on span "Upload List" at bounding box center [810, 336] width 68 height 16
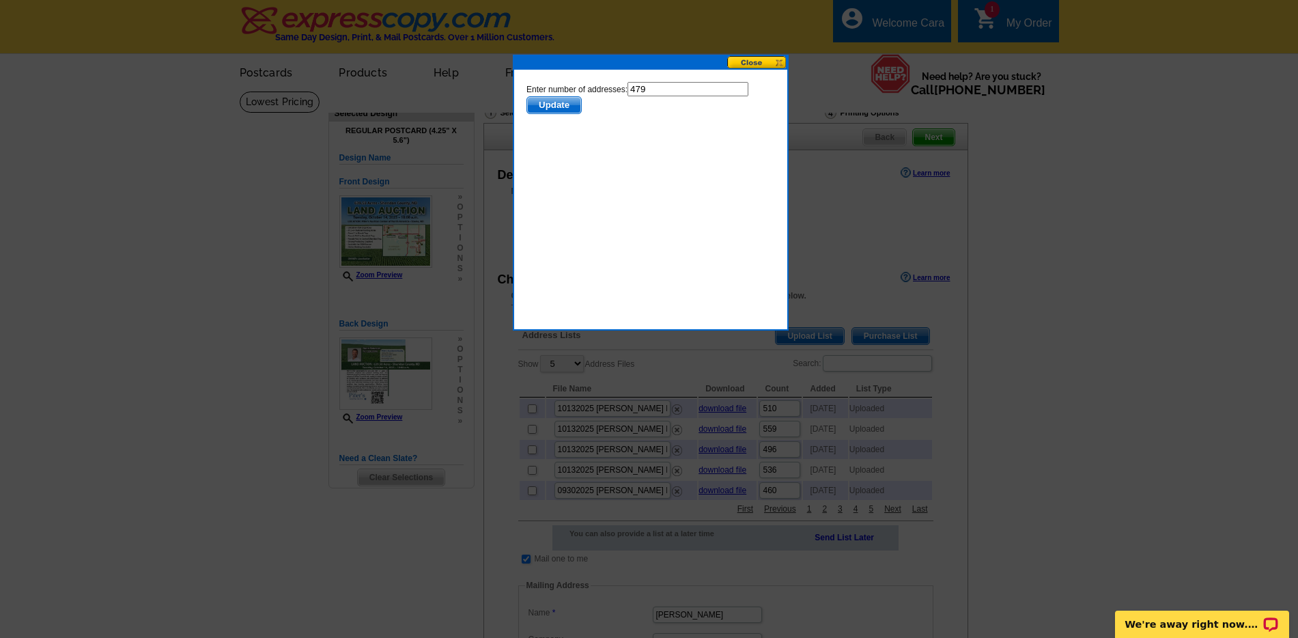
click at [693, 89] on input "479" at bounding box center [687, 89] width 121 height 14
type input "478"
click at [552, 115] on body "Enter number of addresses: 478 Update" at bounding box center [650, 143] width 248 height 123
drag, startPoint x: 553, startPoint y: 108, endPoint x: 725, endPoint y: 124, distance: 172.8
click at [554, 108] on span "Update" at bounding box center [553, 105] width 54 height 16
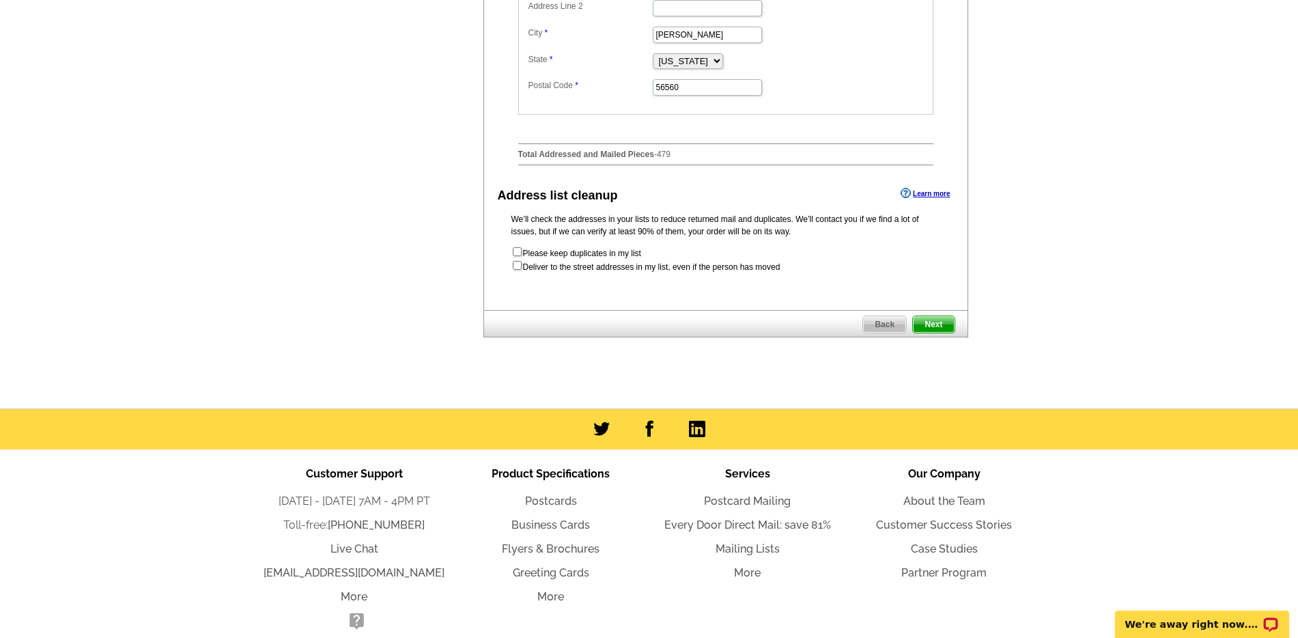
scroll to position [718, 0]
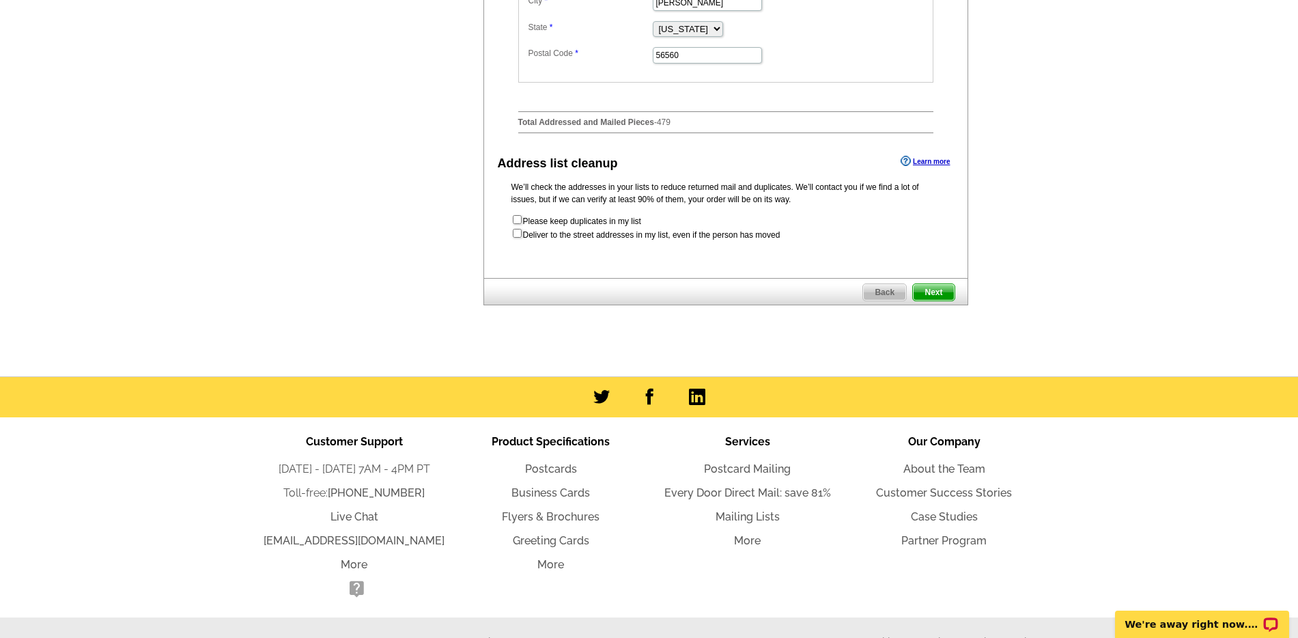
click at [934, 300] on span "Next" at bounding box center [933, 292] width 41 height 16
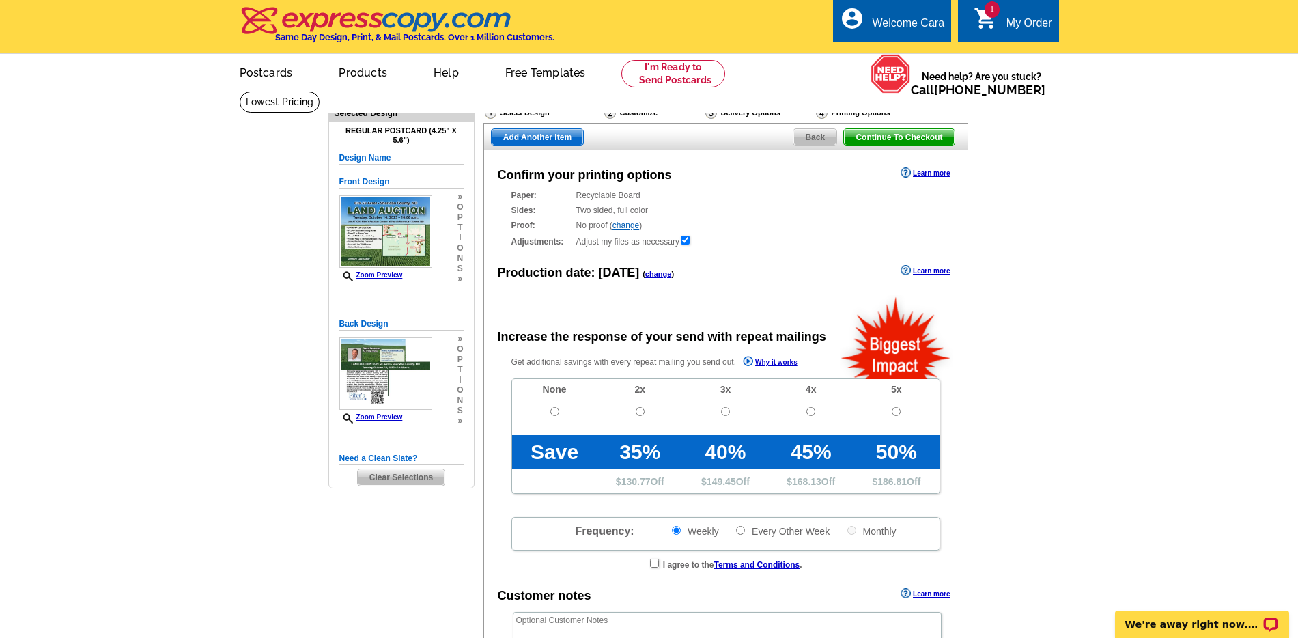
radio input "false"
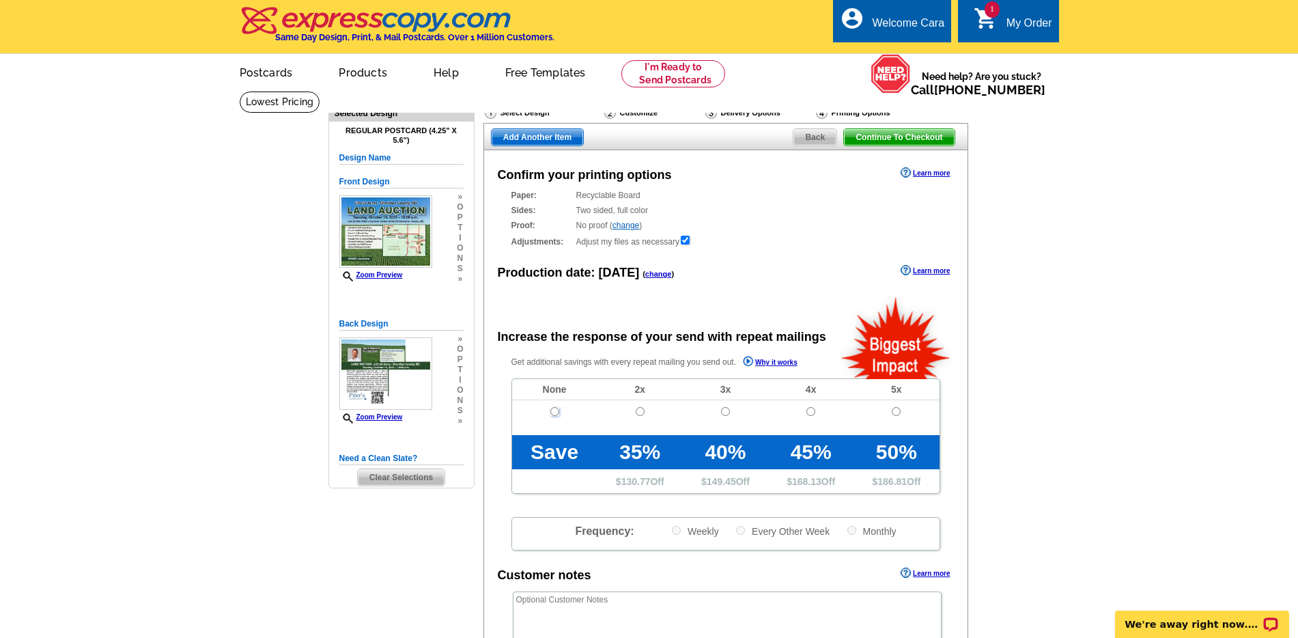
click at [554, 413] on input "radio" at bounding box center [554, 411] width 9 height 9
radio input "true"
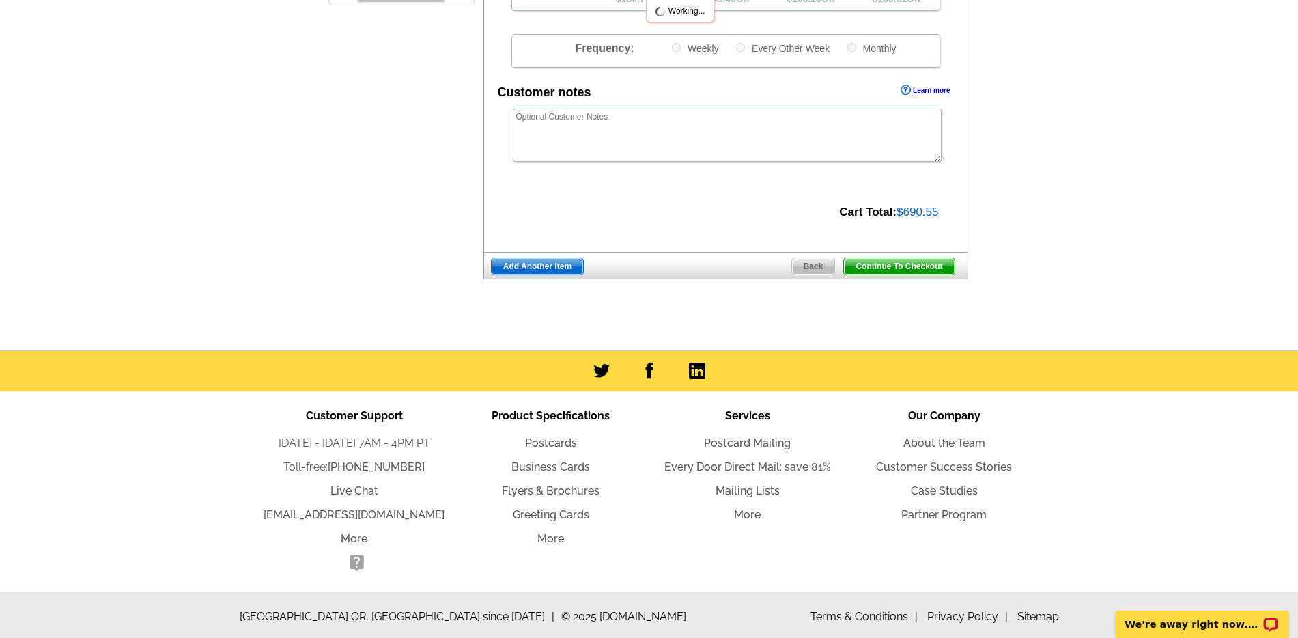
scroll to position [487, 0]
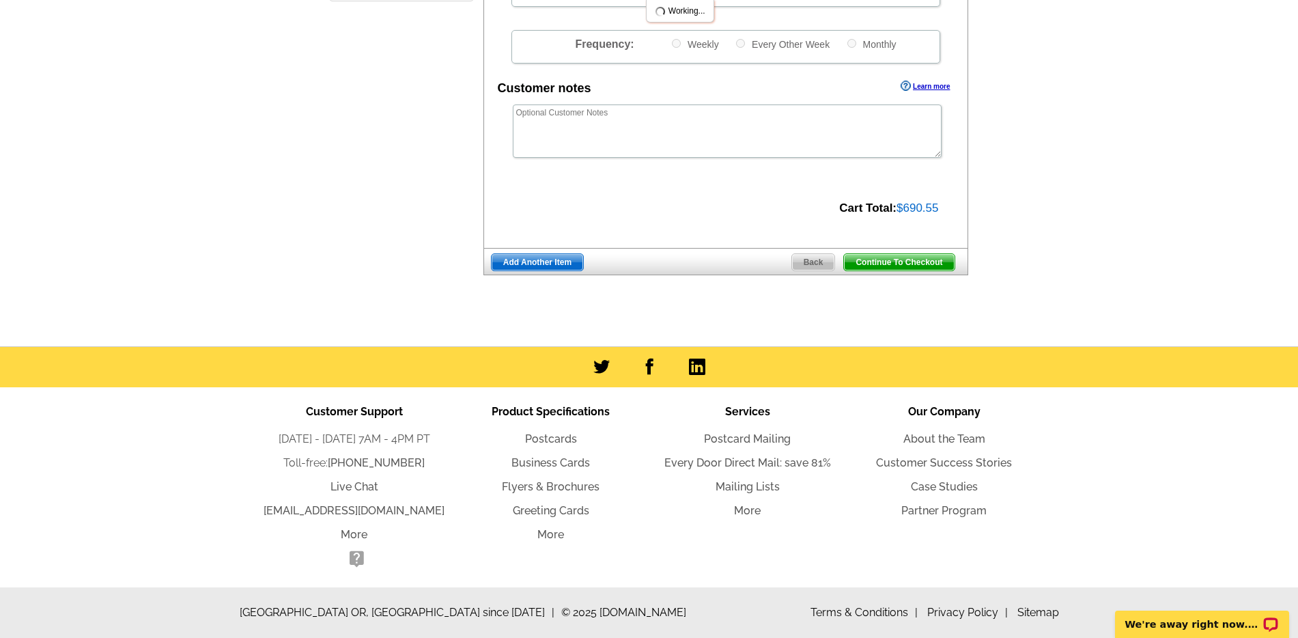
click at [926, 260] on span "Continue To Checkout" at bounding box center [899, 262] width 110 height 16
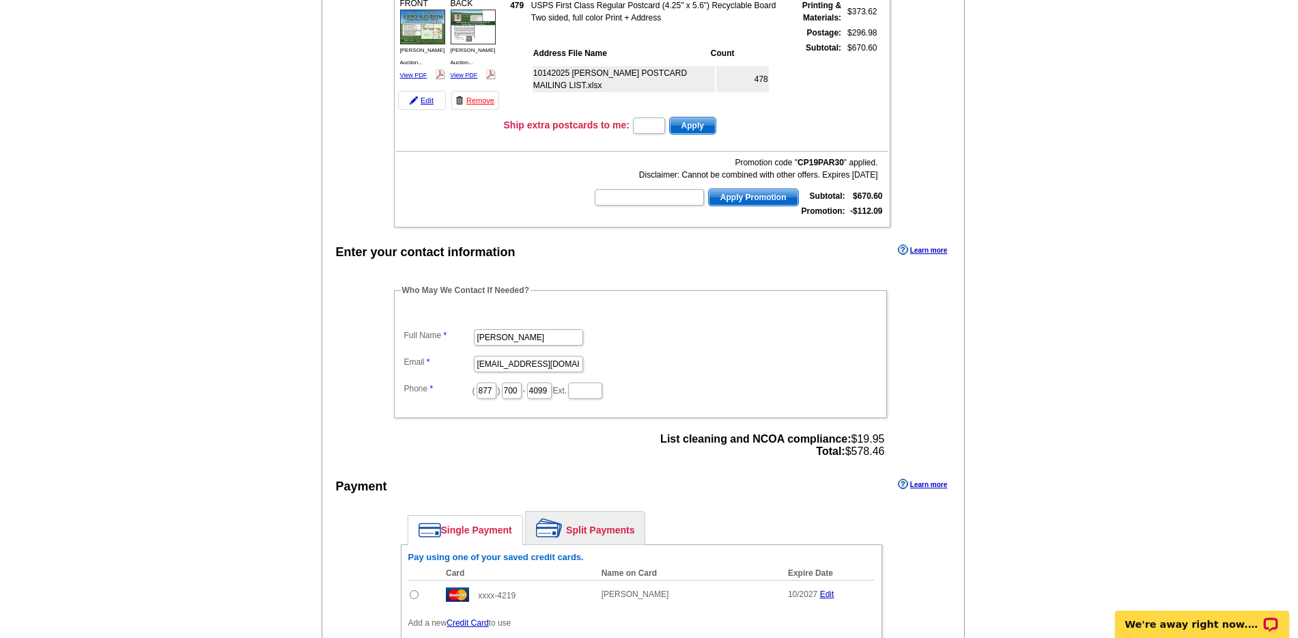
scroll to position [228, 0]
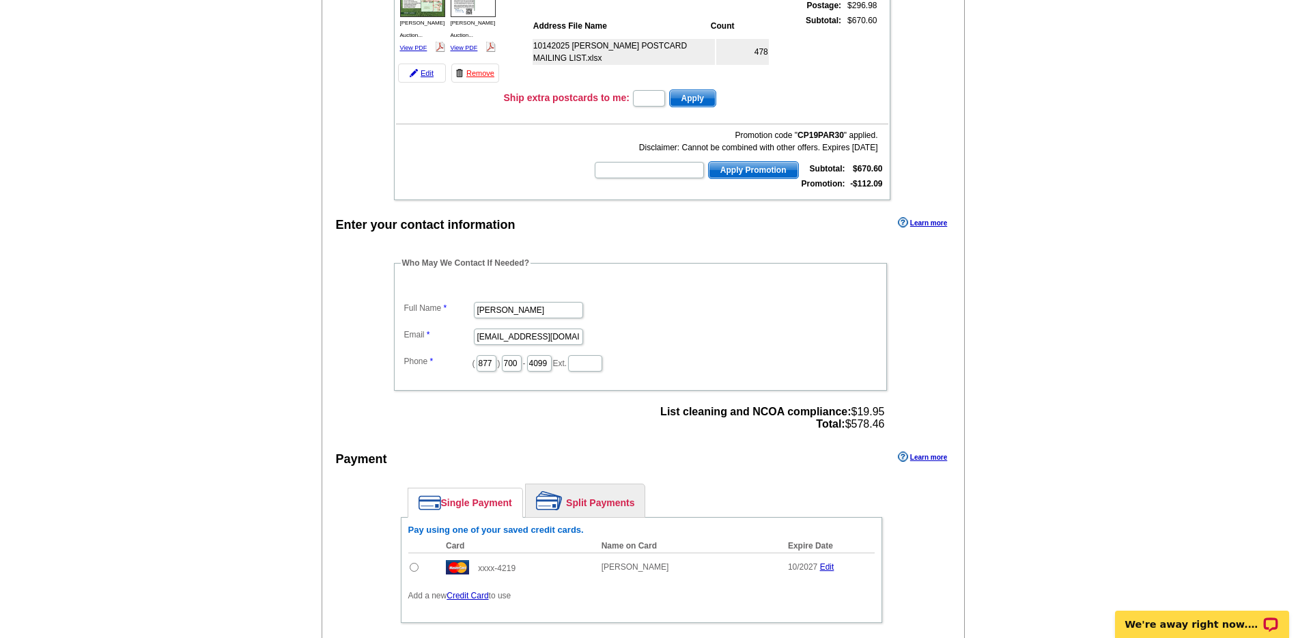
click at [412, 566] on input "radio" at bounding box center [414, 567] width 9 height 9
radio input "true"
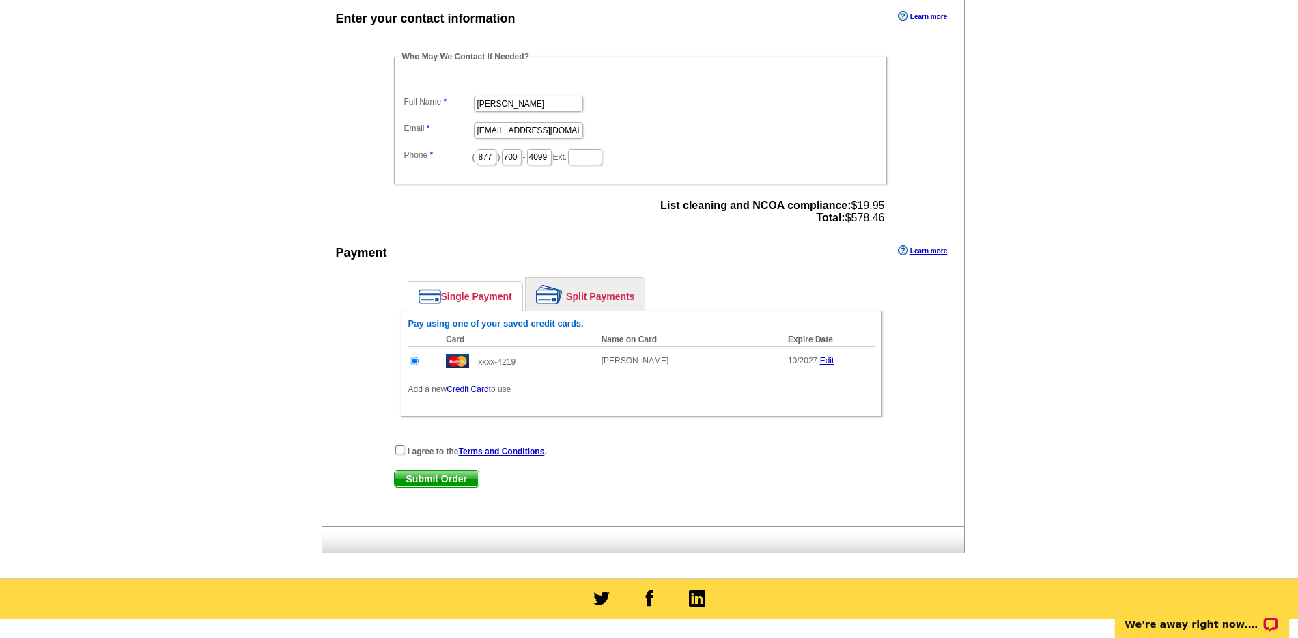
scroll to position [472, 0]
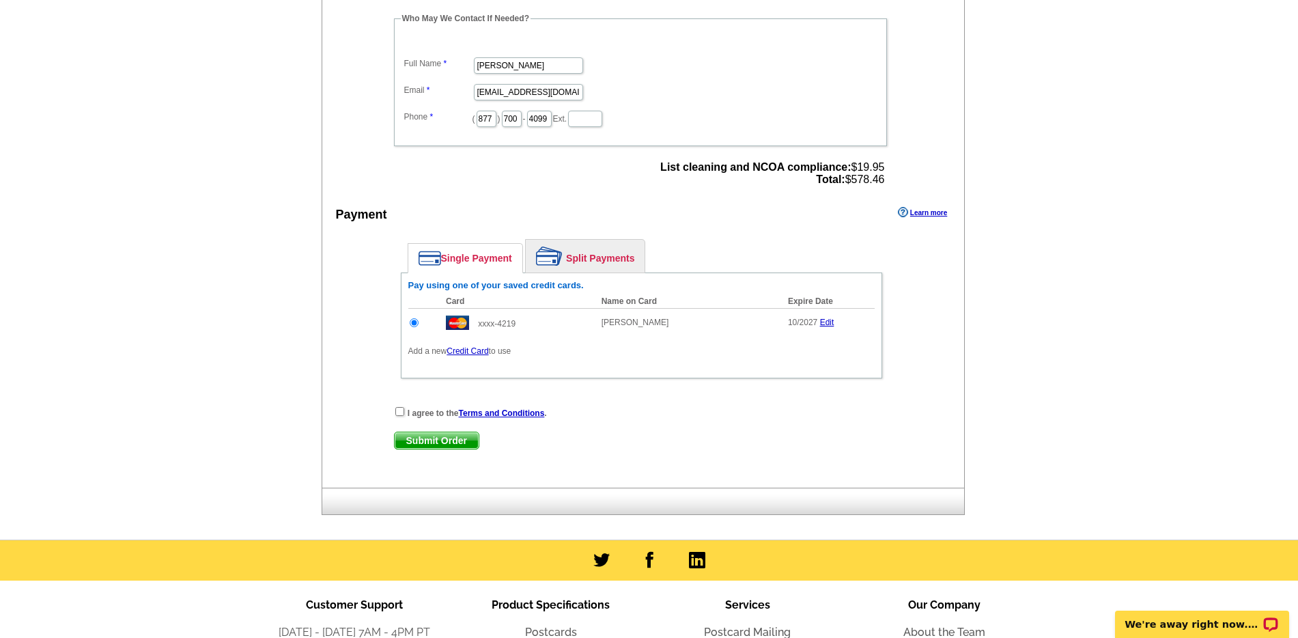
click at [403, 407] on div "I agree to the Terms and Conditions ." at bounding box center [641, 413] width 495 height 14
click at [399, 412] on input "checkbox" at bounding box center [399, 411] width 9 height 9
checkbox input "true"
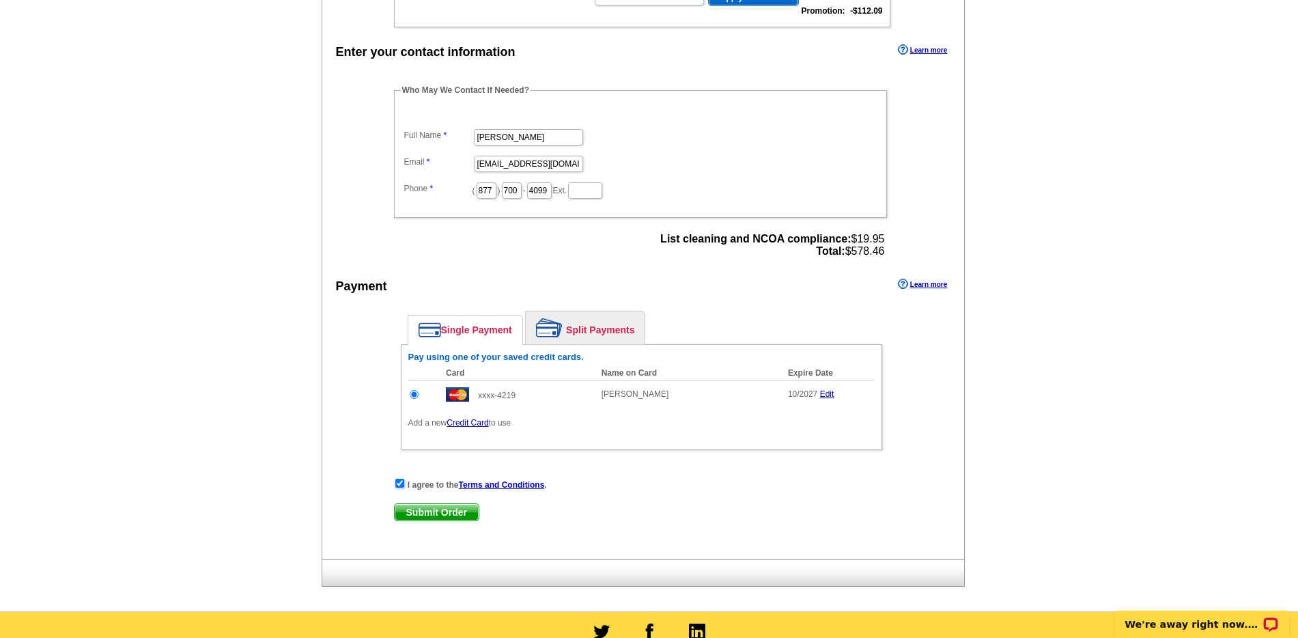
scroll to position [535, 0]
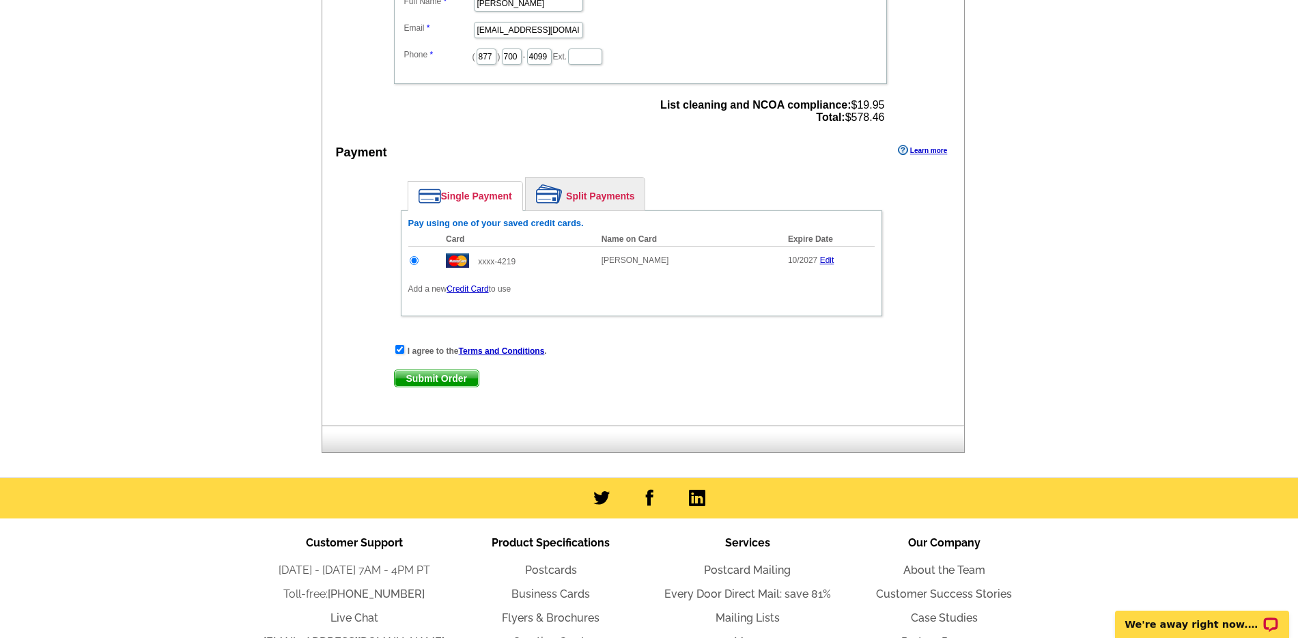
click at [427, 384] on span "Submit Order" at bounding box center [437, 378] width 84 height 16
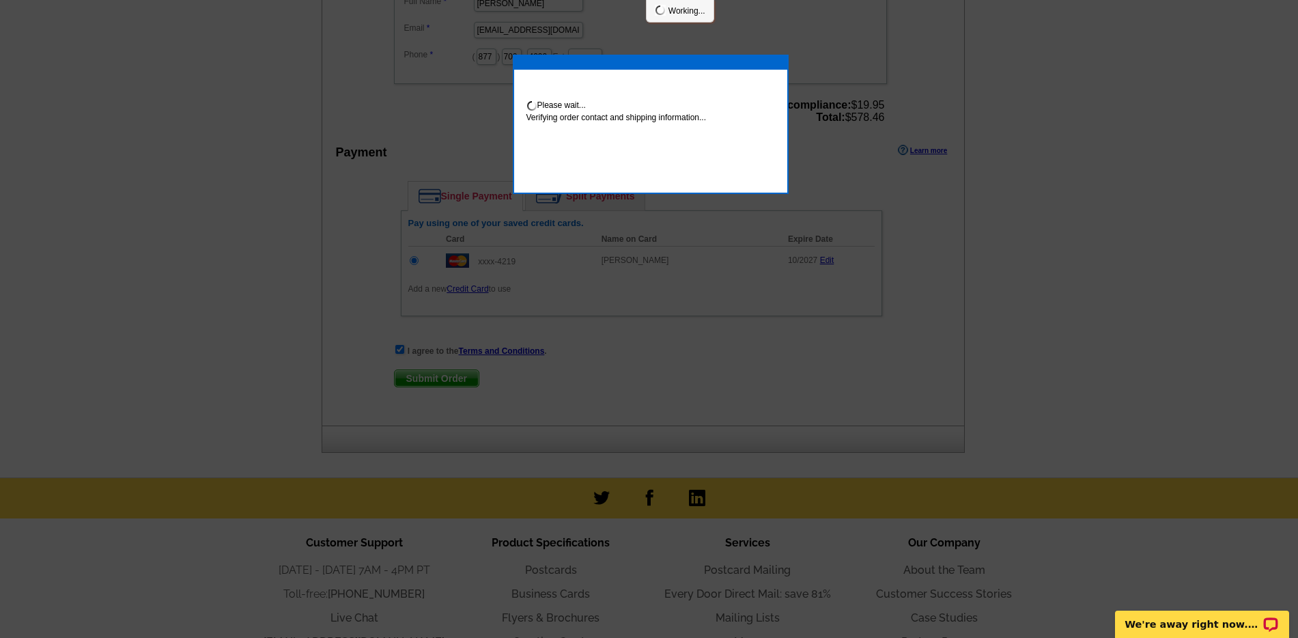
scroll to position [529, 0]
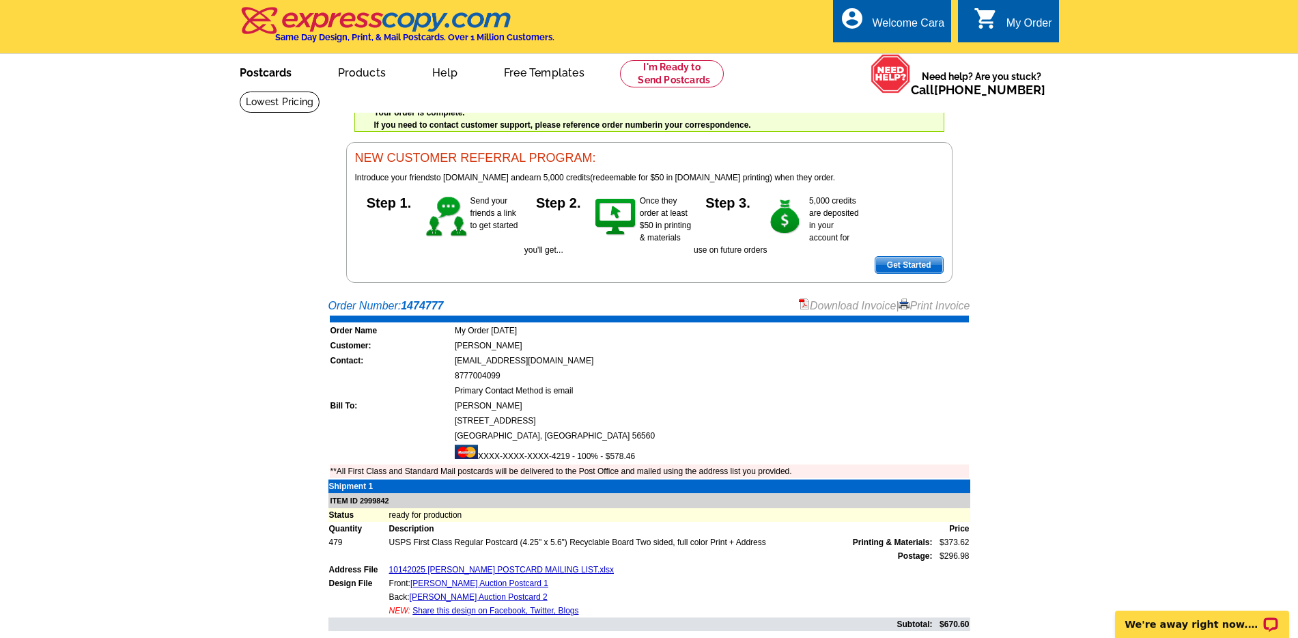
click at [253, 77] on link "Postcards" at bounding box center [266, 71] width 96 height 32
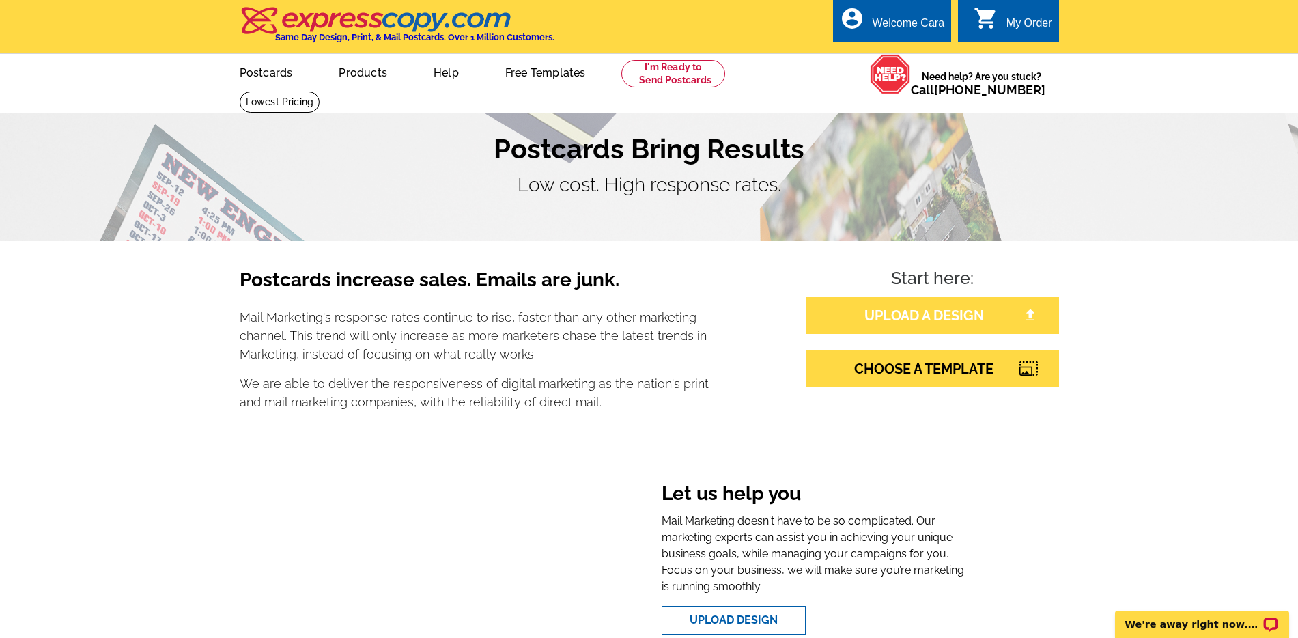
click at [960, 314] on link "UPLOAD A DESIGN" at bounding box center [932, 315] width 253 height 37
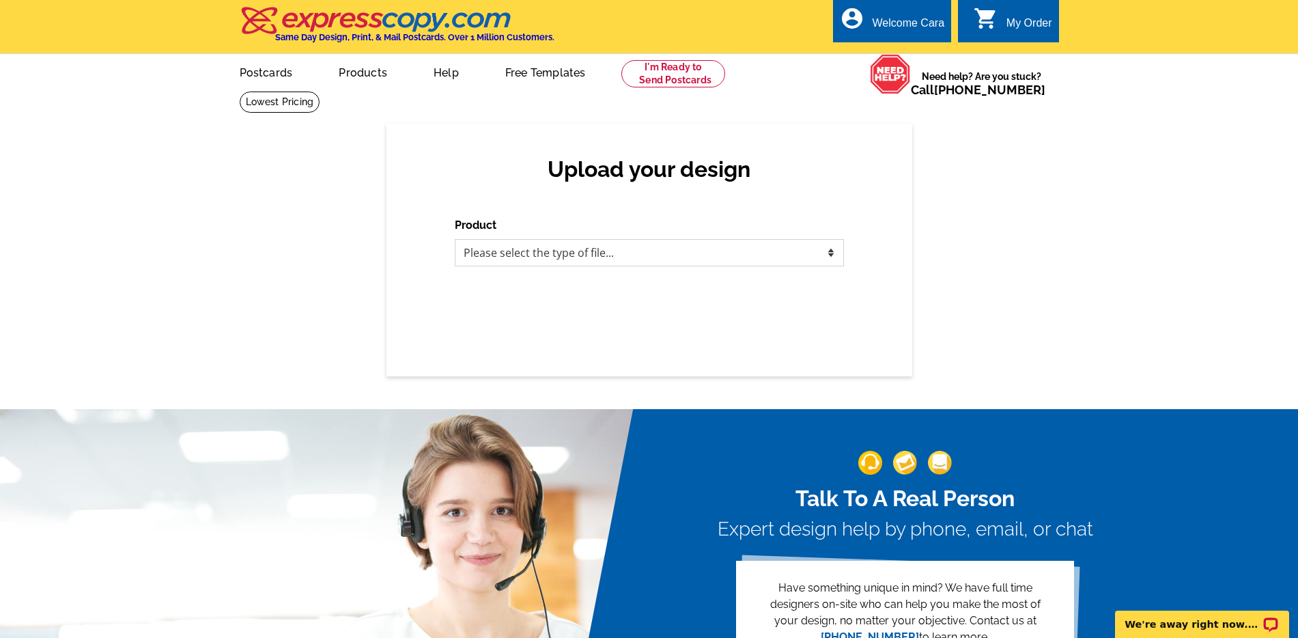
click at [724, 258] on select "Please select the type of file... Postcards Business Cards Letters and flyers G…" at bounding box center [649, 252] width 389 height 27
select select "1"
click at [455, 239] on select "Please select the type of file... Postcards Business Cards Letters and flyers G…" at bounding box center [649, 252] width 389 height 27
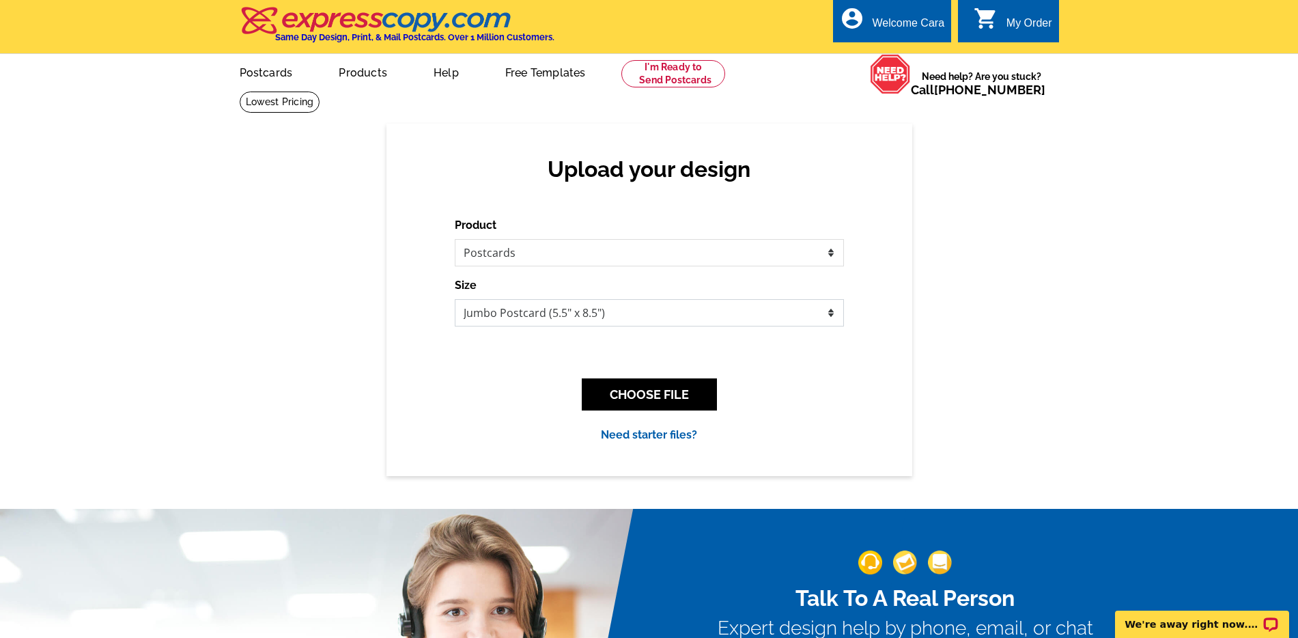
click at [728, 310] on select "Jumbo Postcard (5.5" x 8.5") Regular Postcard (4.25" x 5.6") Panoramic Postcard…" at bounding box center [649, 312] width 389 height 27
select select "1"
click at [455, 299] on select "Jumbo Postcard (5.5" x 8.5") Regular Postcard (4.25" x 5.6") Panoramic Postcard…" at bounding box center [649, 312] width 389 height 27
click at [683, 399] on button "CHOOSE FILE" at bounding box center [649, 394] width 135 height 32
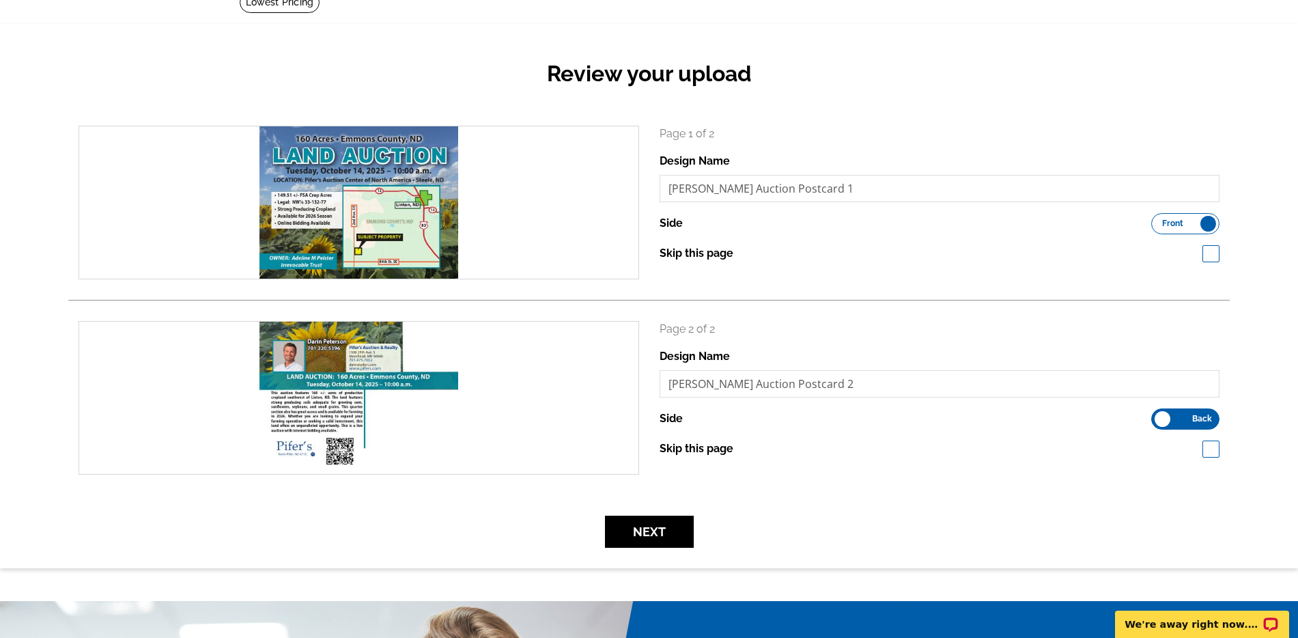
scroll to position [119, 0]
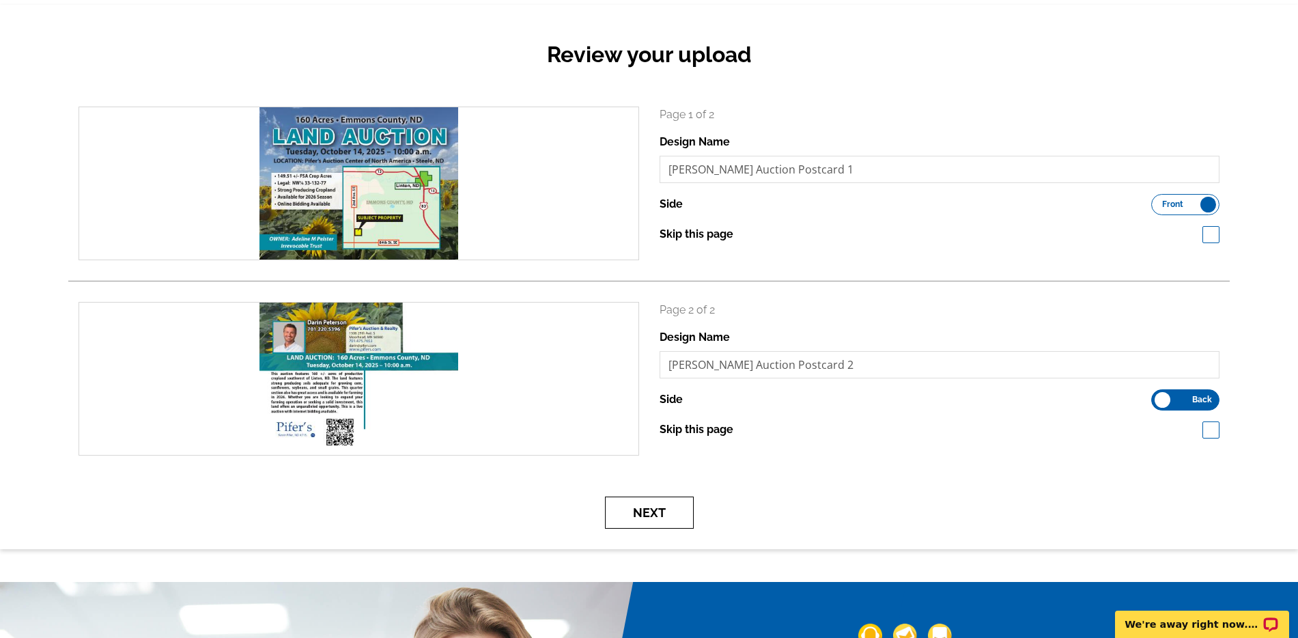
click at [664, 498] on button "Next" at bounding box center [649, 512] width 89 height 32
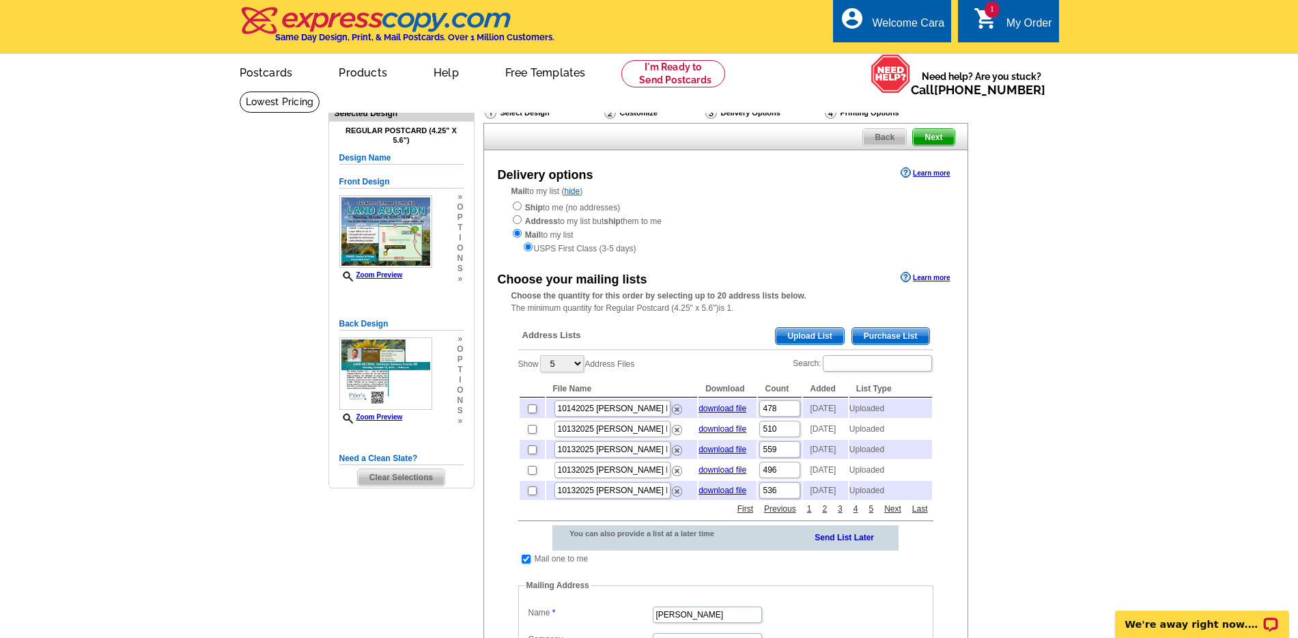
click at [827, 332] on span "Upload List" at bounding box center [810, 336] width 68 height 16
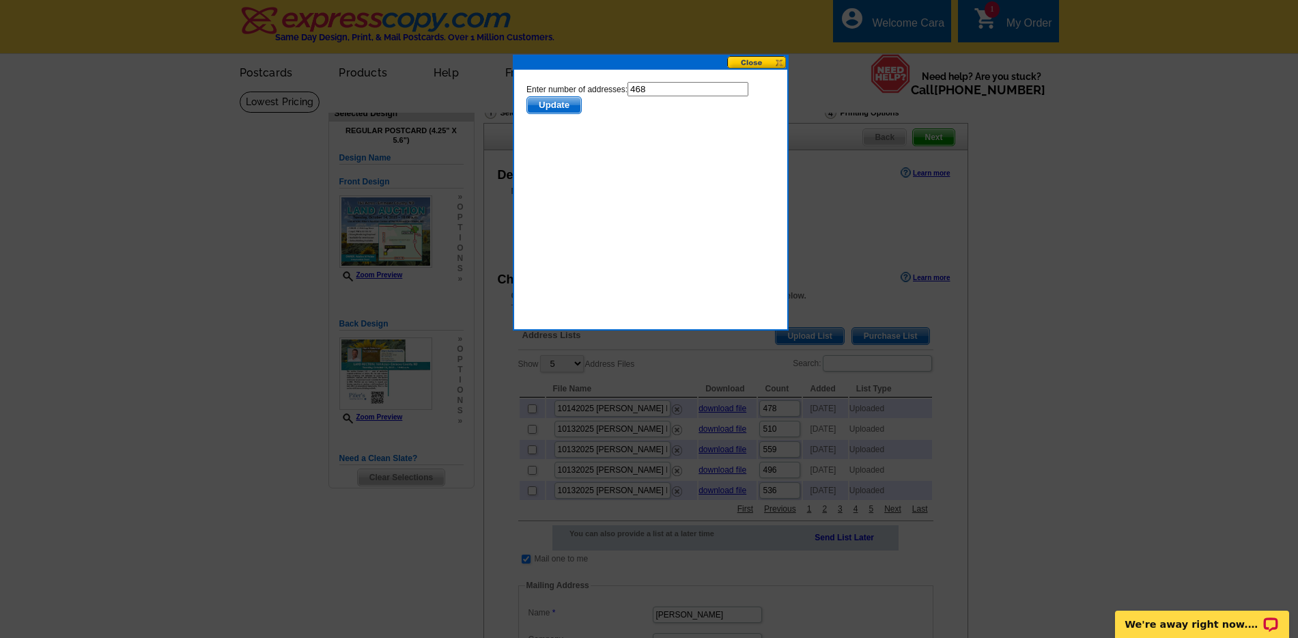
click at [674, 91] on input "468" at bounding box center [687, 89] width 121 height 14
type input "467"
click at [565, 105] on span "Update" at bounding box center [553, 105] width 54 height 16
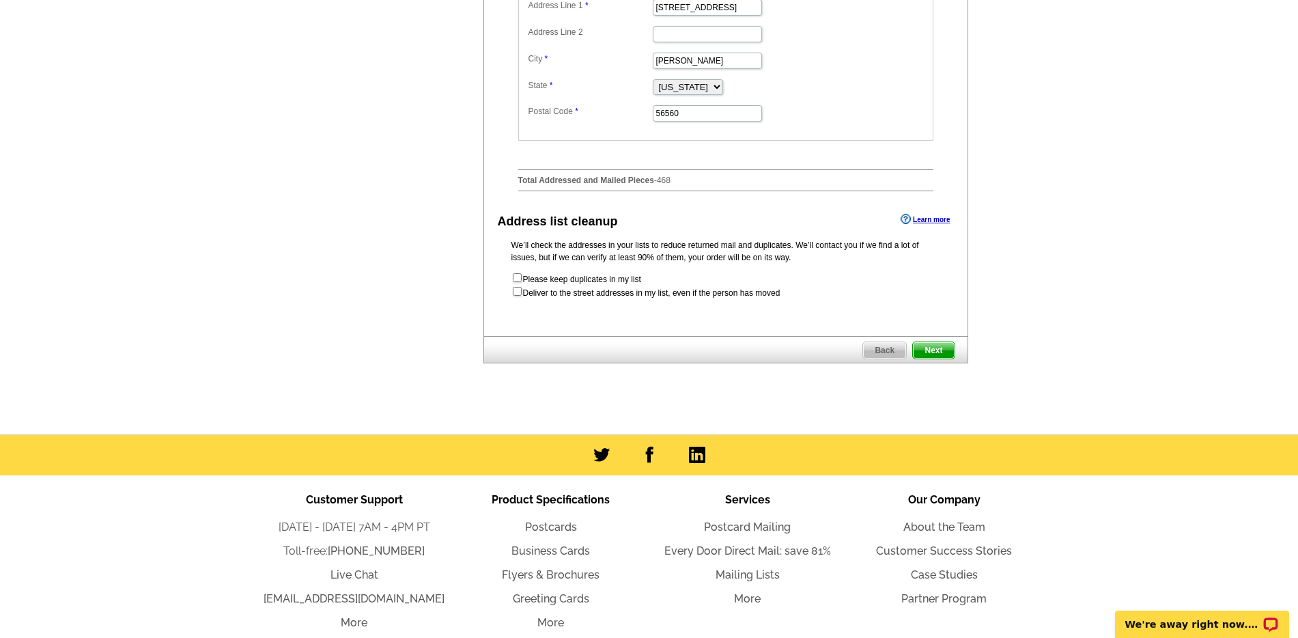
scroll to position [679, 0]
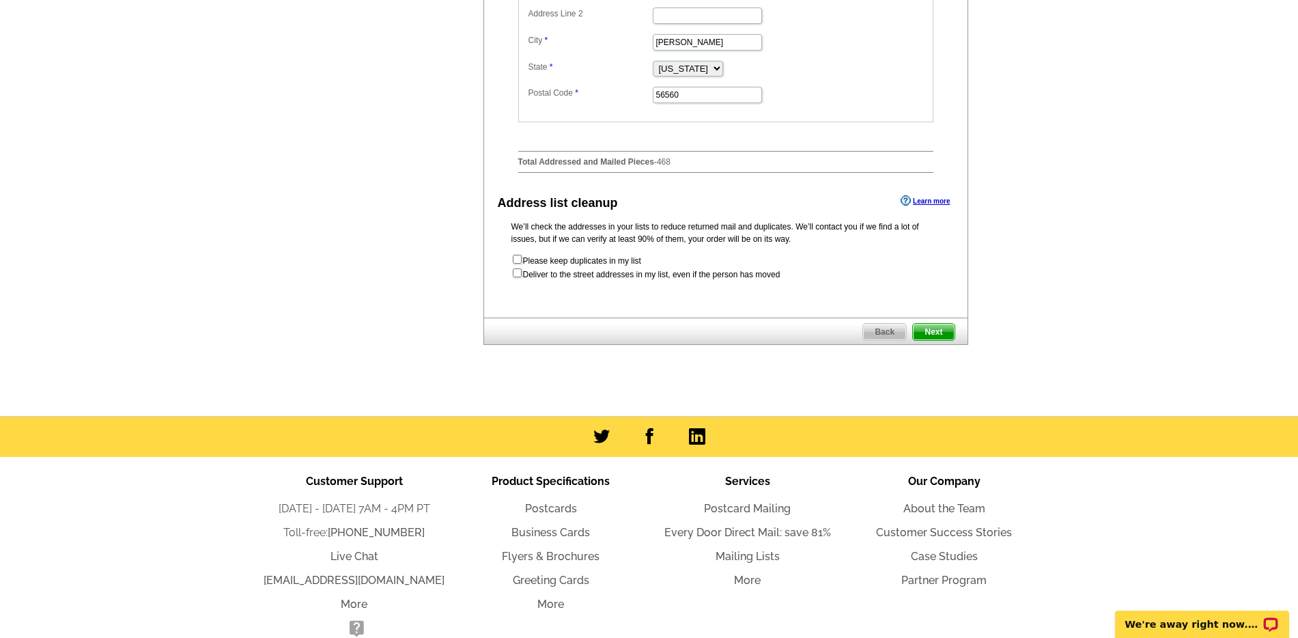
click at [938, 340] on span "Next" at bounding box center [933, 332] width 41 height 16
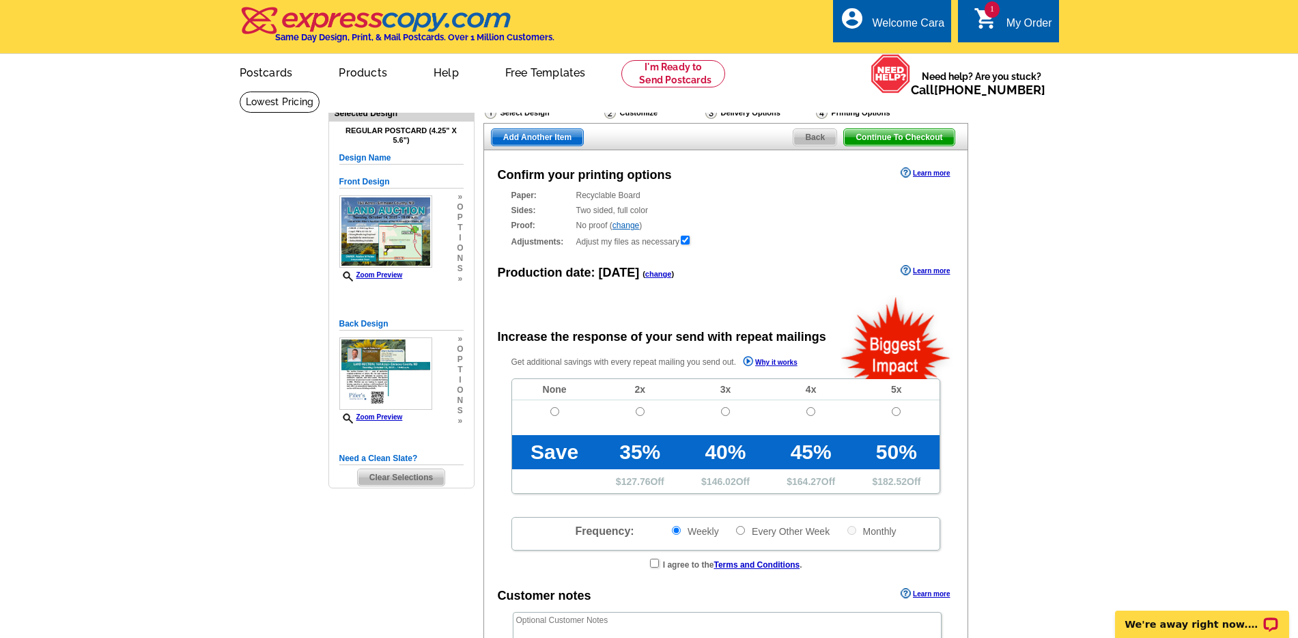
radio input "false"
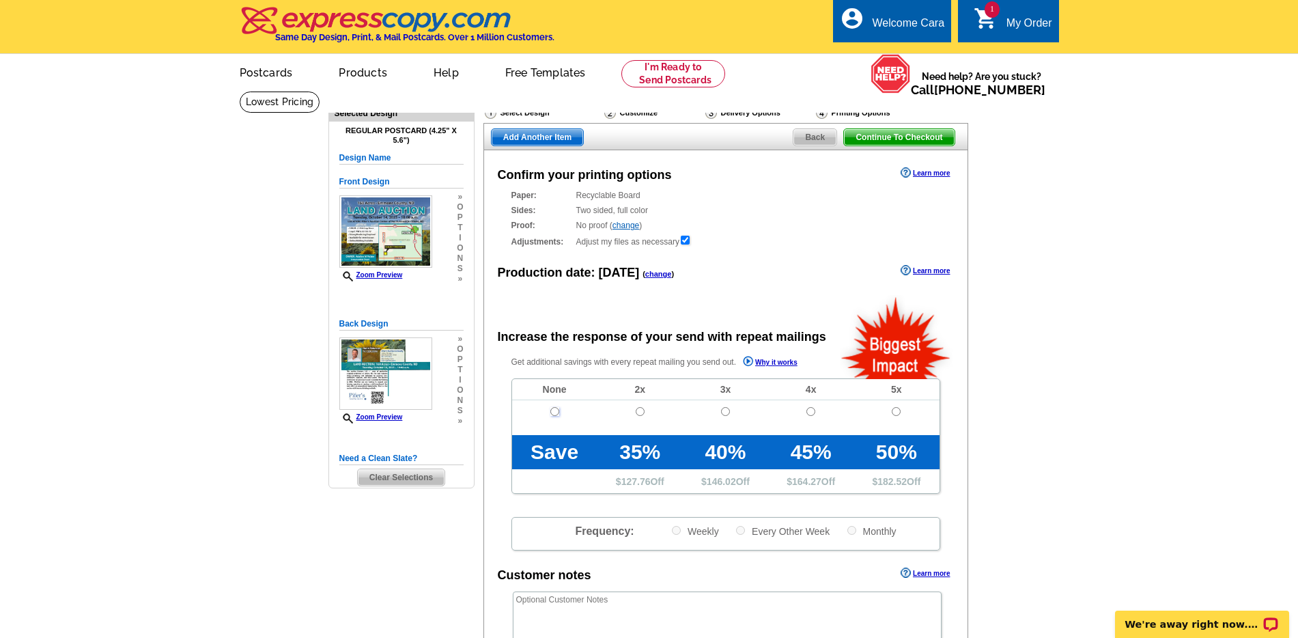
click at [557, 410] on input "radio" at bounding box center [554, 411] width 9 height 9
radio input "true"
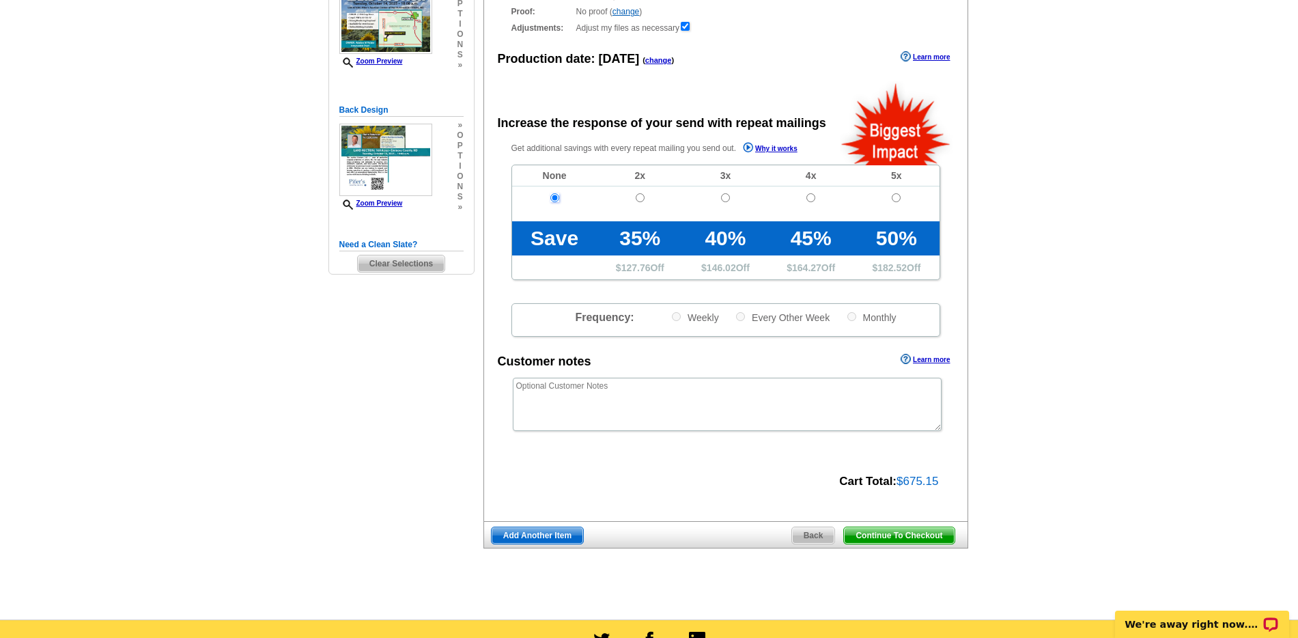
scroll to position [224, 0]
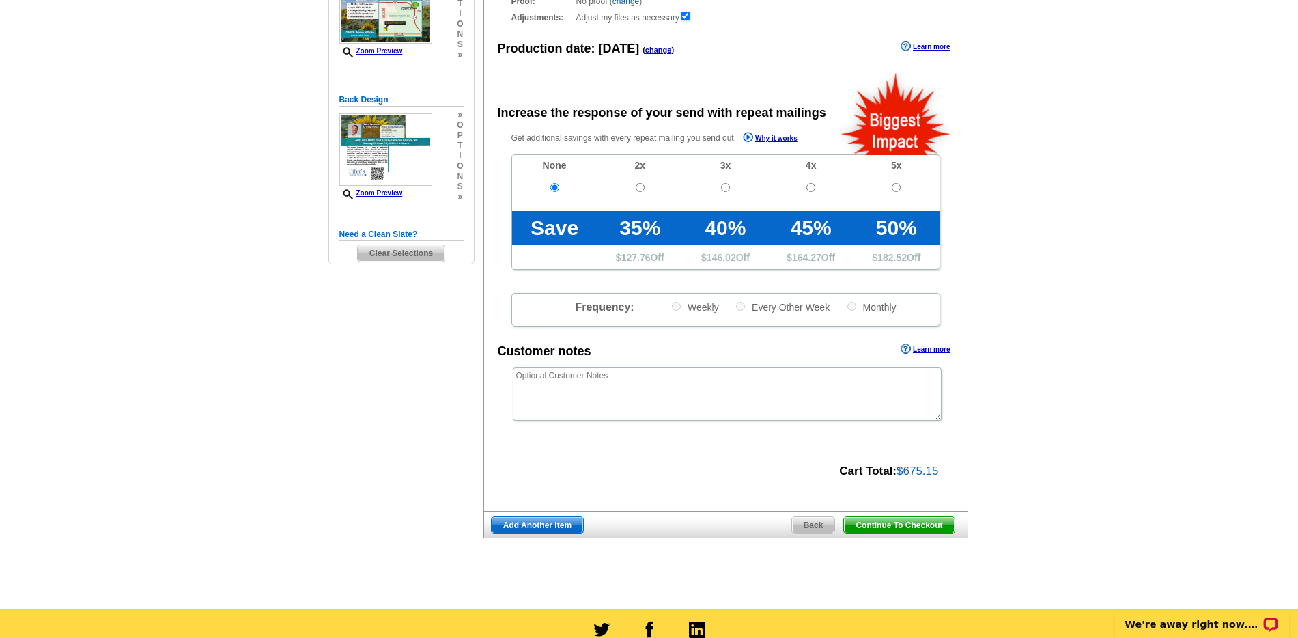
click at [885, 520] on span "Continue To Checkout" at bounding box center [899, 525] width 110 height 16
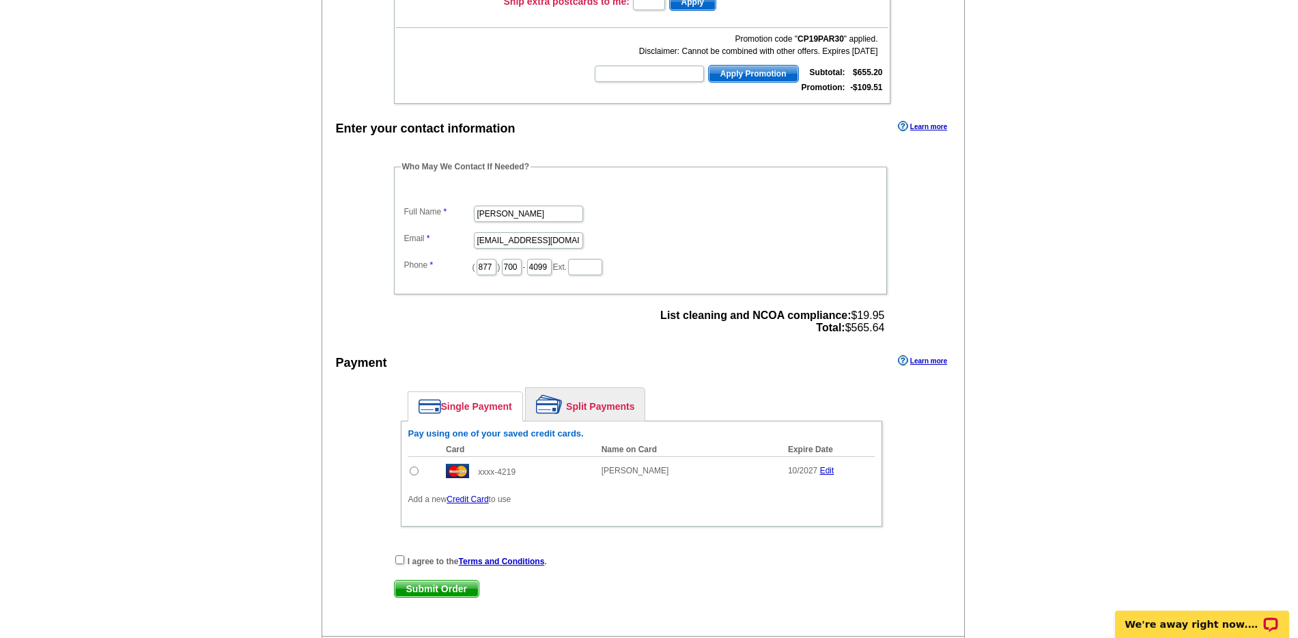
click at [413, 470] on input "radio" at bounding box center [414, 470] width 9 height 9
radio input "true"
click at [398, 561] on input "checkbox" at bounding box center [399, 559] width 9 height 9
checkbox input "true"
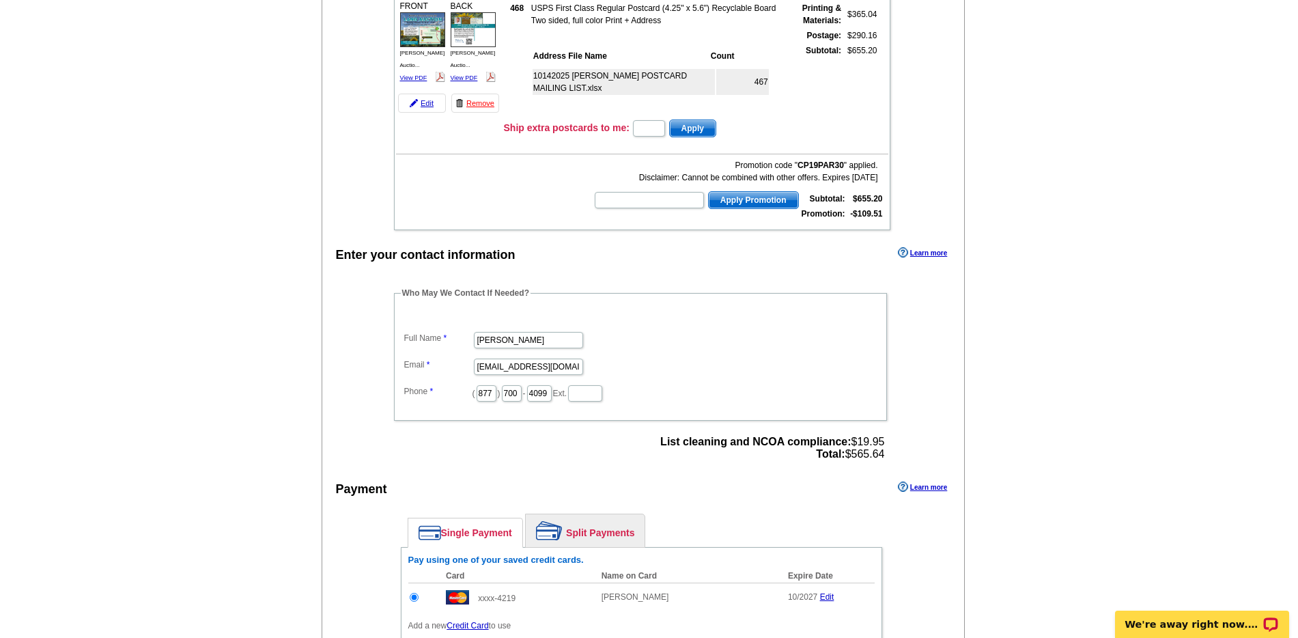
scroll to position [666, 0]
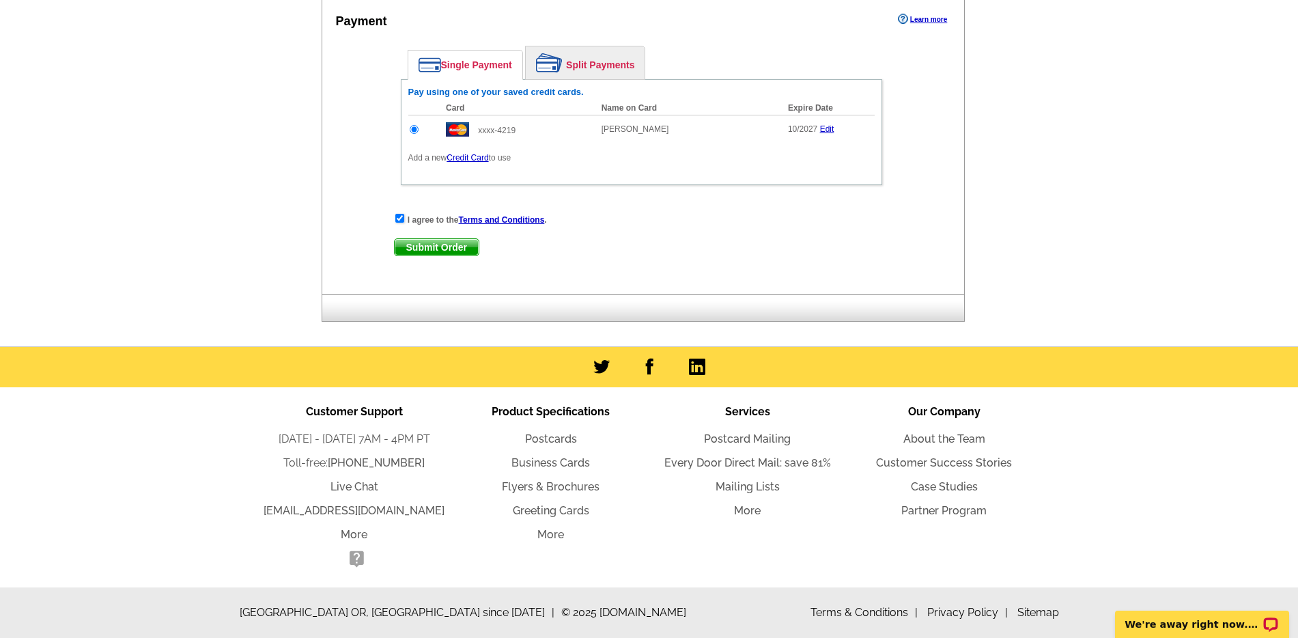
click at [450, 248] on span "Submit Order" at bounding box center [437, 247] width 84 height 16
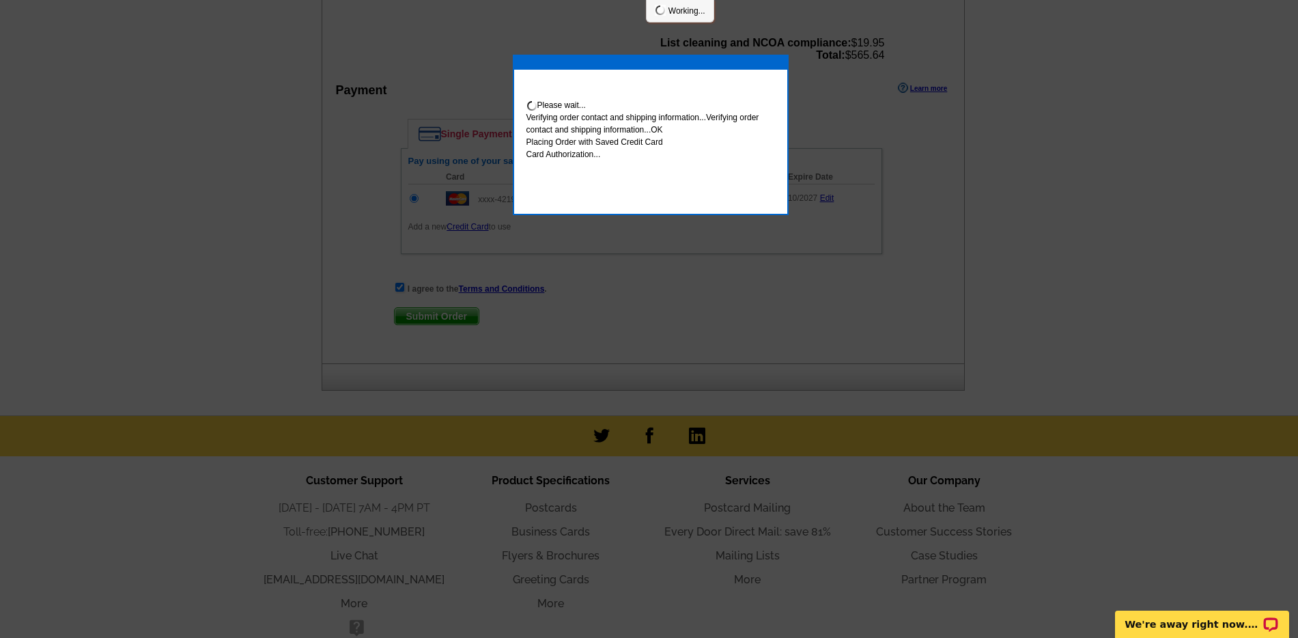
scroll to position [735, 0]
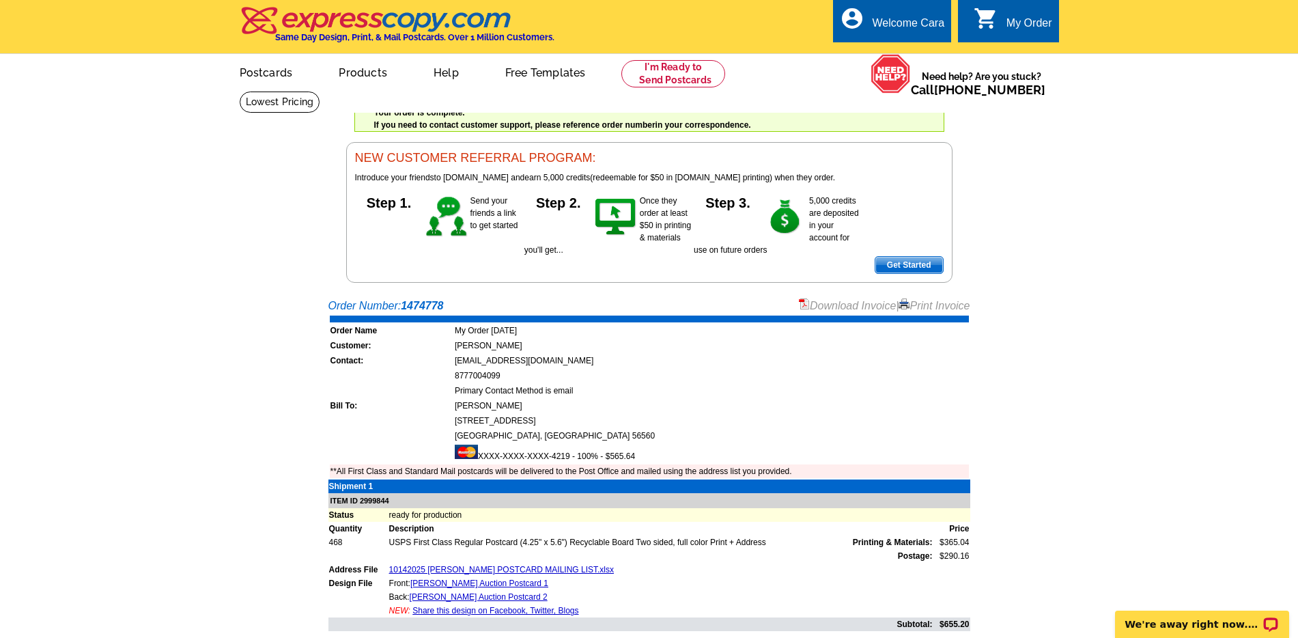
click at [273, 81] on link "Postcards" at bounding box center [266, 71] width 97 height 32
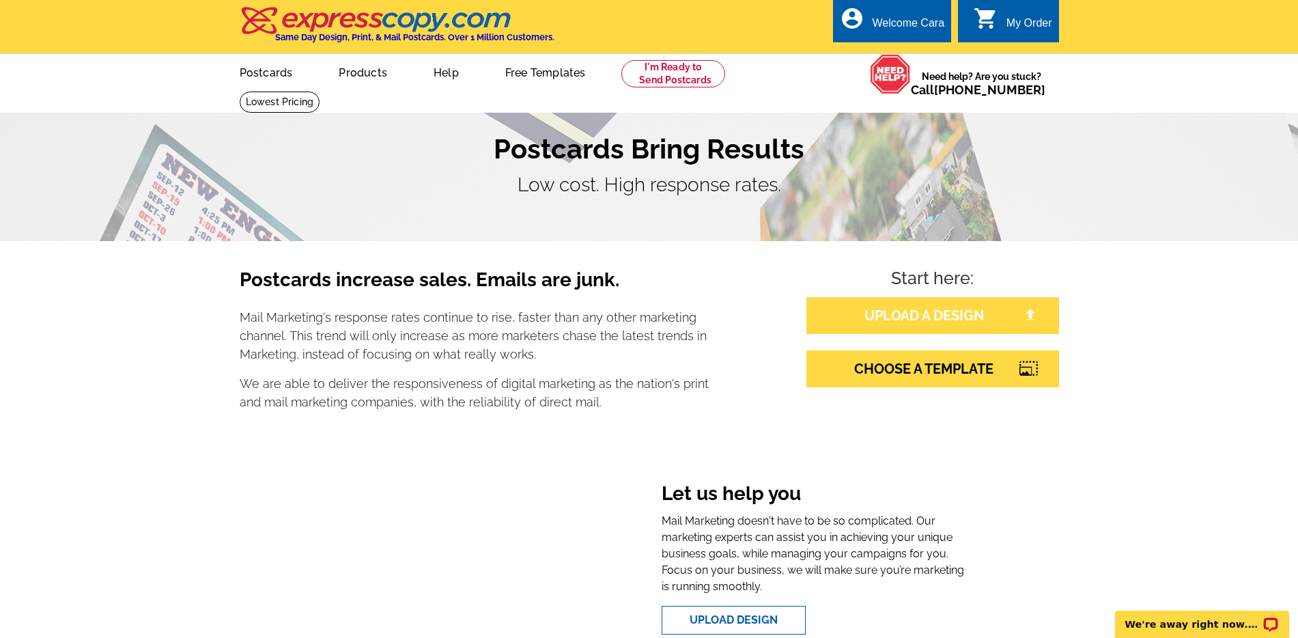
click at [947, 317] on link "UPLOAD A DESIGN" at bounding box center [932, 315] width 253 height 37
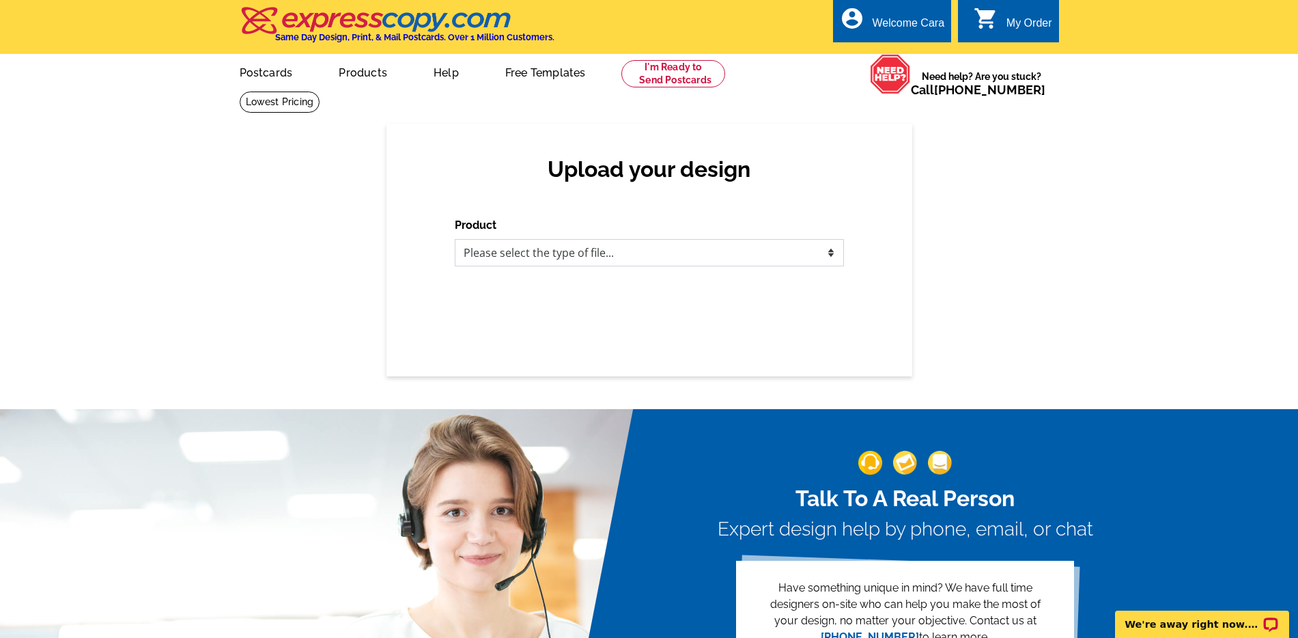
click at [672, 254] on select "Please select the type of file... Postcards Business Cards Letters and flyers G…" at bounding box center [649, 252] width 389 height 27
select select "1"
click at [455, 239] on select "Please select the type of file... Postcards Business Cards Letters and flyers G…" at bounding box center [649, 252] width 389 height 27
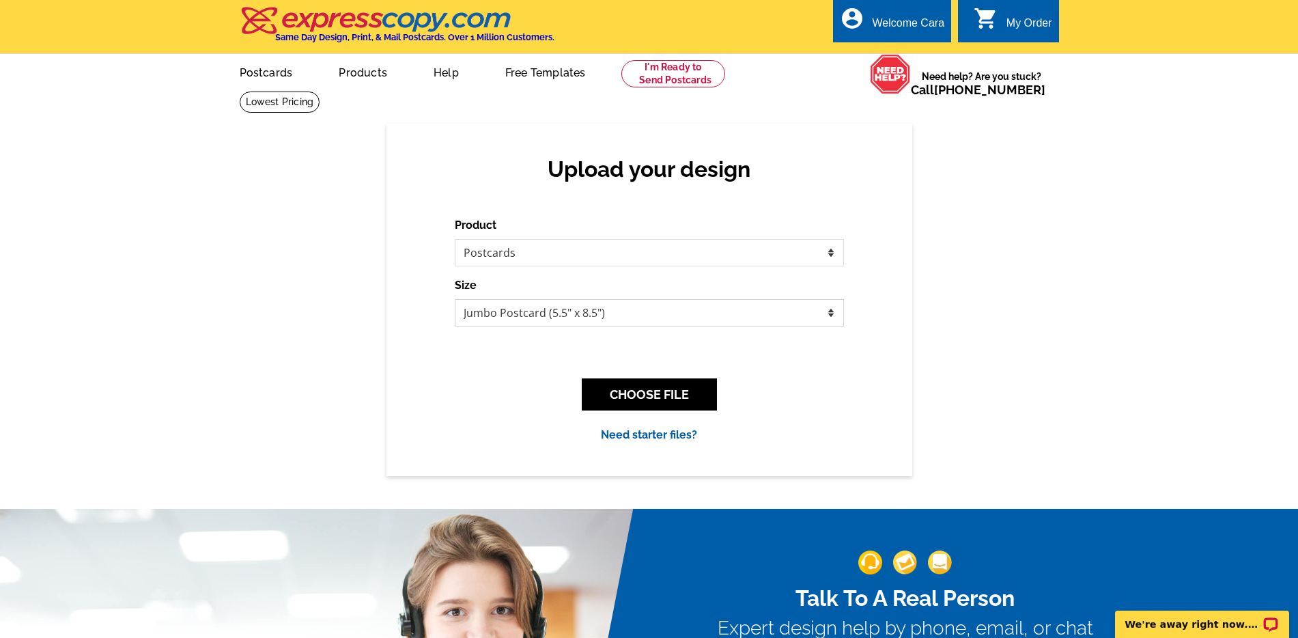
click at [646, 311] on select "Jumbo Postcard (5.5" x 8.5") Regular Postcard (4.25" x 5.6") Panoramic Postcard…" at bounding box center [649, 312] width 389 height 27
select select "1"
click at [455, 299] on select "Jumbo Postcard (5.5" x 8.5") Regular Postcard (4.25" x 5.6") Panoramic Postcard…" at bounding box center [649, 312] width 389 height 27
click at [692, 401] on button "CHOOSE FILE" at bounding box center [649, 394] width 135 height 32
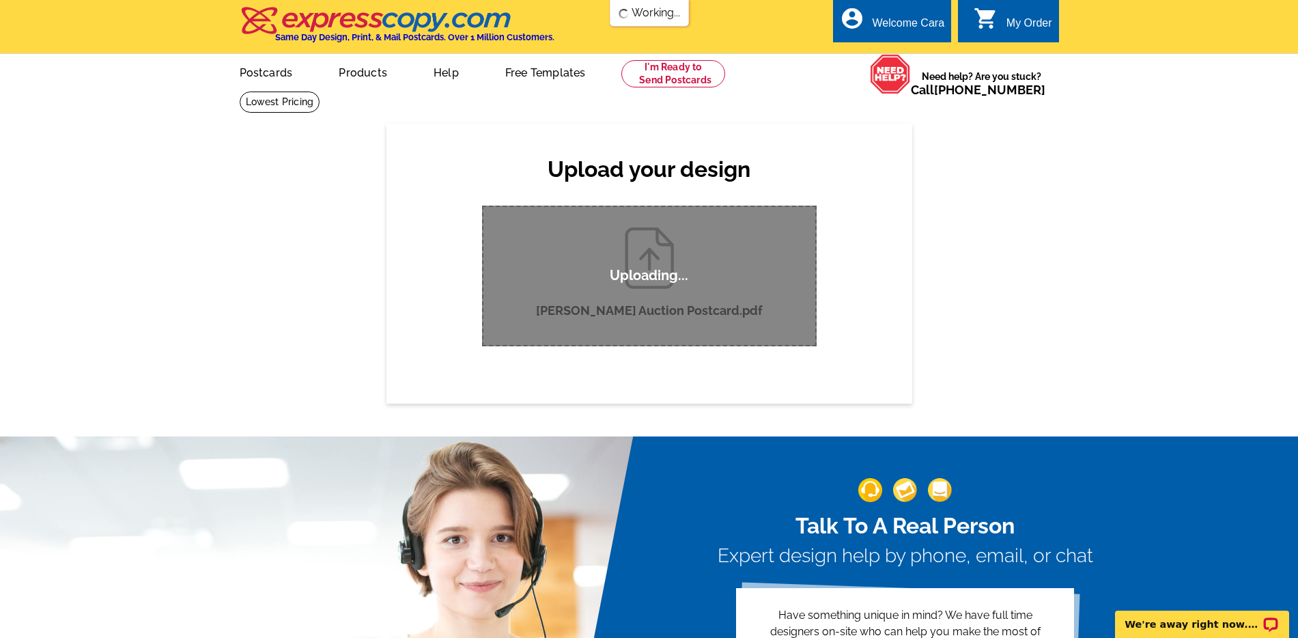
click at [982, 296] on div "Upload your design Product Please select the type of file... Postcards Business…" at bounding box center [649, 263] width 1298 height 279
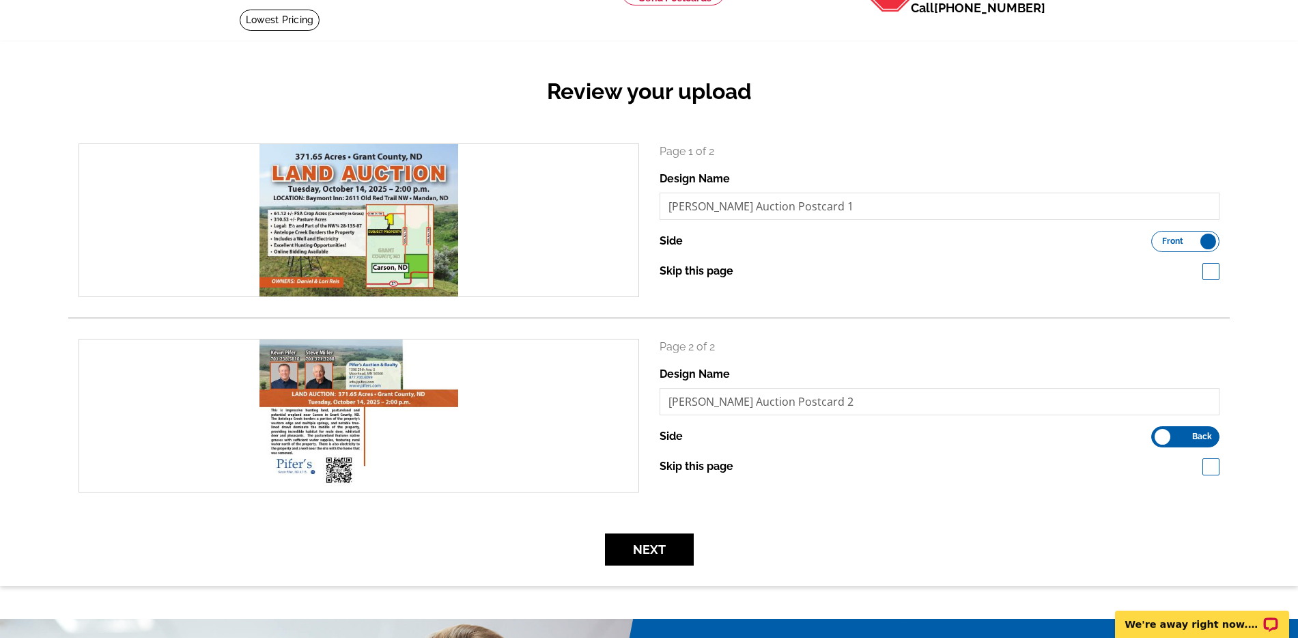
scroll to position [126, 0]
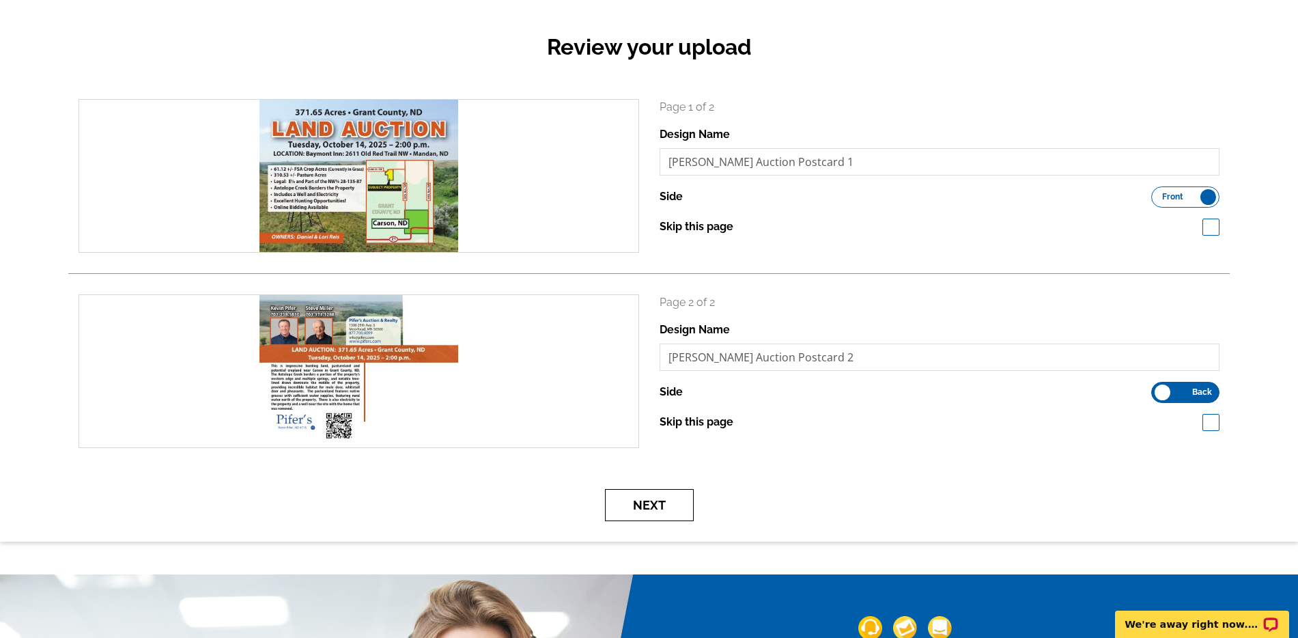
click at [655, 510] on button "Next" at bounding box center [649, 505] width 89 height 32
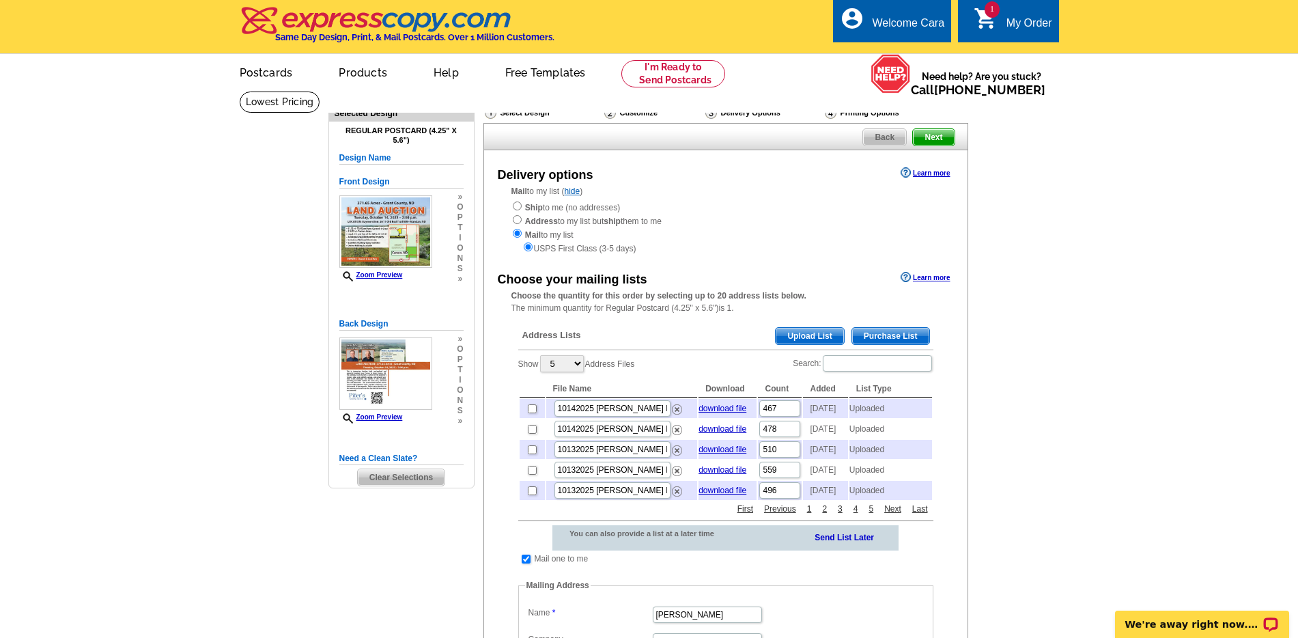
click at [814, 334] on span "Upload List" at bounding box center [810, 336] width 68 height 16
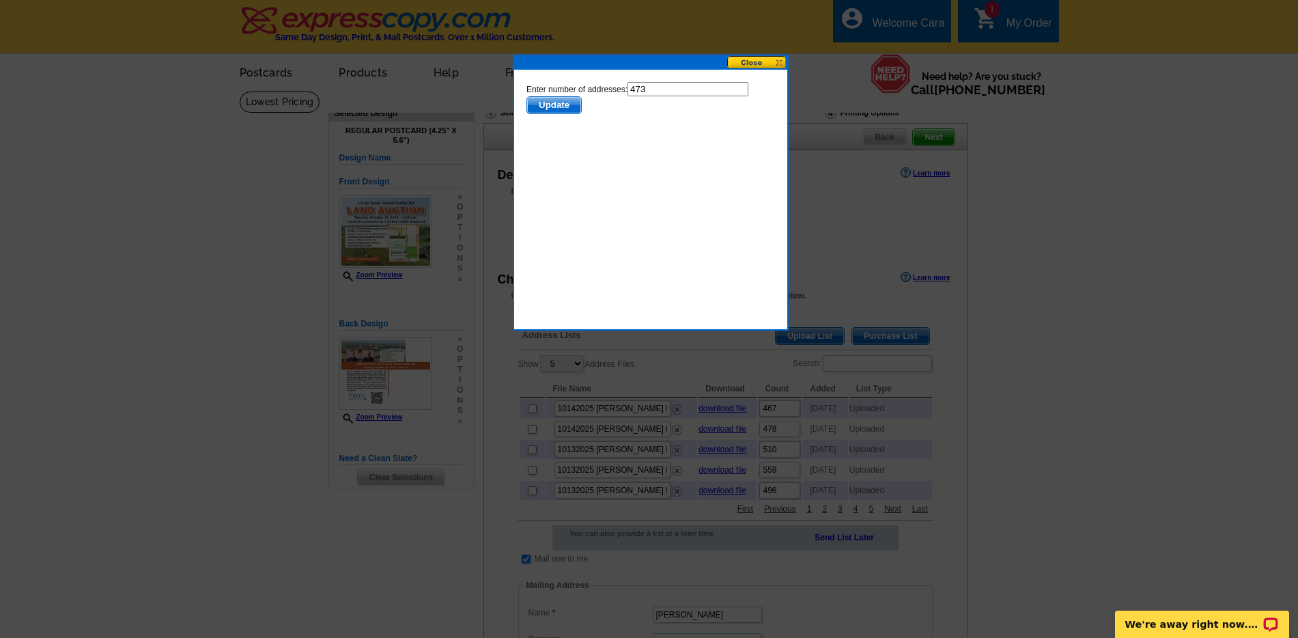
click at [698, 89] on input "473" at bounding box center [687, 89] width 121 height 14
type input "472"
click at [556, 105] on span "Update" at bounding box center [553, 105] width 54 height 16
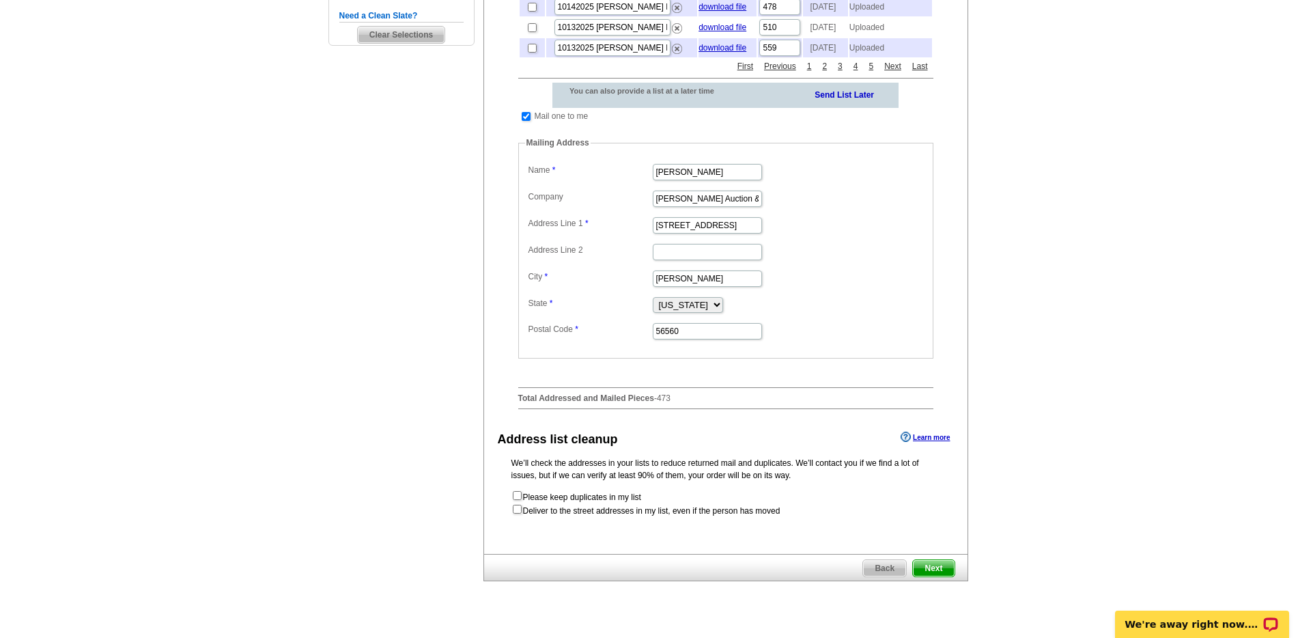
scroll to position [448, 0]
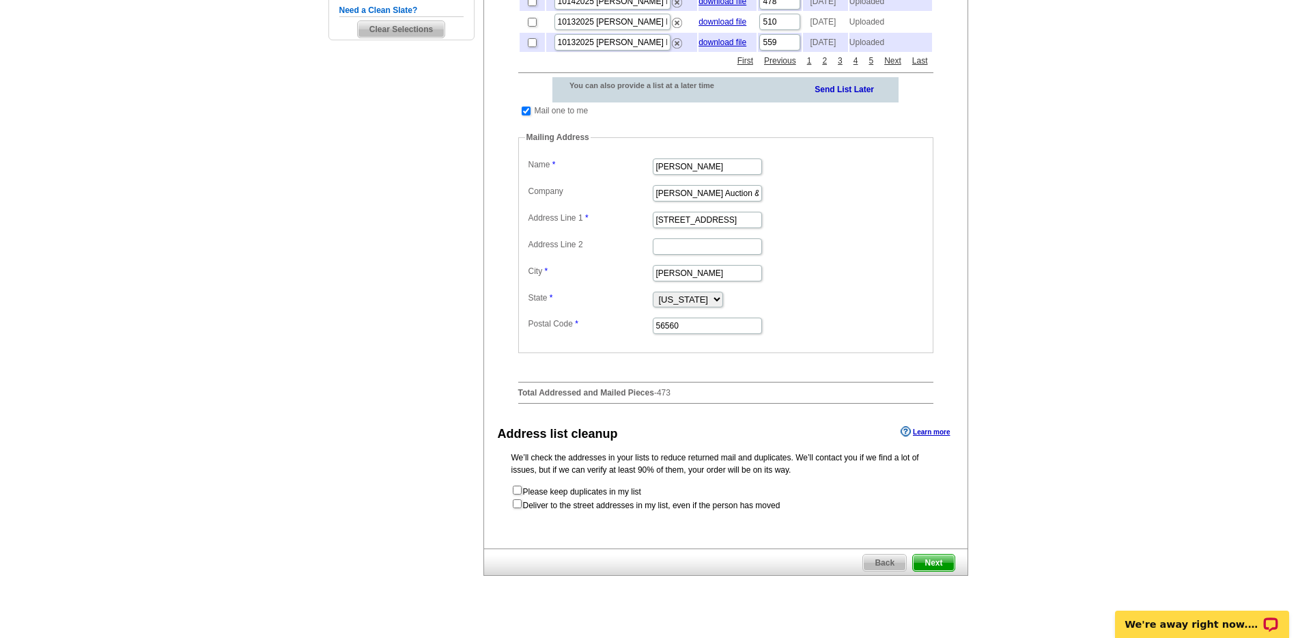
click at [928, 571] on span "Next" at bounding box center [933, 562] width 41 height 16
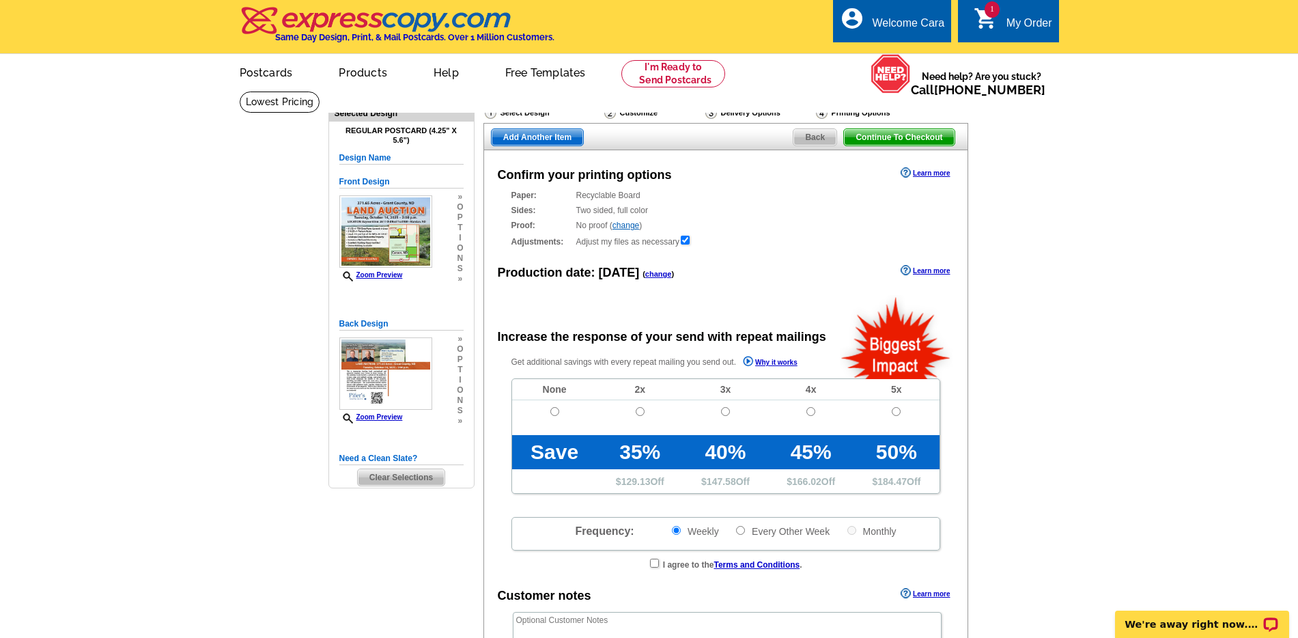
radio input "false"
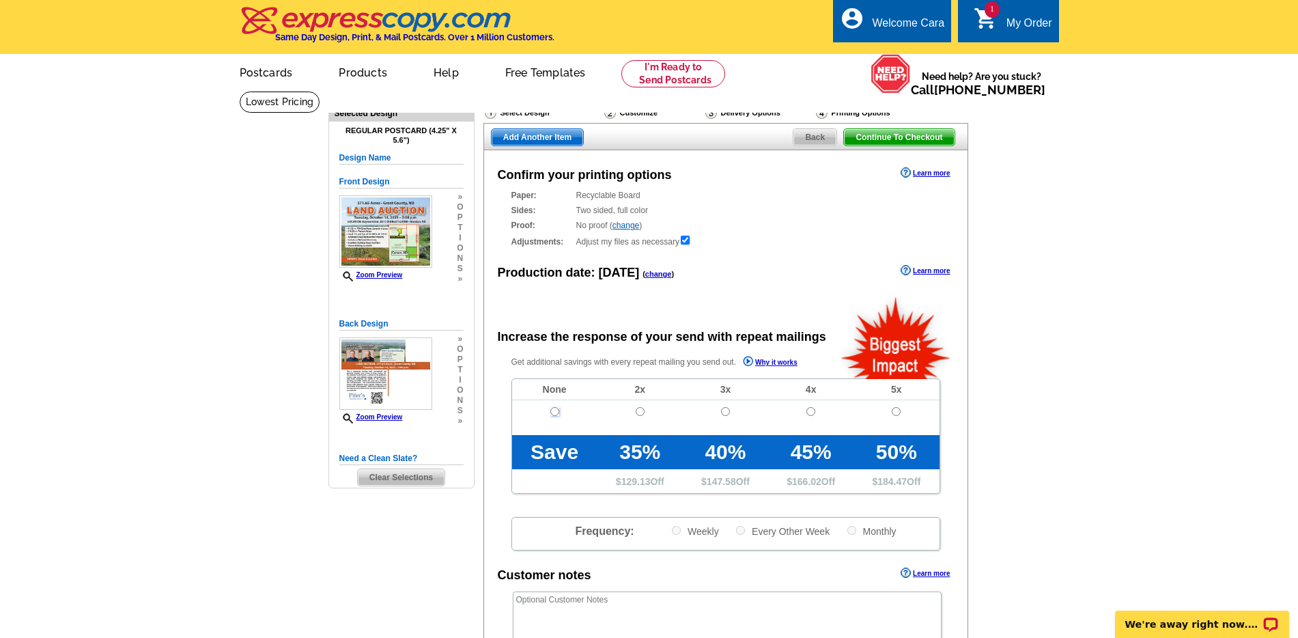
click at [552, 410] on input "radio" at bounding box center [554, 411] width 9 height 9
radio input "true"
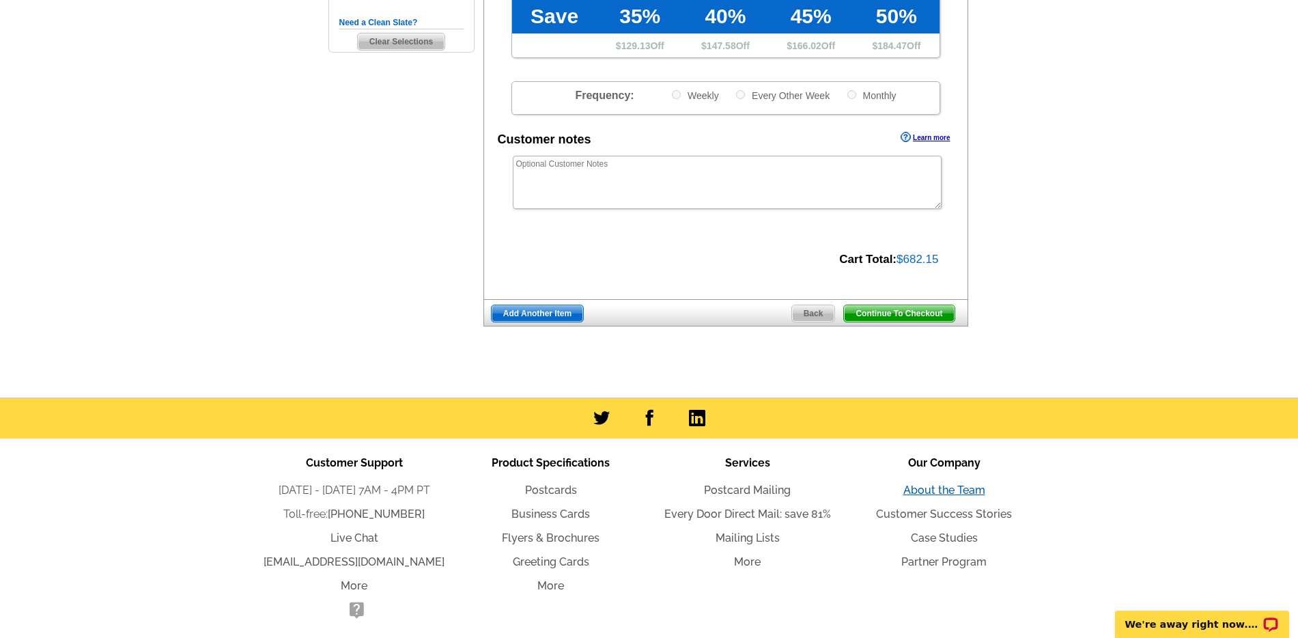
scroll to position [487, 0]
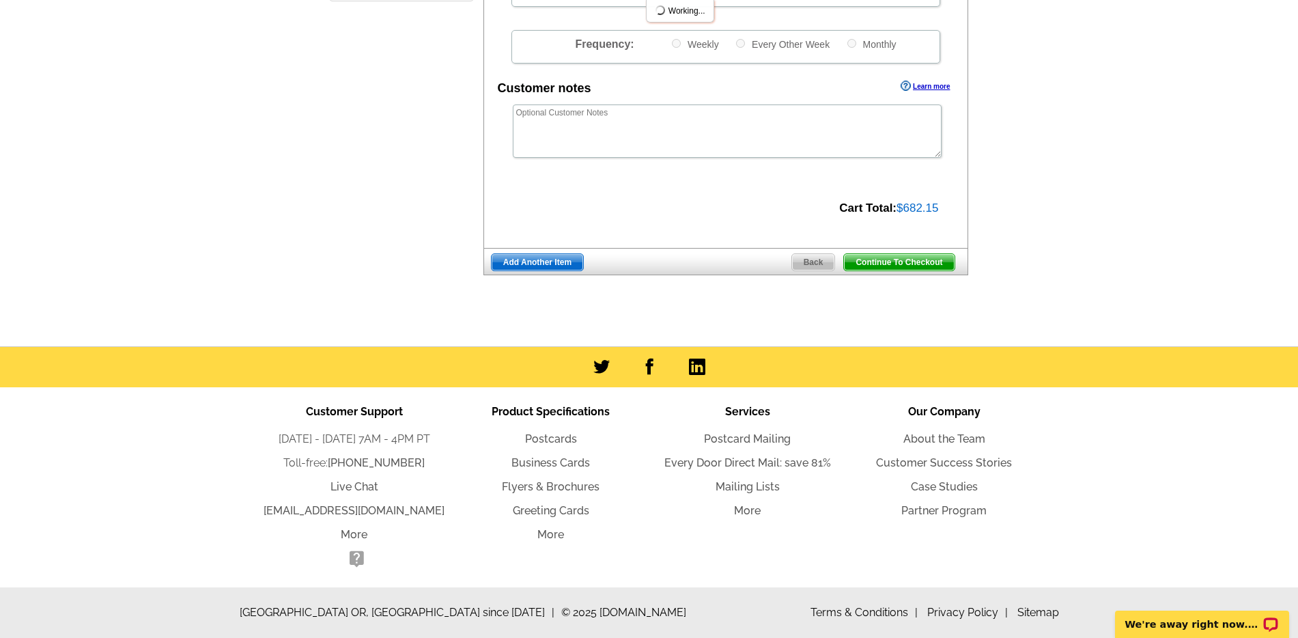
drag, startPoint x: 923, startPoint y: 257, endPoint x: 1141, endPoint y: 319, distance: 227.1
click at [923, 257] on span "Continue To Checkout" at bounding box center [899, 262] width 110 height 16
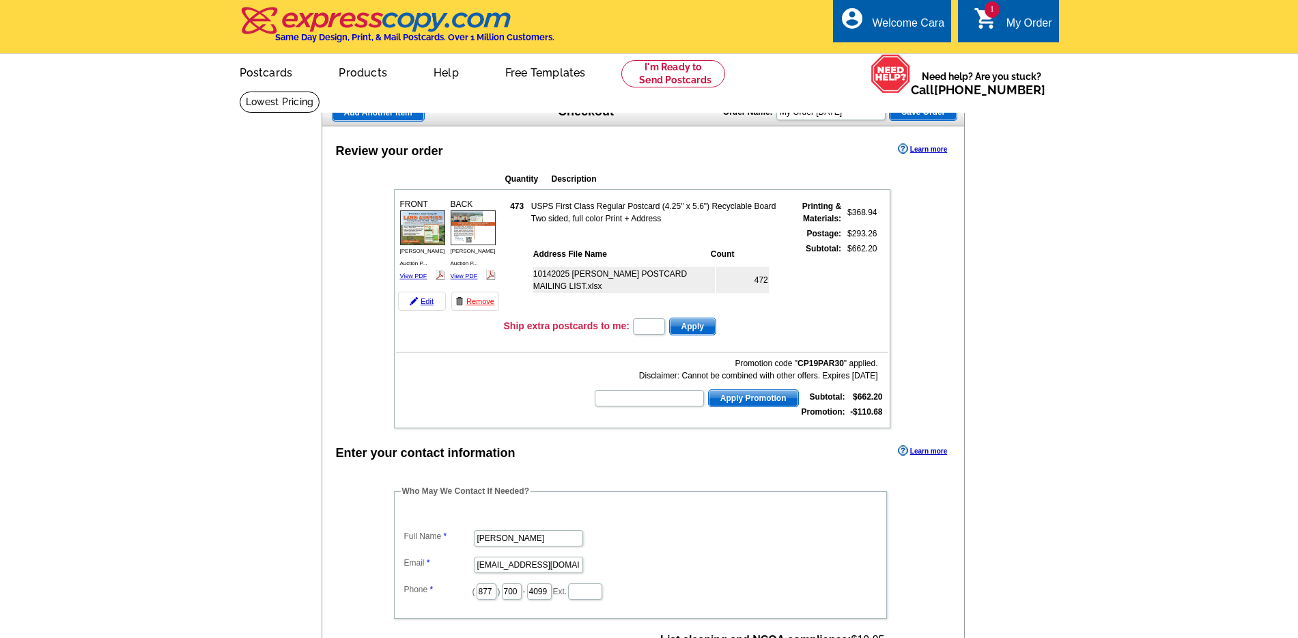
click at [414, 558] on label "Email" at bounding box center [438, 562] width 68 height 12
click at [474, 558] on input "[EMAIL_ADDRESS][DOMAIN_NAME]" at bounding box center [528, 564] width 109 height 16
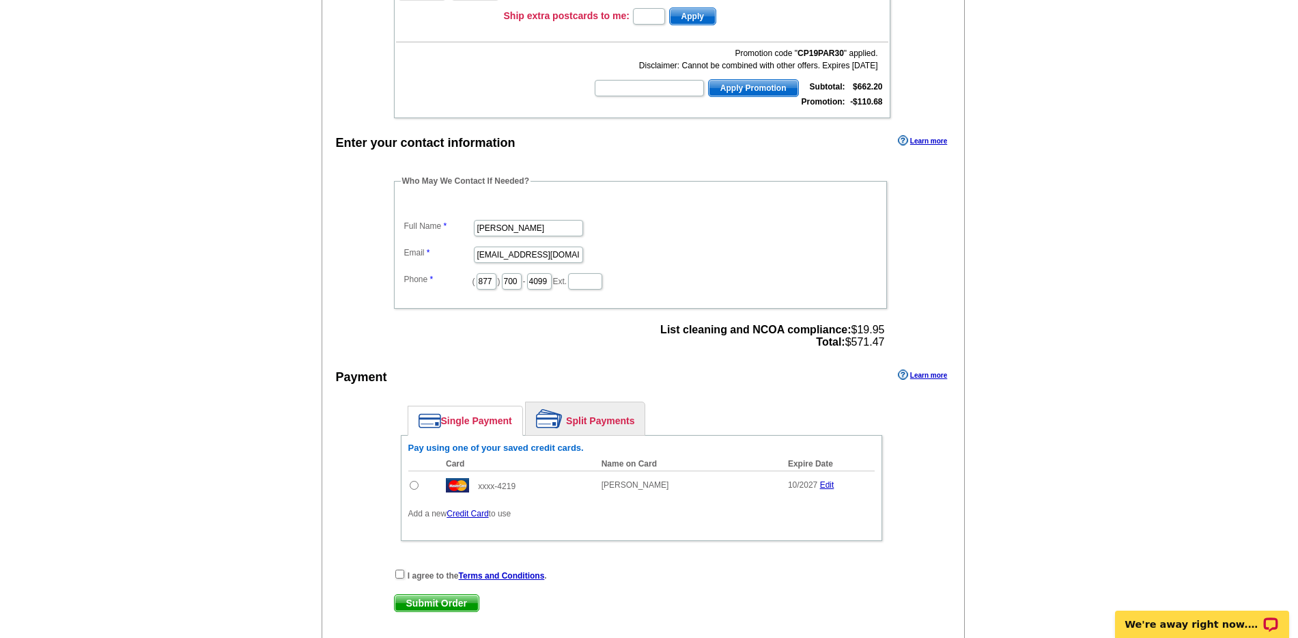
click at [416, 485] on input "radio" at bounding box center [414, 485] width 9 height 9
radio input "true"
drag, startPoint x: 398, startPoint y: 575, endPoint x: 378, endPoint y: 537, distance: 44.0
click at [398, 575] on input "checkbox" at bounding box center [399, 573] width 9 height 9
checkbox input "true"
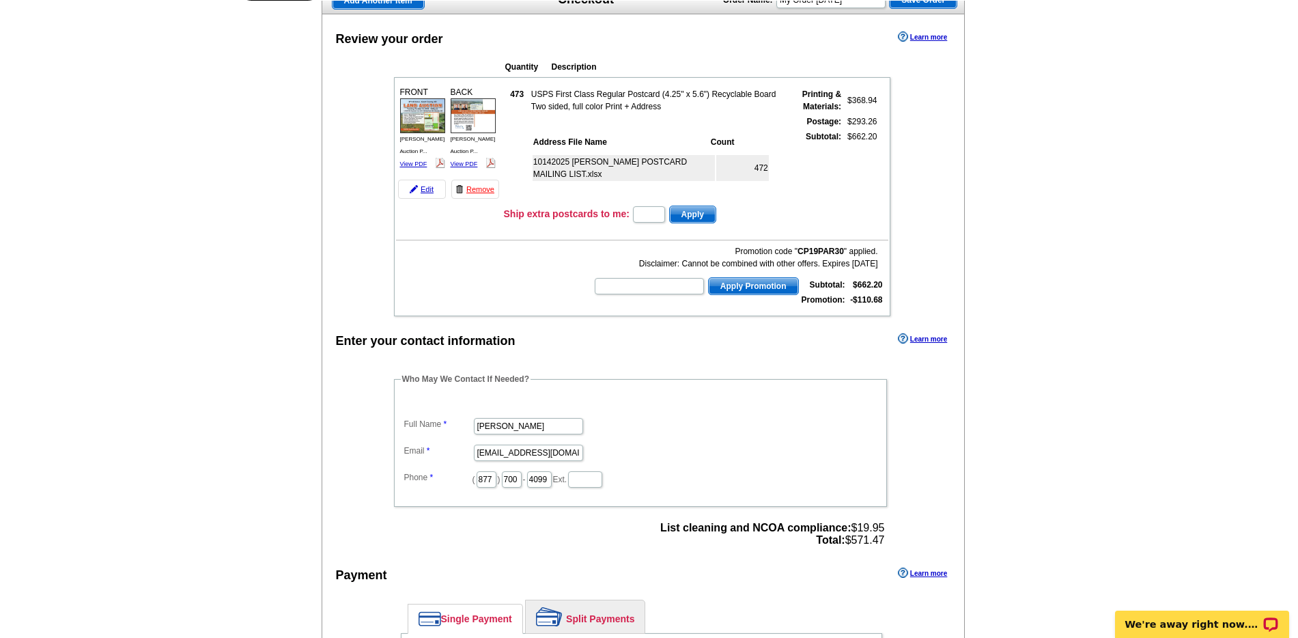
scroll to position [455, 0]
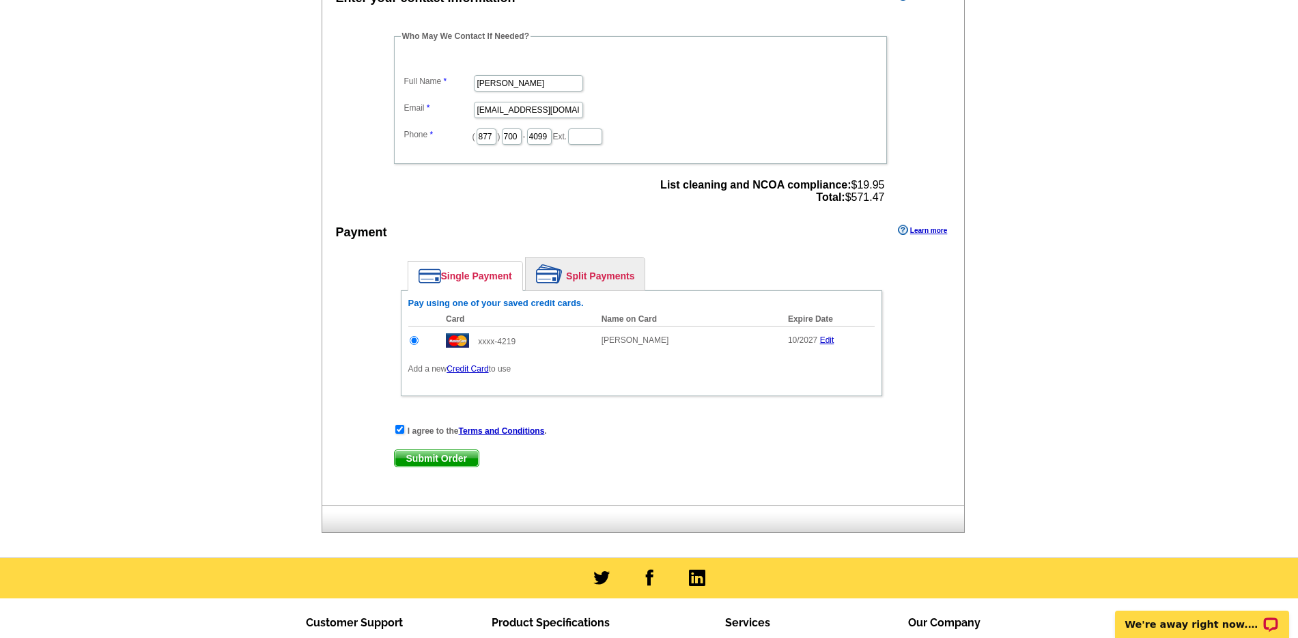
click at [427, 462] on span "Submit Order" at bounding box center [437, 458] width 84 height 16
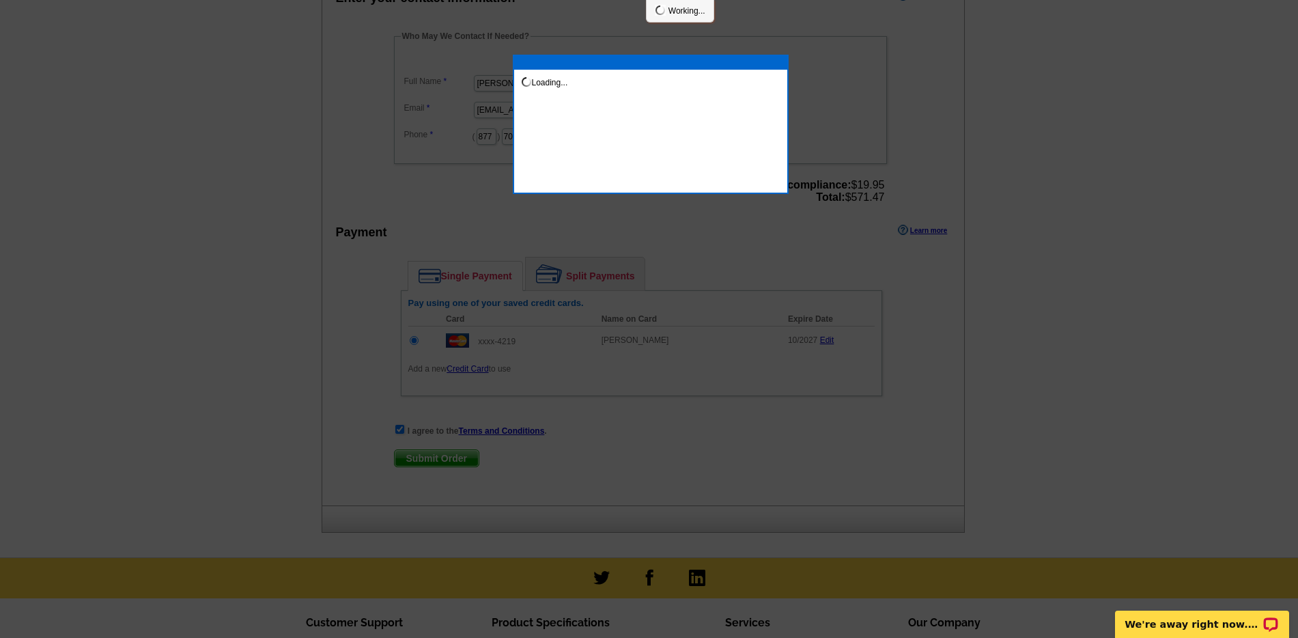
scroll to position [455, 0]
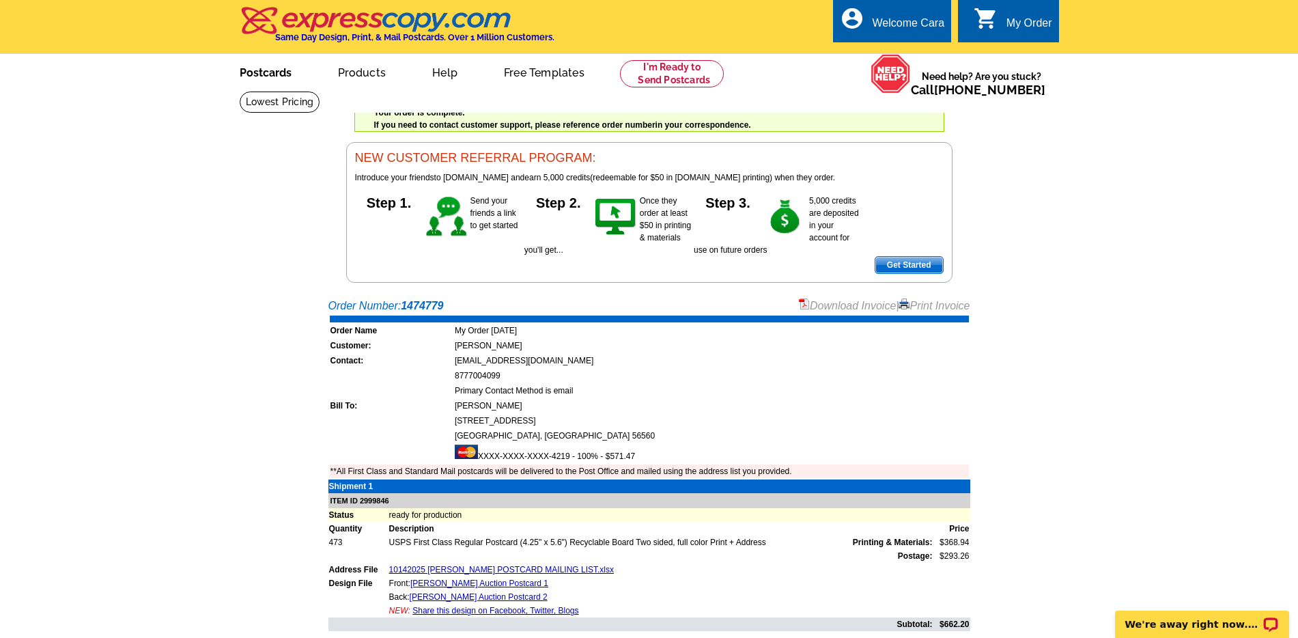
click at [282, 73] on link "Postcards" at bounding box center [266, 71] width 96 height 32
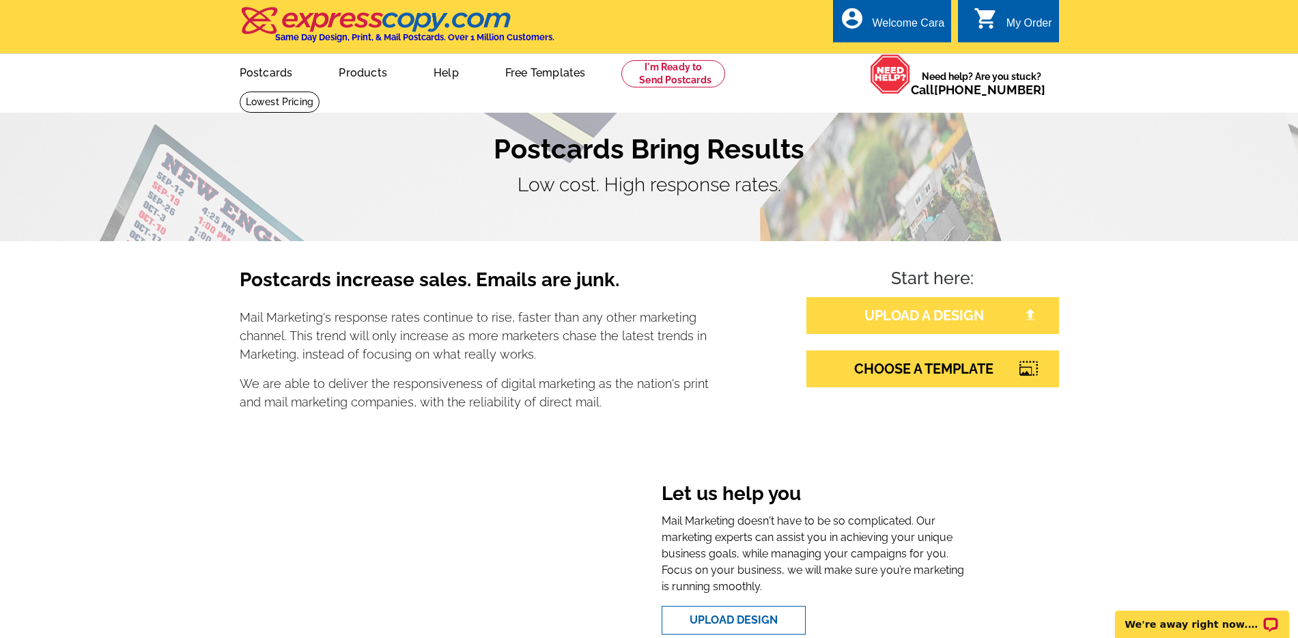
click at [994, 317] on link "UPLOAD A DESIGN" at bounding box center [932, 315] width 253 height 37
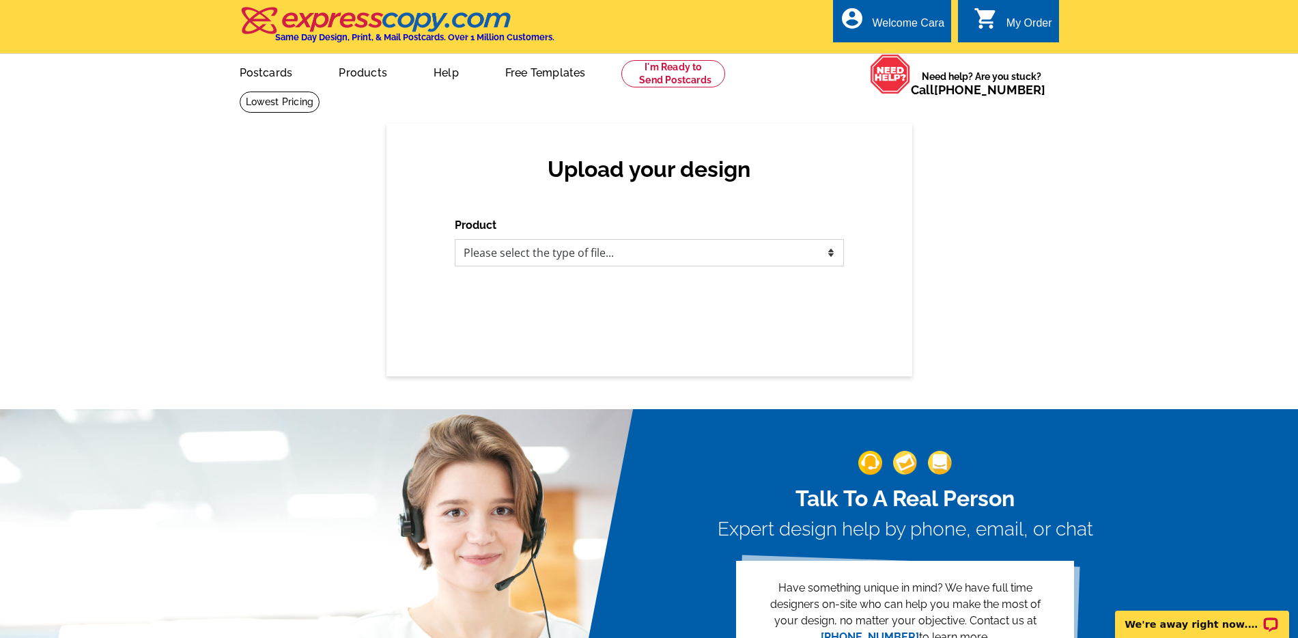
click at [789, 261] on select "Please select the type of file... Postcards Business Cards Letters and flyers G…" at bounding box center [649, 252] width 389 height 27
select select "1"
click at [455, 239] on select "Please select the type of file... Postcards Business Cards Letters and flyers G…" at bounding box center [649, 252] width 389 height 27
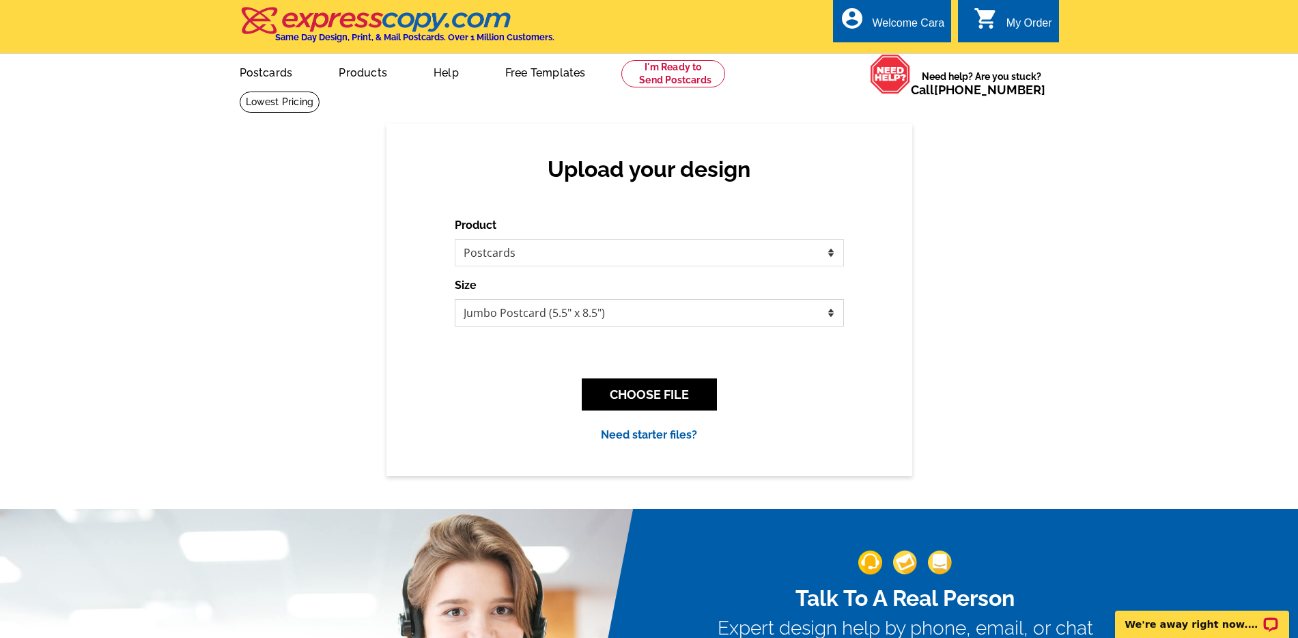
click at [776, 307] on select "Jumbo Postcard (5.5" x 8.5") Regular Postcard (4.25" x 5.6") Panoramic Postcard…" at bounding box center [649, 312] width 389 height 27
select select "1"
click at [455, 299] on select "Jumbo Postcard (5.5" x 8.5") Regular Postcard (4.25" x 5.6") Panoramic Postcard…" at bounding box center [649, 312] width 389 height 27
click at [673, 393] on button "CHOOSE FILE" at bounding box center [649, 394] width 135 height 32
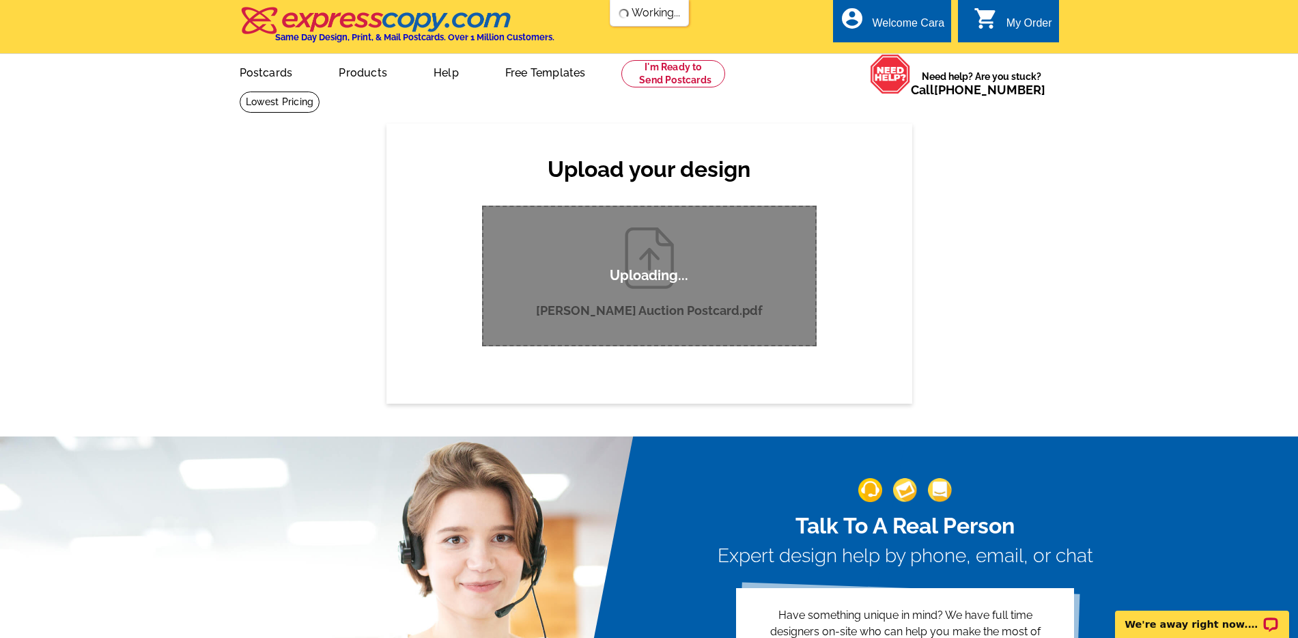
click at [1012, 292] on div "Upload your design Product Please select the type of file... Postcards Business…" at bounding box center [649, 263] width 1298 height 279
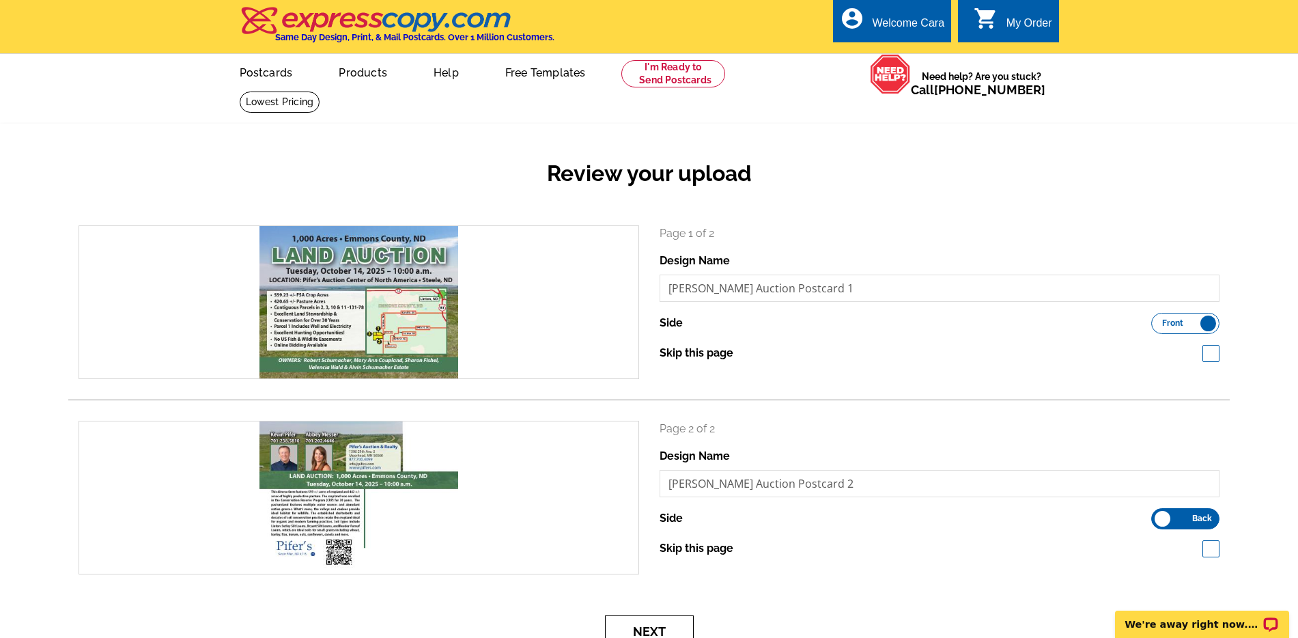
scroll to position [3, 0]
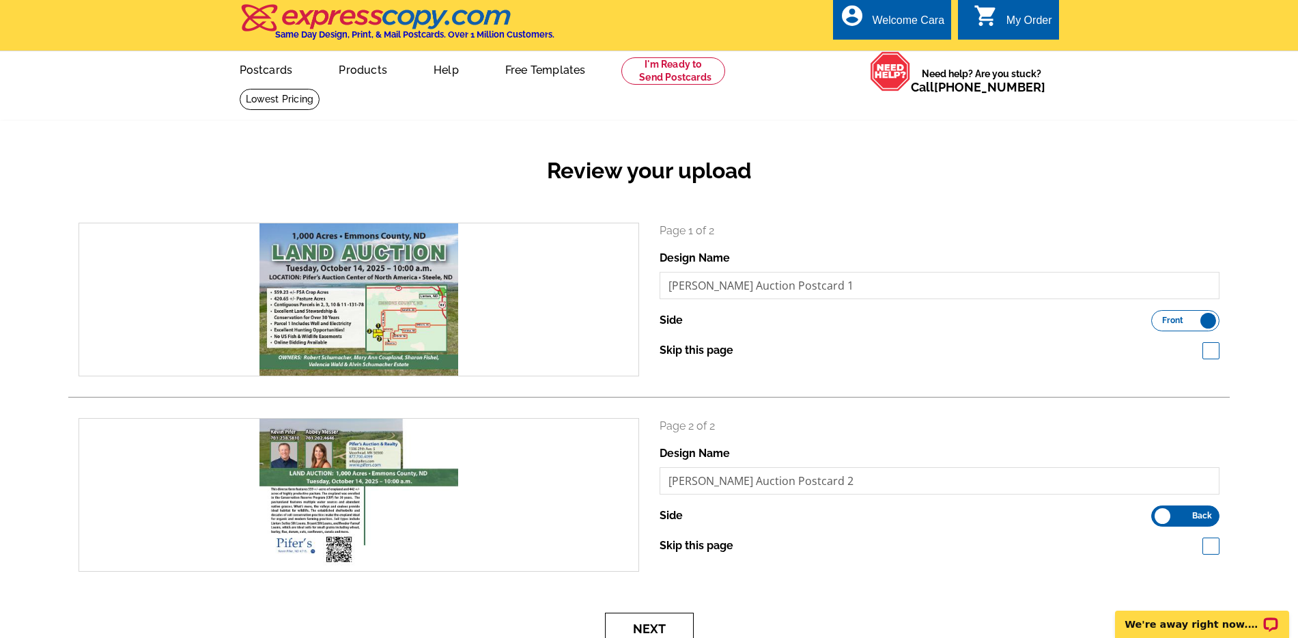
click at [659, 622] on button "Next" at bounding box center [649, 628] width 89 height 32
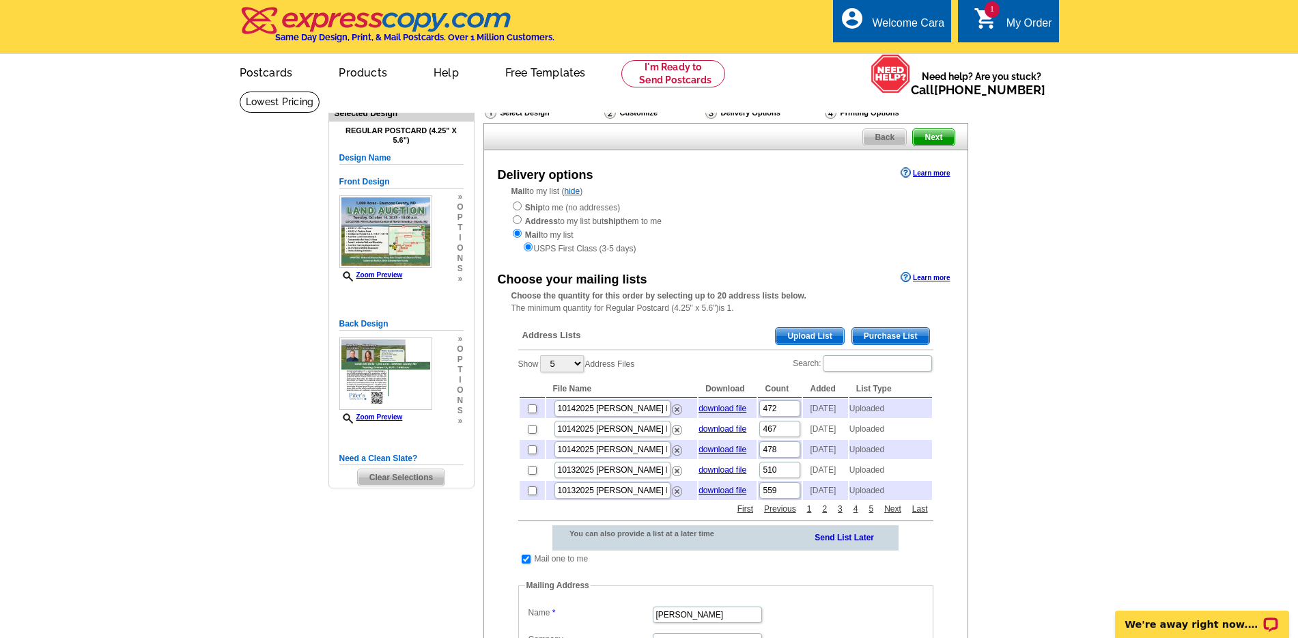
click at [819, 335] on span "Upload List" at bounding box center [810, 336] width 68 height 16
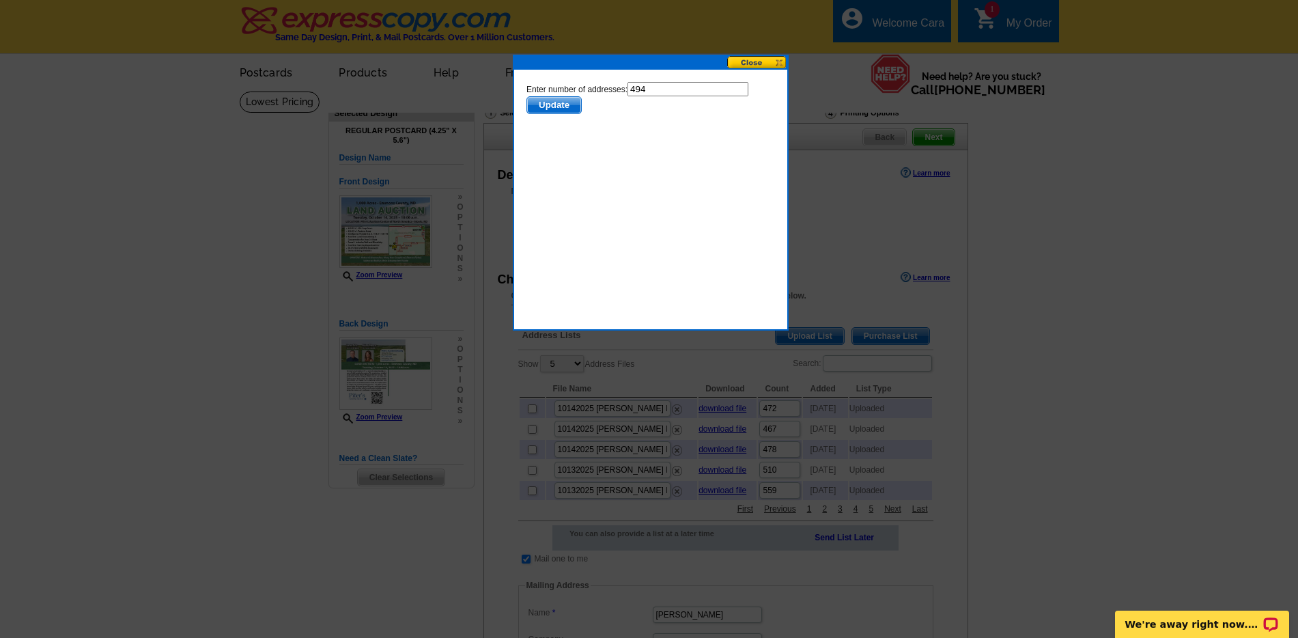
click at [707, 84] on input "494" at bounding box center [687, 89] width 121 height 14
click at [703, 89] on input "494" at bounding box center [687, 89] width 121 height 14
type input "493"
click at [547, 109] on span "Update" at bounding box center [553, 105] width 54 height 16
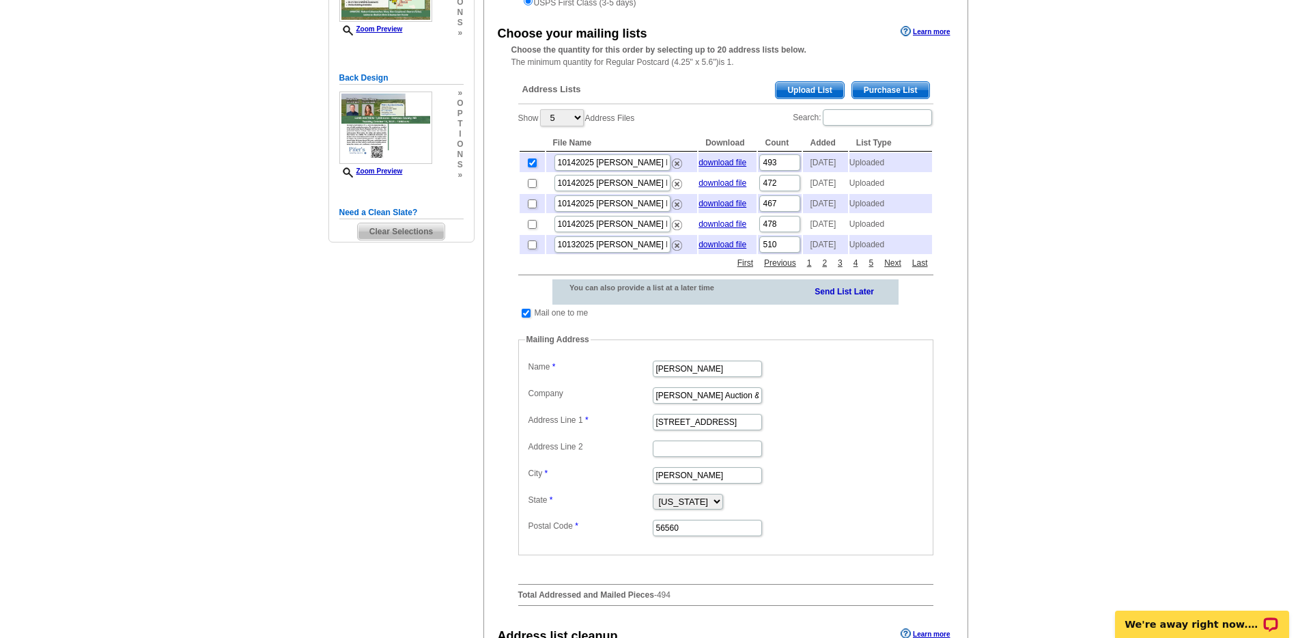
scroll to position [776, 0]
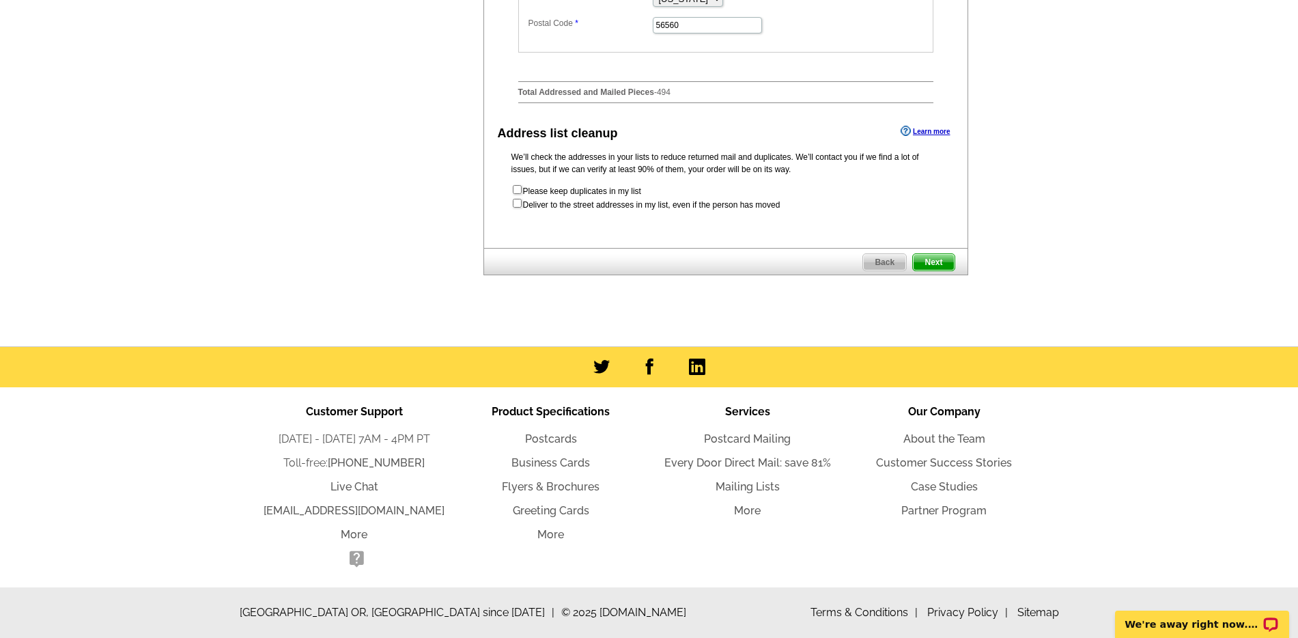
click at [943, 259] on span "Next" at bounding box center [933, 262] width 41 height 16
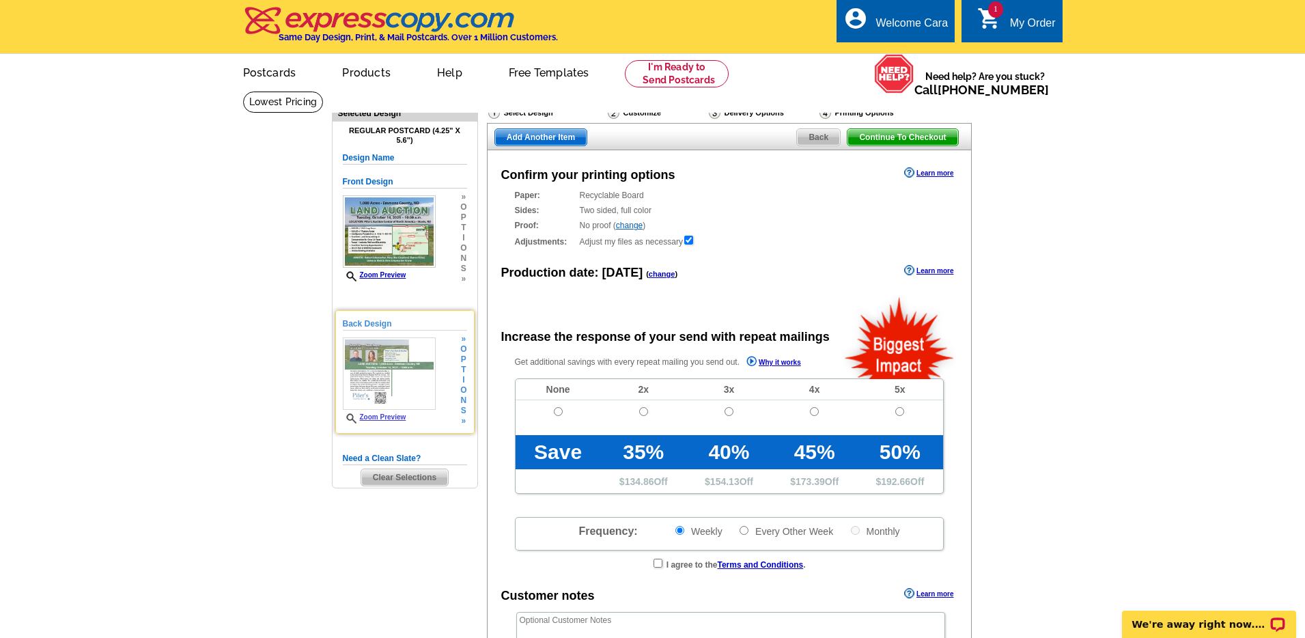
radio input "false"
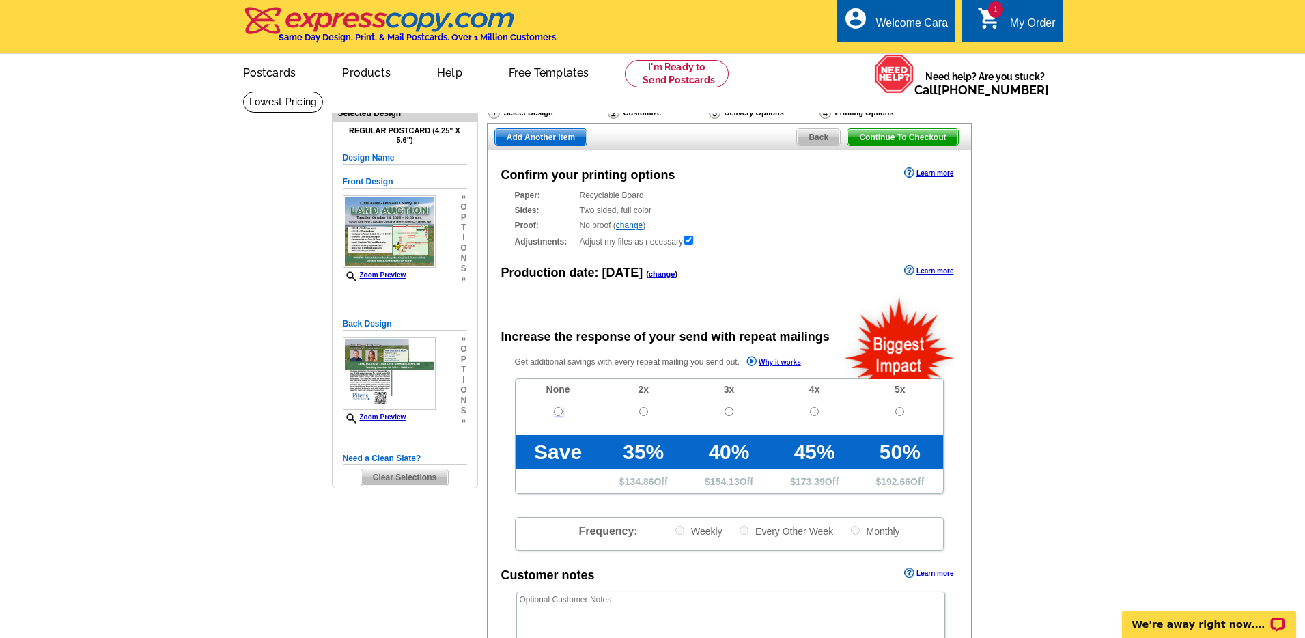
click at [556, 412] on input "radio" at bounding box center [558, 411] width 9 height 9
radio input "true"
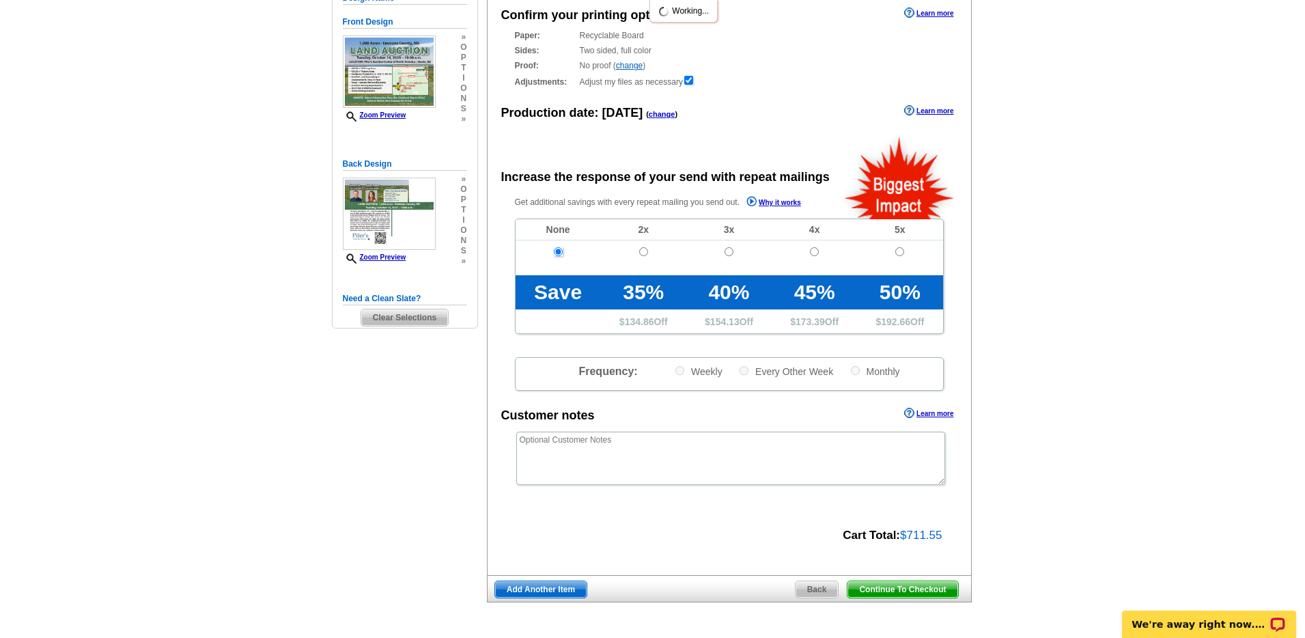
scroll to position [291, 0]
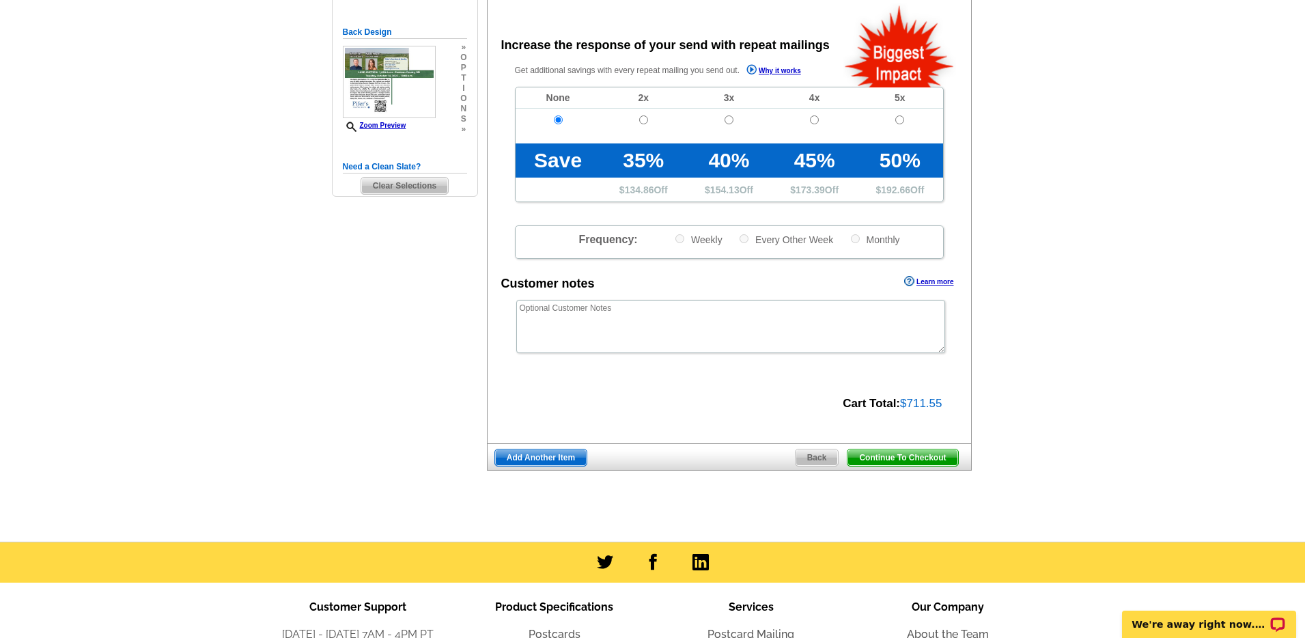
click at [915, 453] on span "Continue To Checkout" at bounding box center [902, 457] width 110 height 16
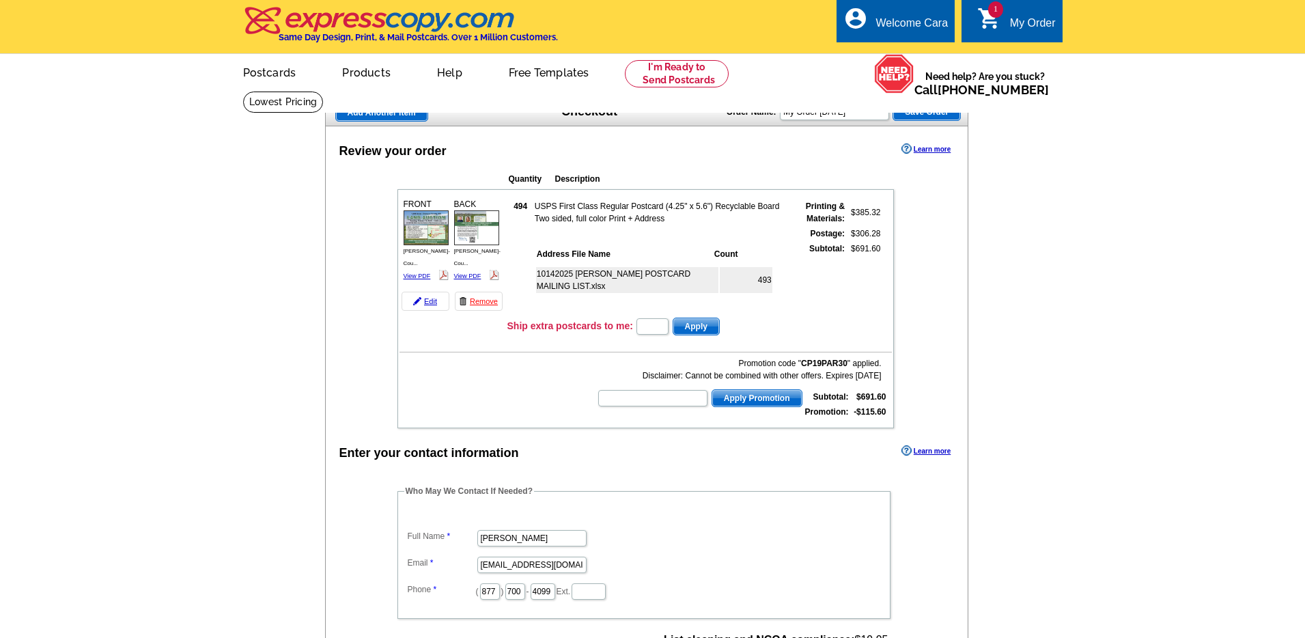
click at [418, 459] on div "Enter your contact information" at bounding box center [429, 453] width 180 height 18
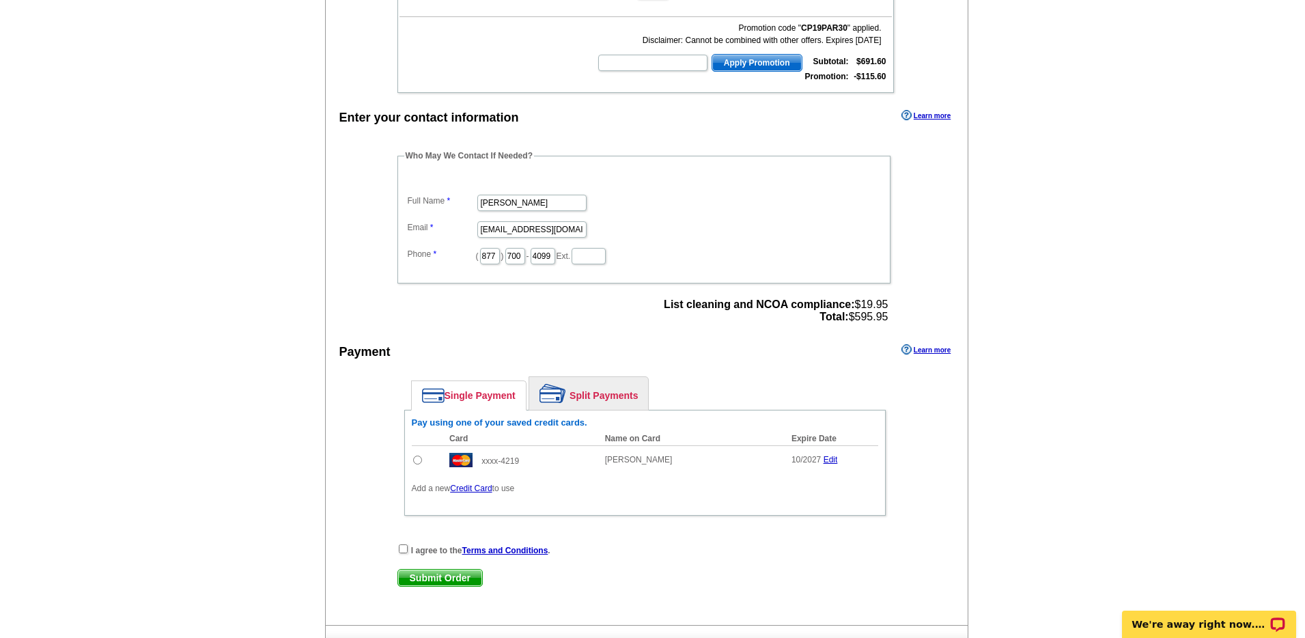
drag, startPoint x: 418, startPoint y: 459, endPoint x: 410, endPoint y: 479, distance: 21.7
click at [418, 459] on input "radio" at bounding box center [417, 459] width 9 height 9
radio input "true"
drag, startPoint x: 403, startPoint y: 547, endPoint x: 364, endPoint y: 535, distance: 41.5
click at [403, 547] on input "checkbox" at bounding box center [403, 548] width 9 height 9
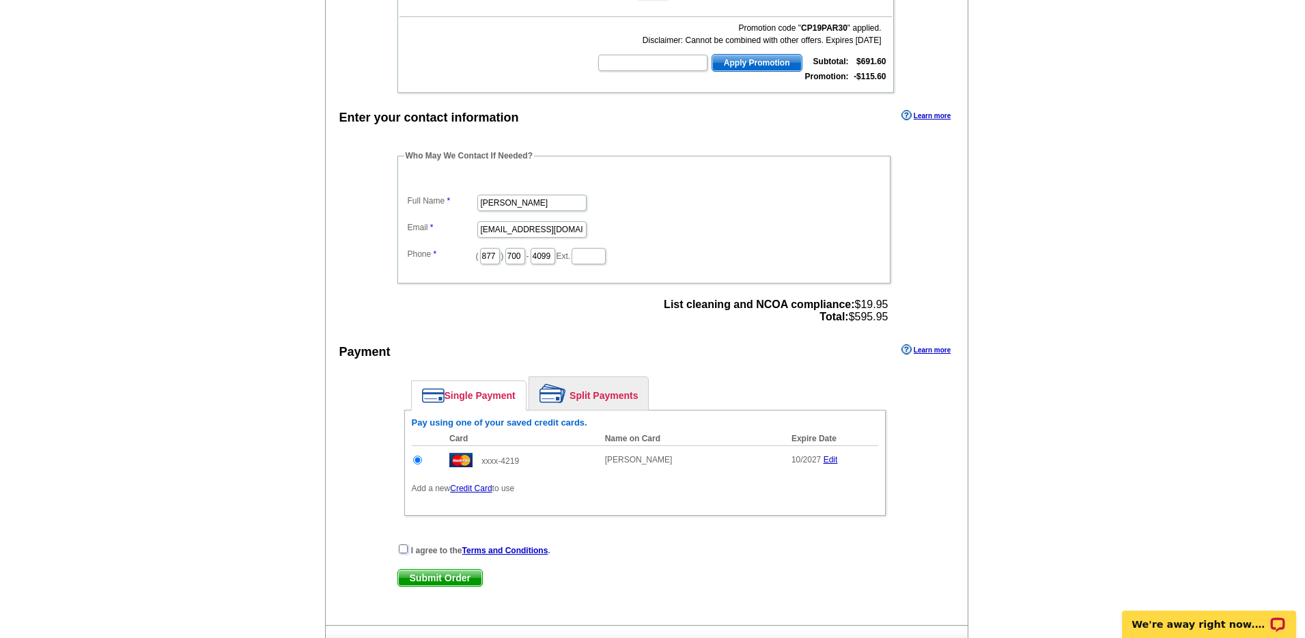
checkbox input "true"
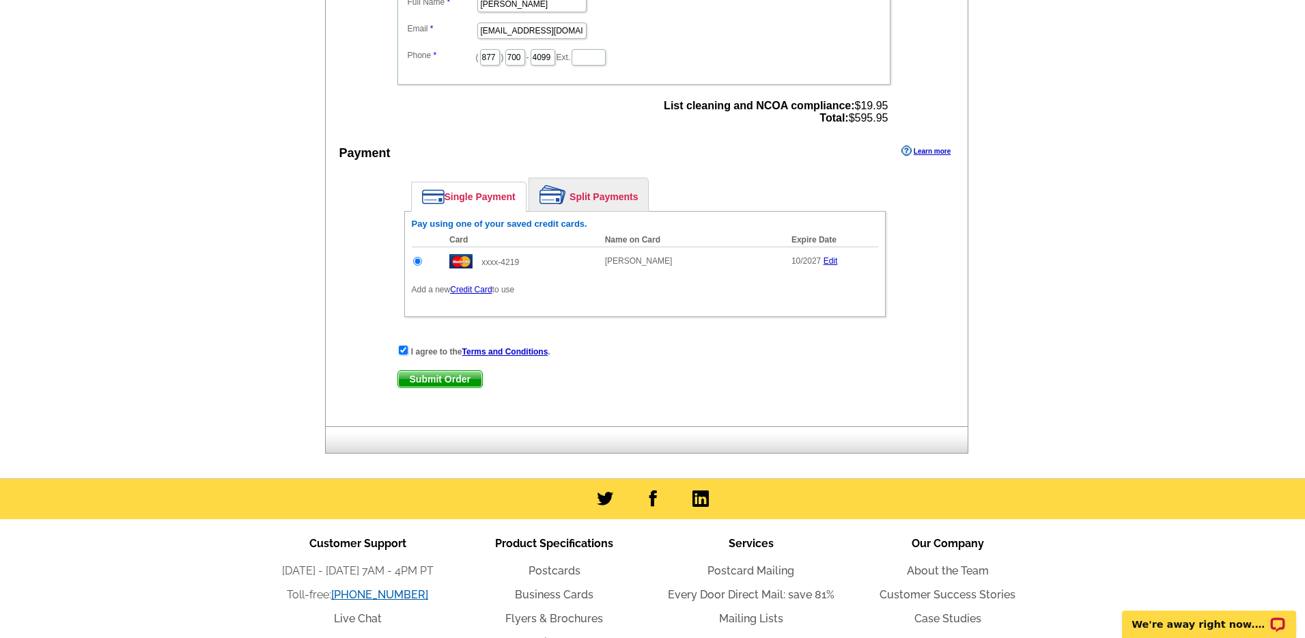
scroll to position [666, 0]
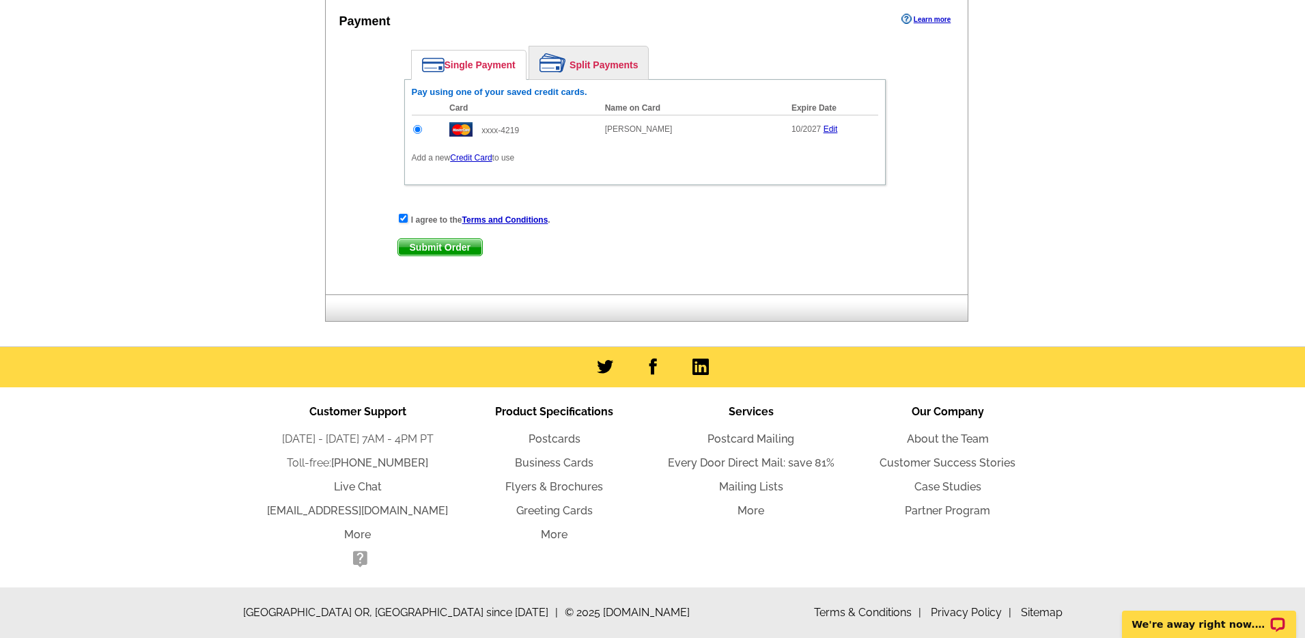
click at [455, 245] on span "Submit Order" at bounding box center [440, 247] width 84 height 16
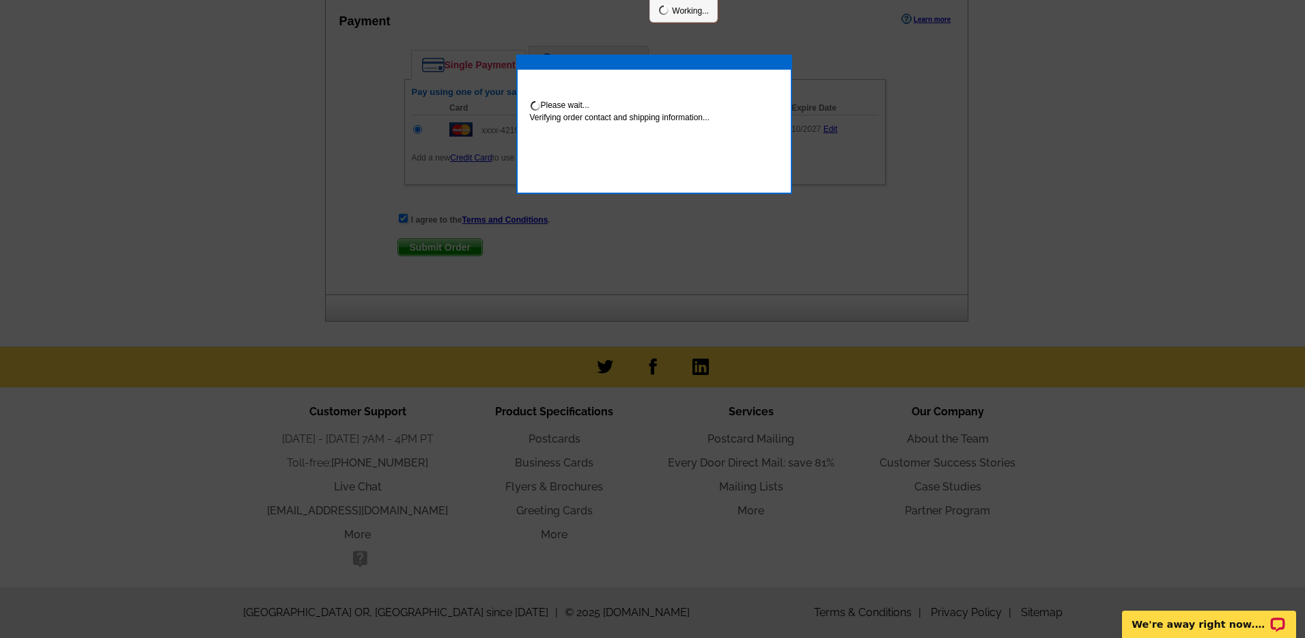
scroll to position [735, 0]
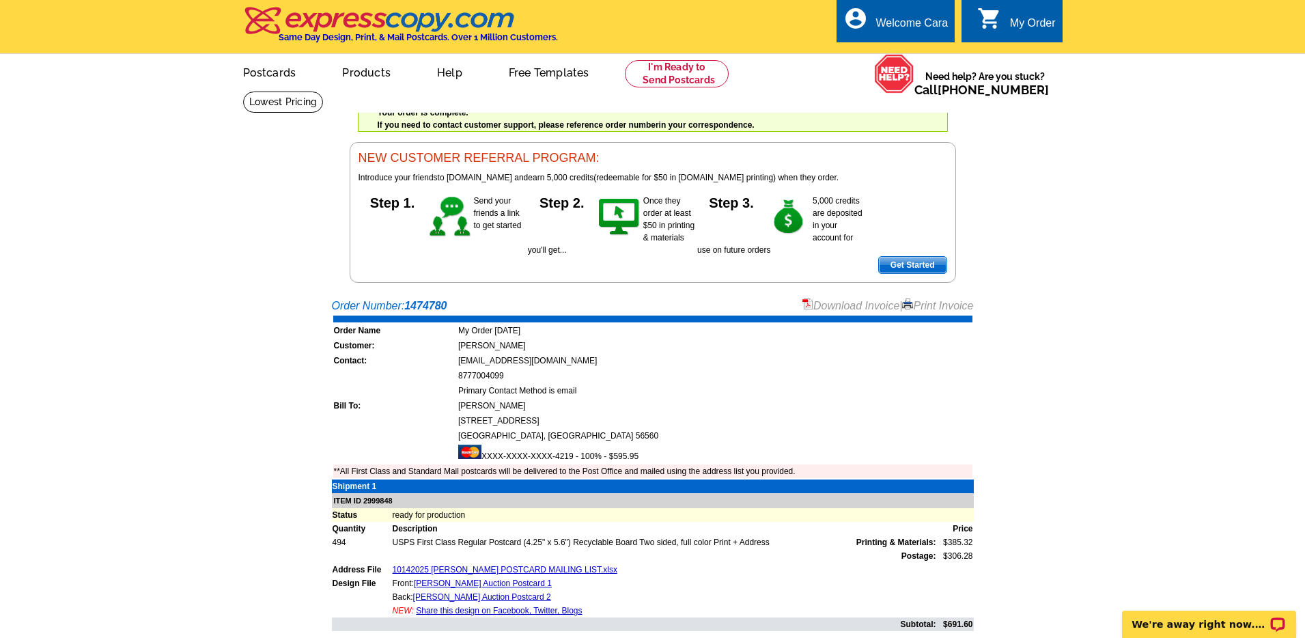
drag, startPoint x: 200, startPoint y: 229, endPoint x: 266, endPoint y: 31, distance: 207.9
click at [200, 229] on div "Welcome back Cara My Account Logout local_phone Same Day Design, Print, & Mail …" at bounding box center [652, 141] width 1305 height 283
